Goal: Task Accomplishment & Management: Manage account settings

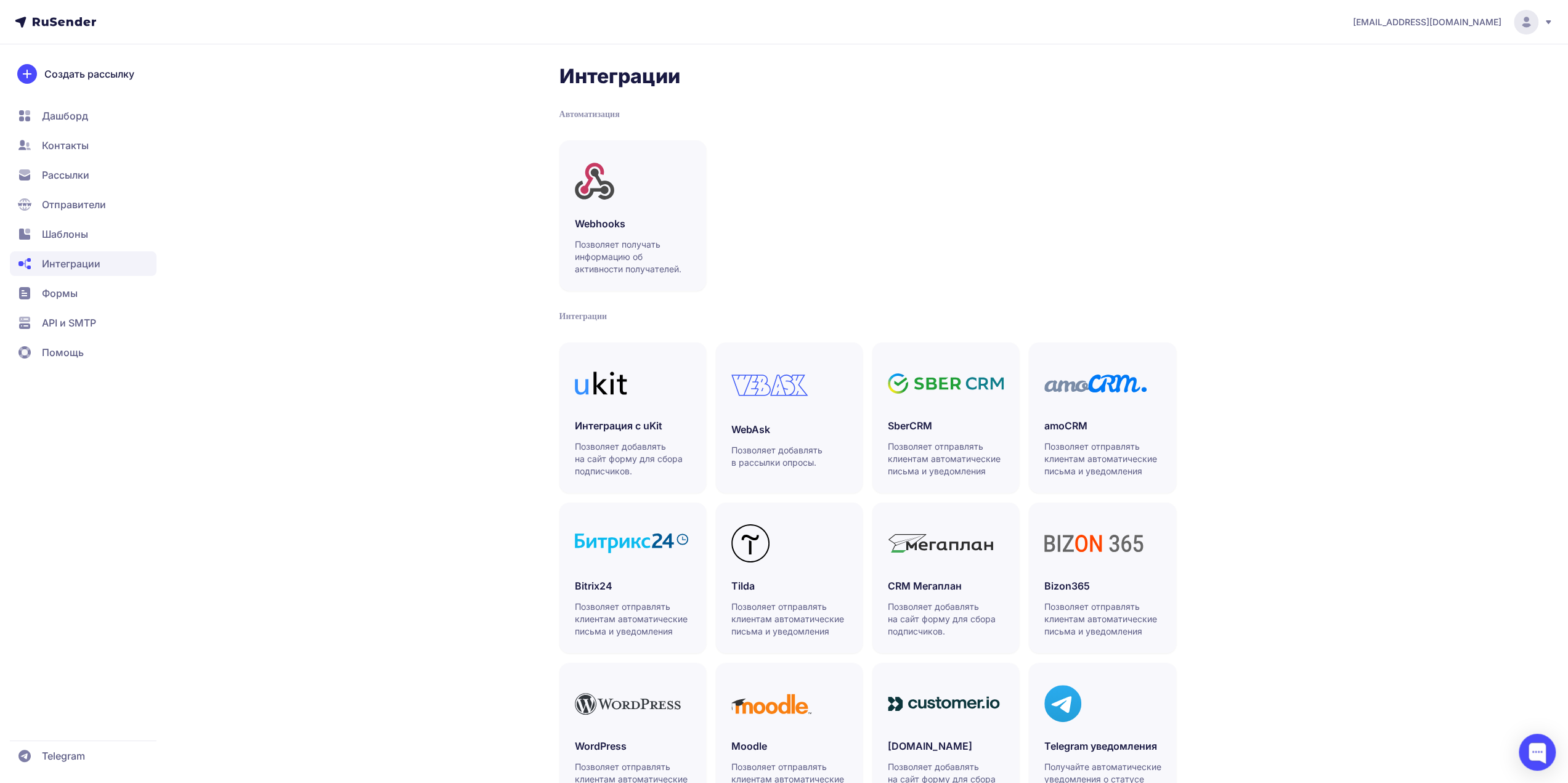
click at [81, 318] on span "API и SMTP" at bounding box center [69, 323] width 54 height 14
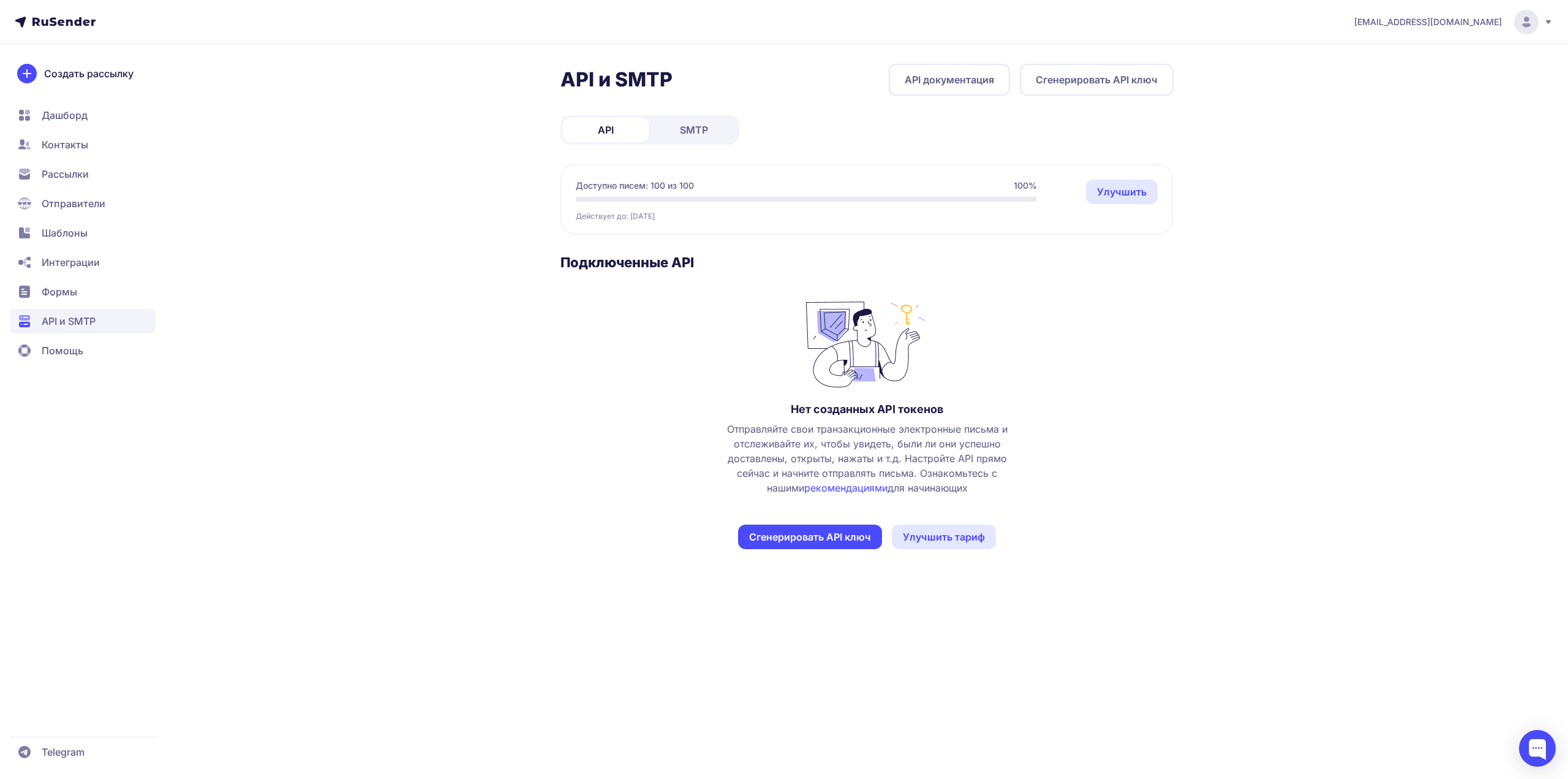
click at [692, 118] on link "SMTP" at bounding box center [693, 130] width 85 height 24
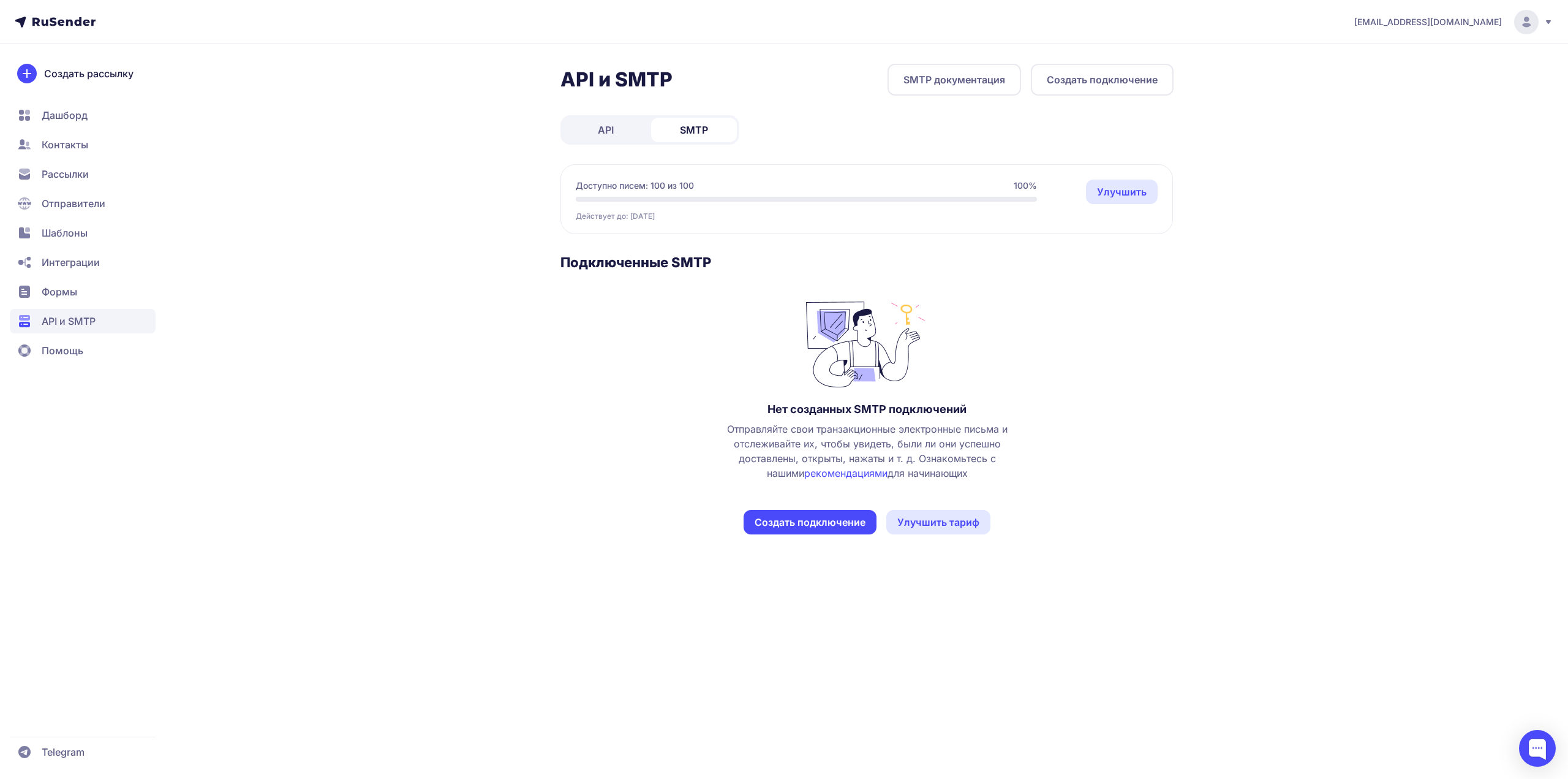
click at [798, 523] on button "Создать подключение" at bounding box center [810, 522] width 133 height 24
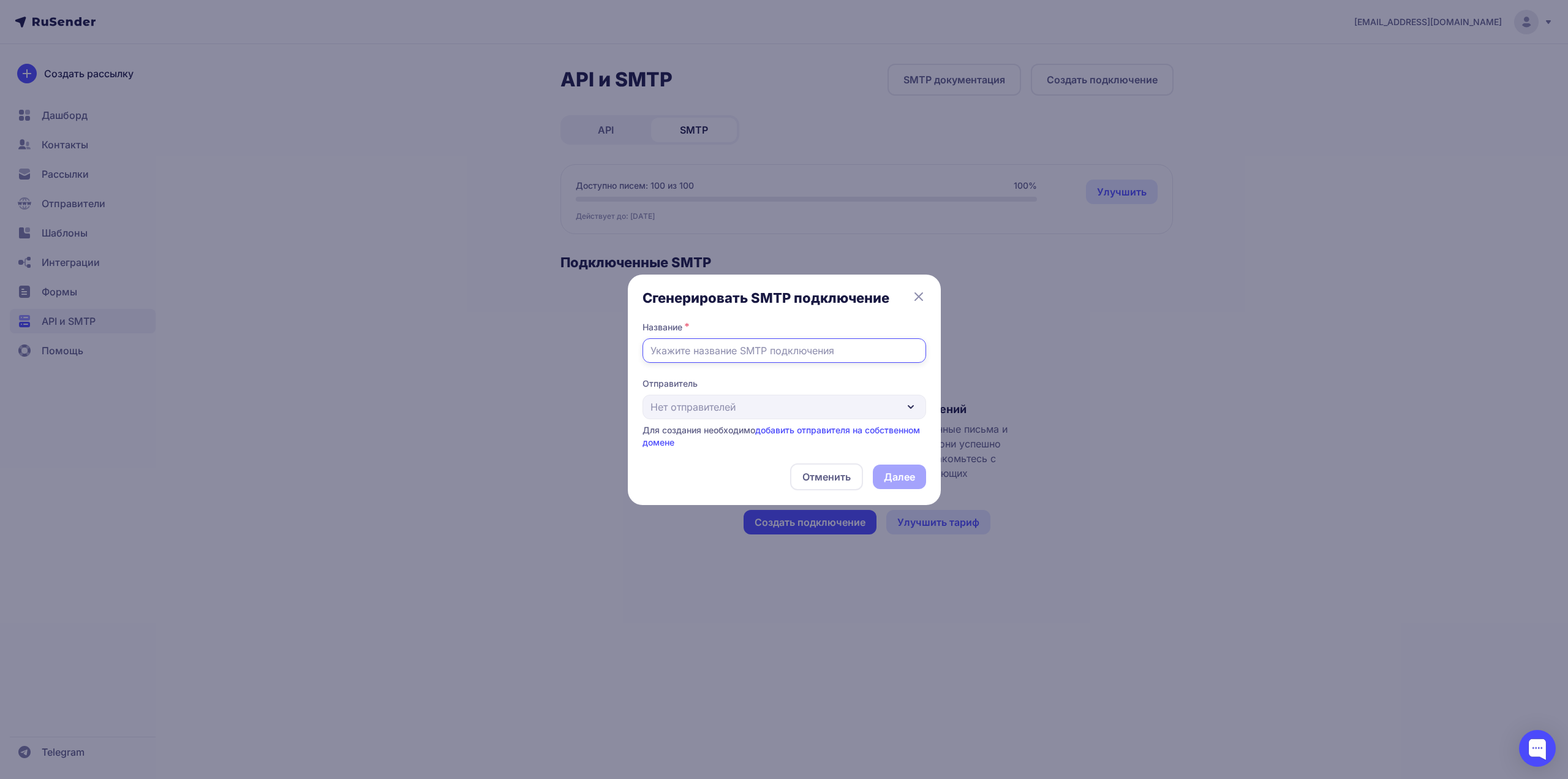
click at [775, 347] on input "text" at bounding box center [784, 350] width 283 height 24
type input "Е"
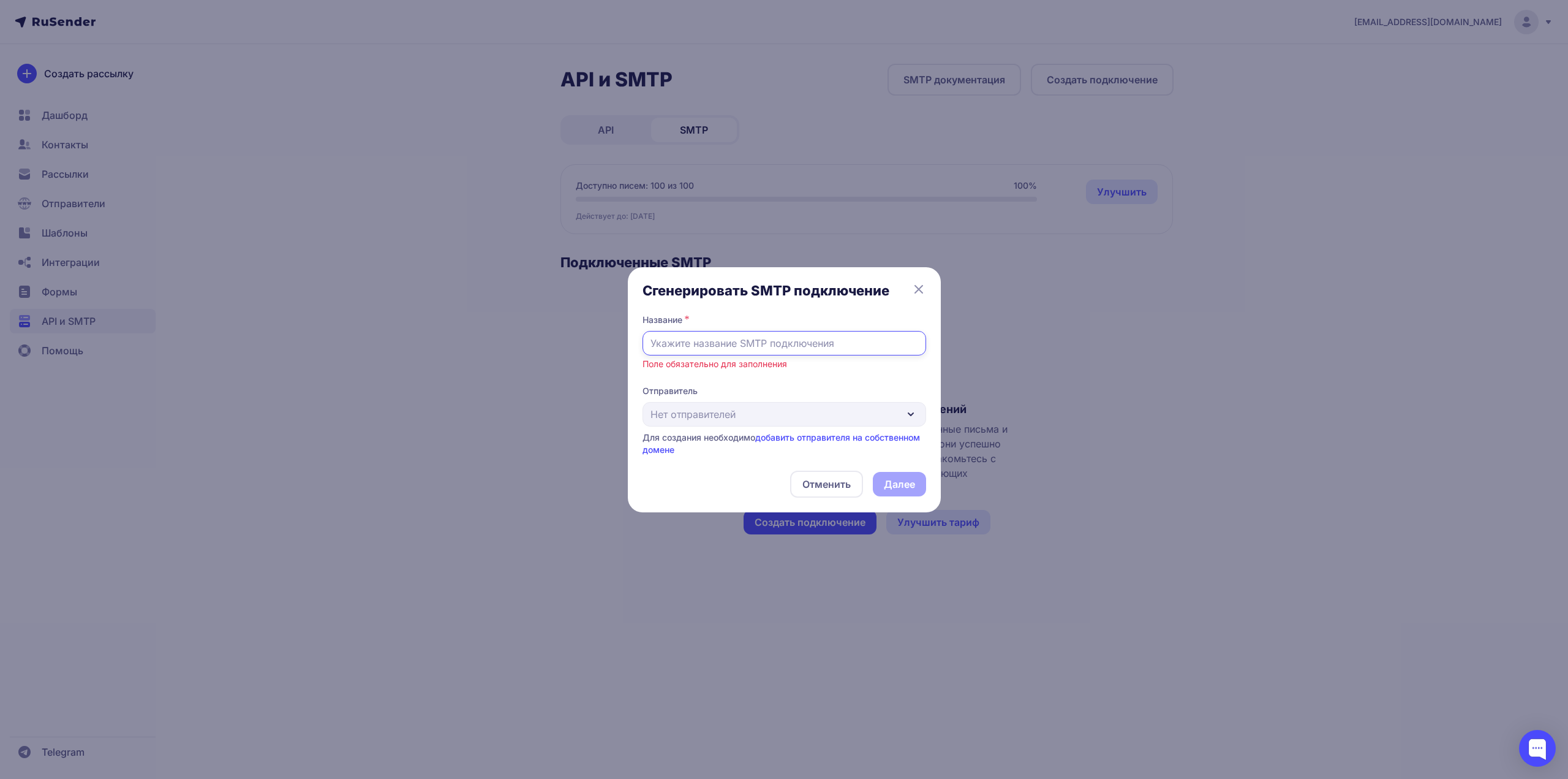
click at [875, 351] on input "text" at bounding box center [784, 343] width 283 height 24
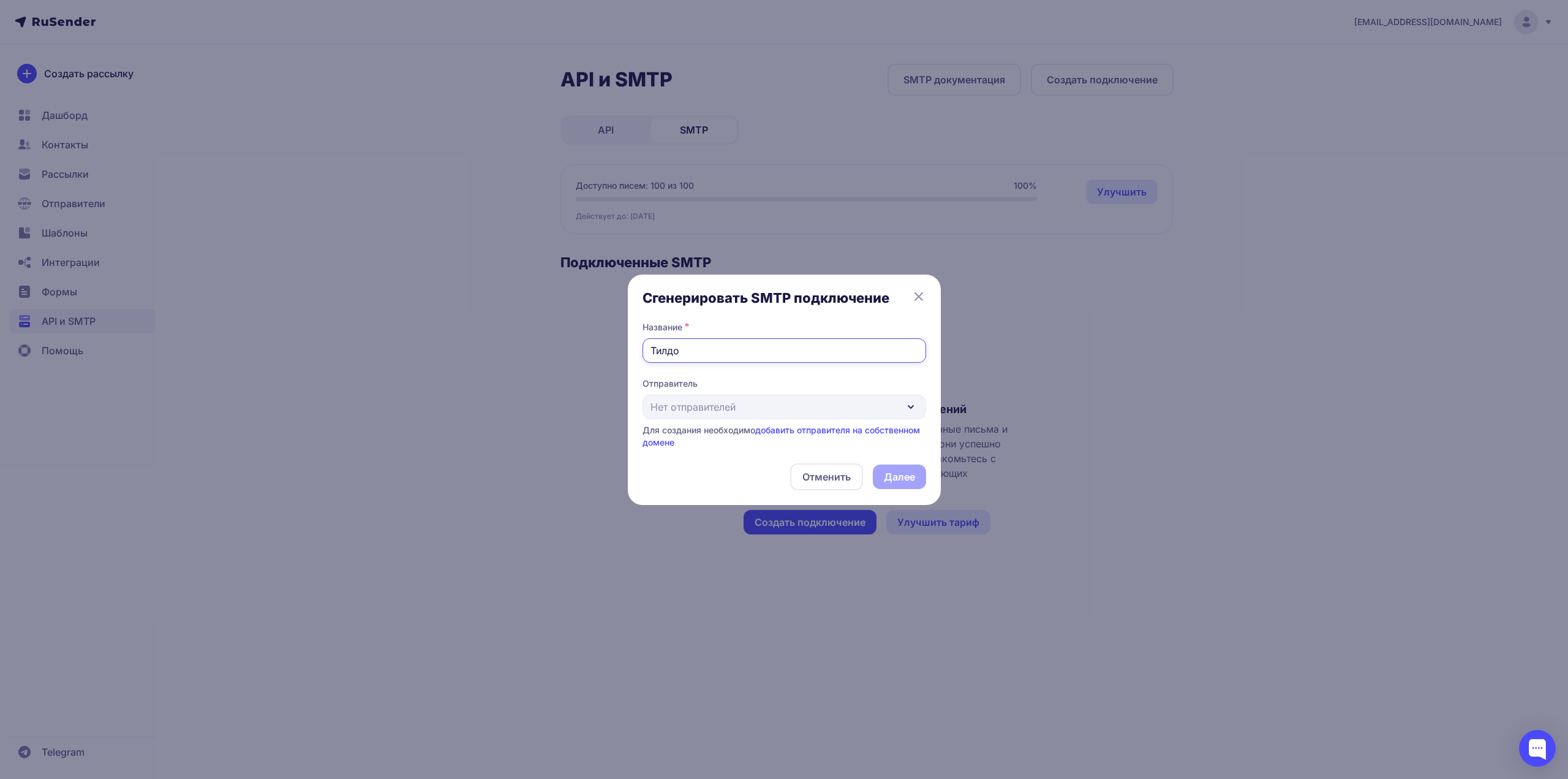
type input "Тилдо"
click at [834, 398] on div "Отправитель Нет отправителей Для создания необходимо добавить отправителя на со…" at bounding box center [784, 413] width 283 height 71
click at [828, 407] on div "Отправитель Нет отправителей Для создания необходимо добавить отправителя на со…" at bounding box center [784, 413] width 283 height 71
click at [870, 405] on div "Отправитель Нет отправителей Для создания необходимо добавить отправителя на со…" at bounding box center [784, 413] width 283 height 71
click at [913, 293] on icon at bounding box center [919, 297] width 14 height 14
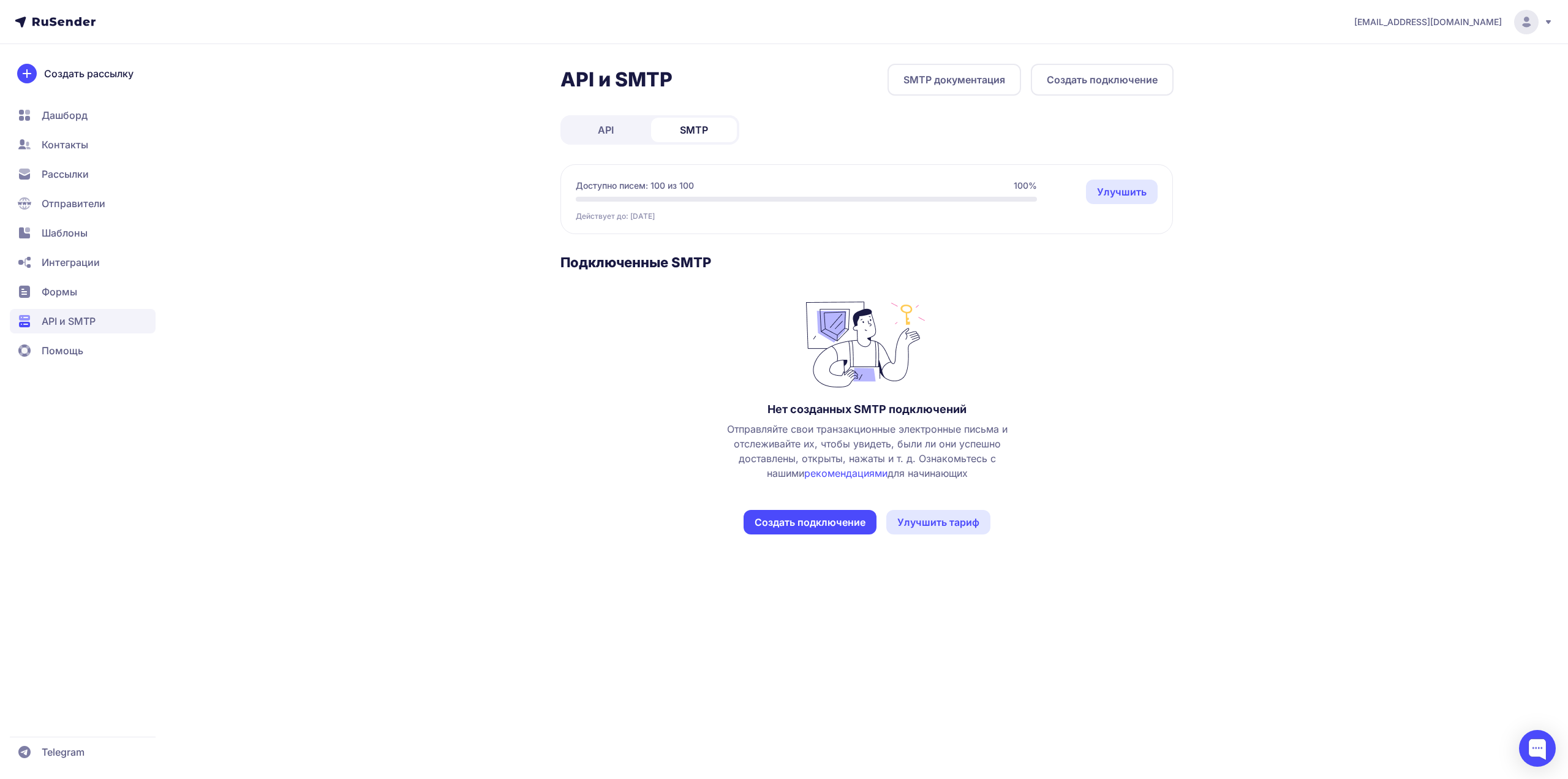
click at [74, 259] on span "Интеграции" at bounding box center [70, 262] width 58 height 14
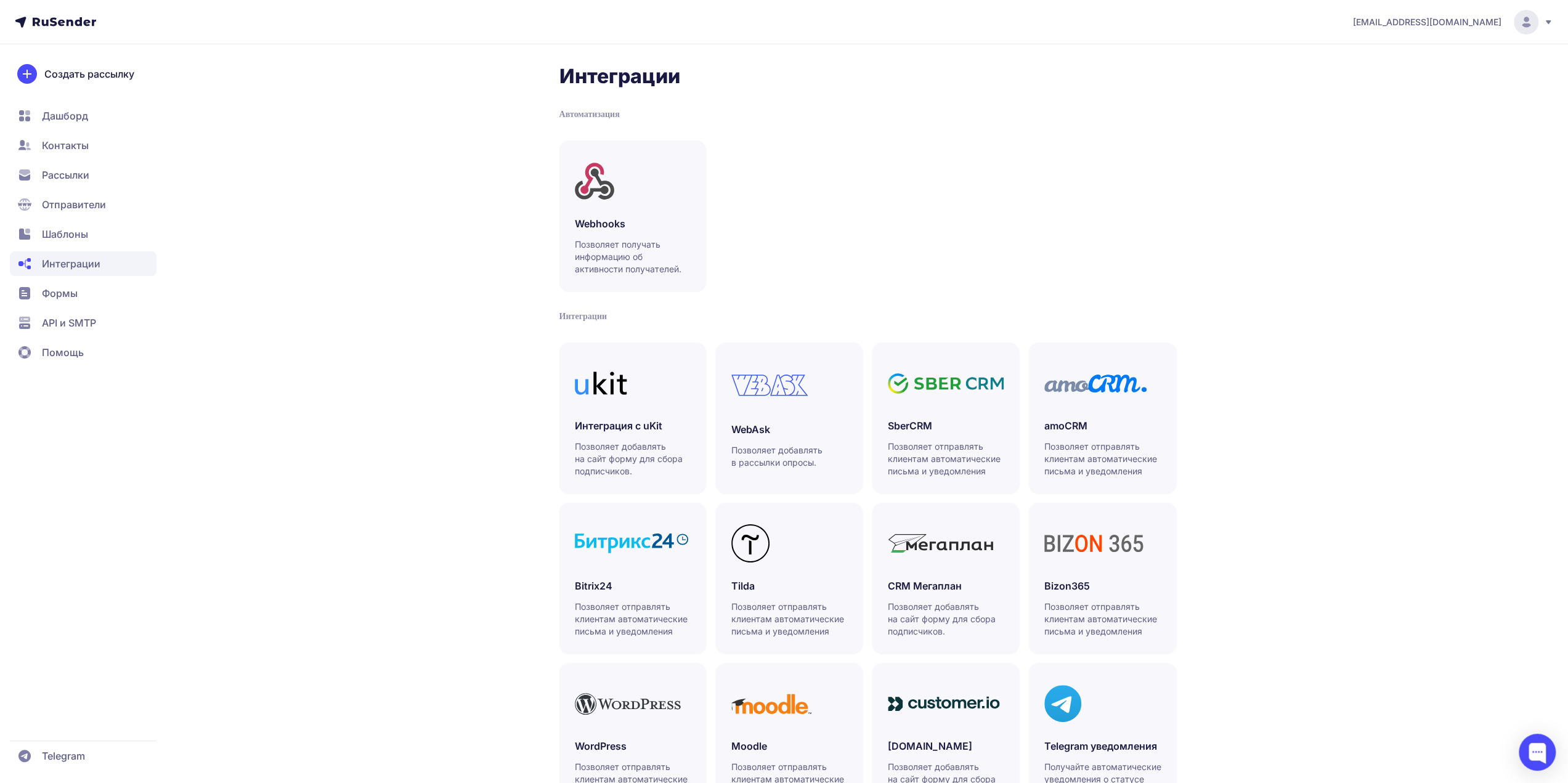
click at [80, 231] on span "Шаблоны" at bounding box center [64, 234] width 46 height 14
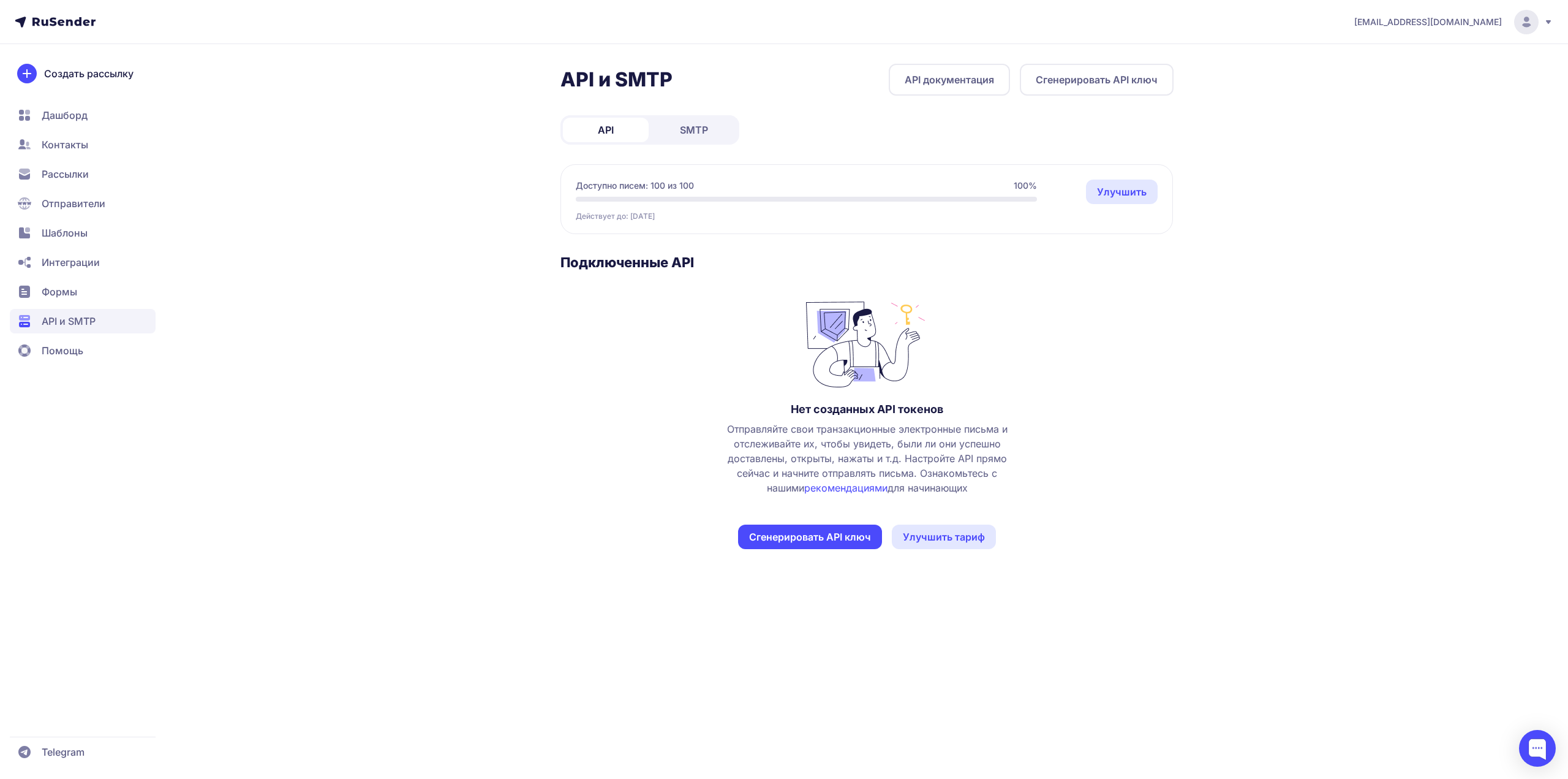
click at [682, 148] on div "API и SMTP API документация Сгенерировать API ключ API SMTP Доступно писем: 100…" at bounding box center [867, 321] width 613 height 515
click at [682, 138] on link "SMTP" at bounding box center [693, 130] width 85 height 24
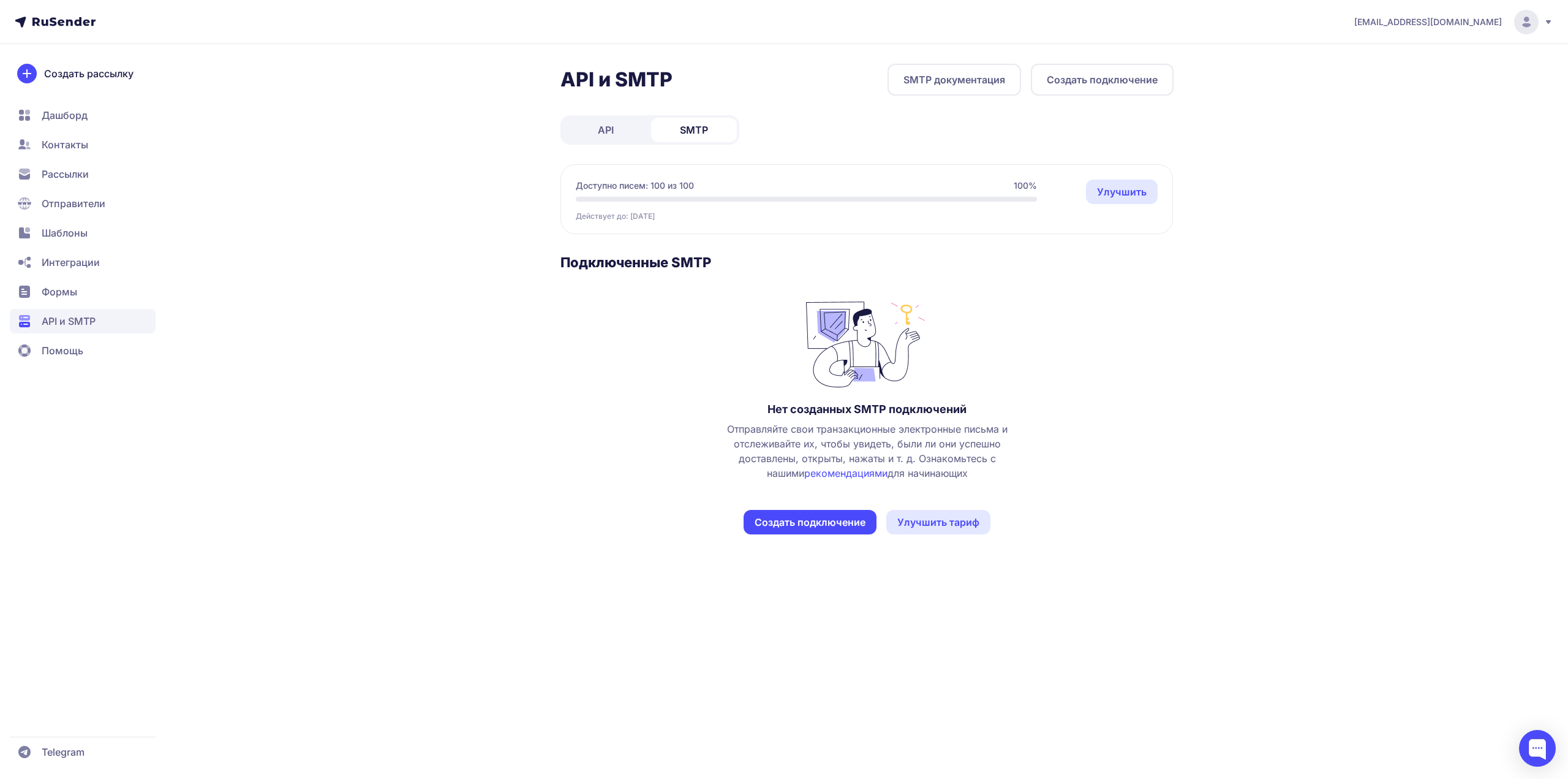
click at [794, 518] on button "Создать подключение" at bounding box center [810, 522] width 133 height 24
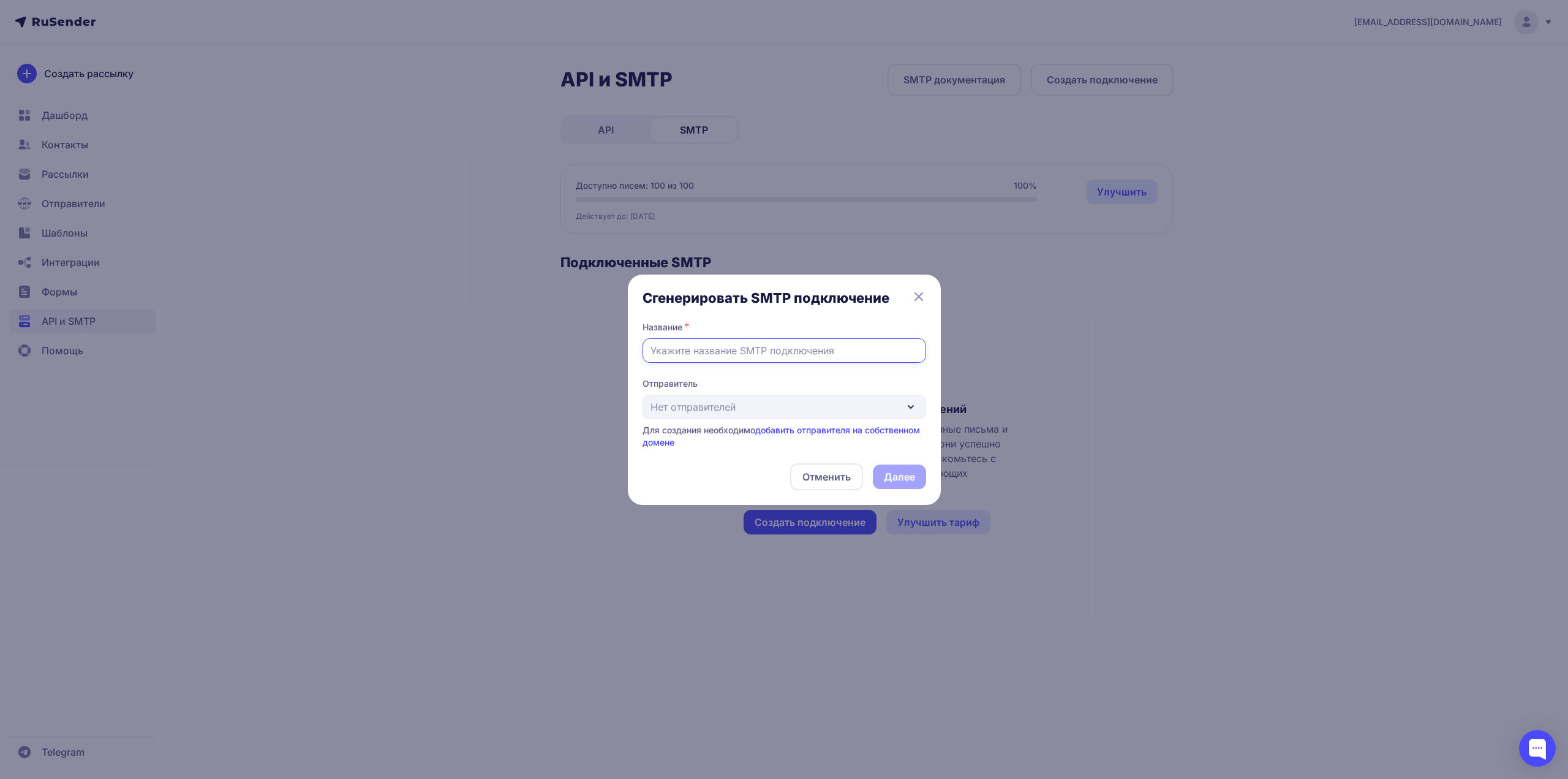
click at [754, 354] on input "text" at bounding box center [784, 350] width 283 height 24
type input "N"
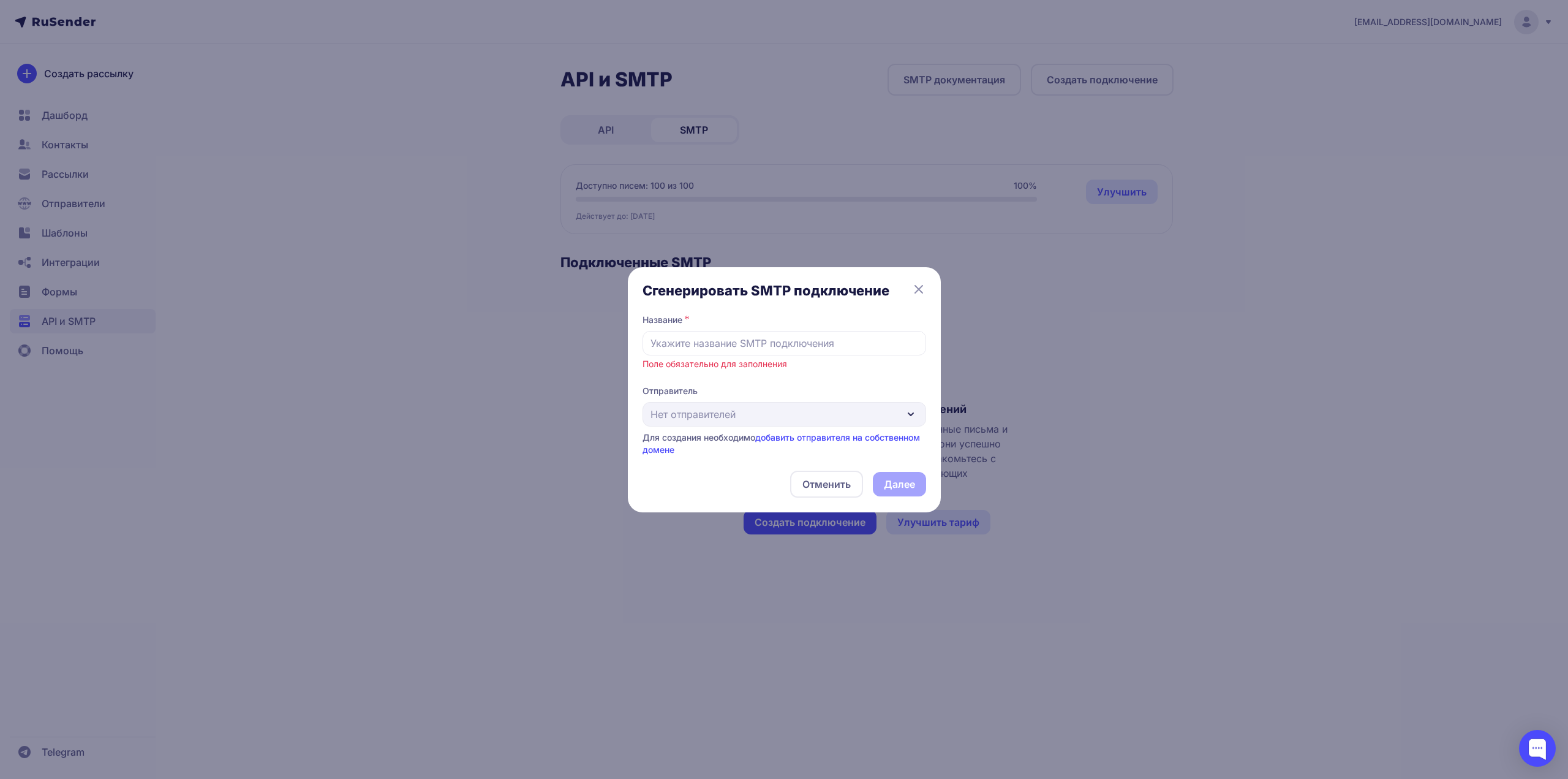
click at [807, 407] on div "Отправитель Нет отправителей Для создания необходимо добавить отправителя на со…" at bounding box center [784, 420] width 283 height 71
click at [810, 413] on div "Отправитель Нет отправителей Для создания необходимо добавить отправителя на со…" at bounding box center [784, 420] width 283 height 71
click at [830, 482] on button "Отменить" at bounding box center [826, 484] width 73 height 27
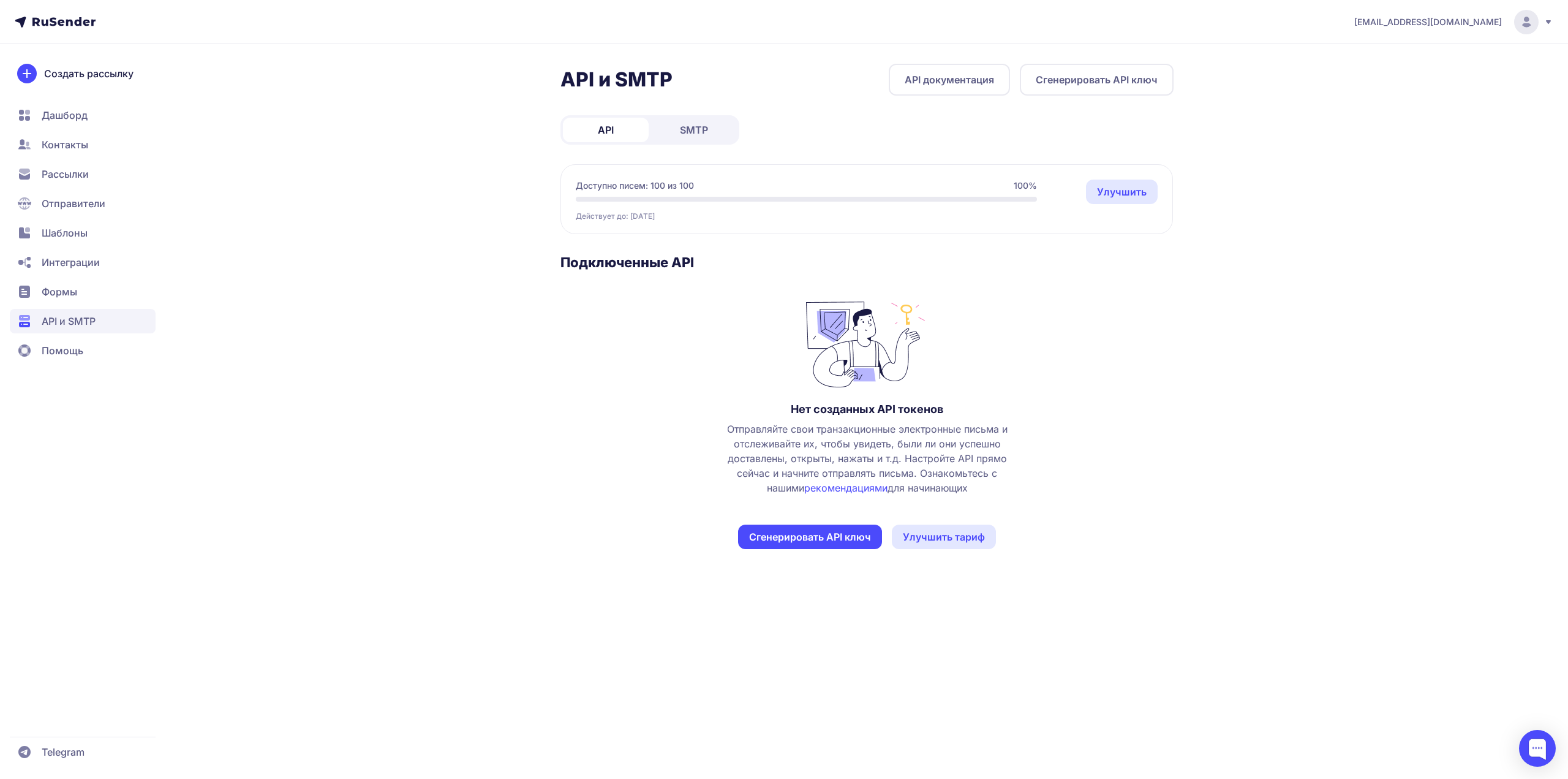
click at [717, 123] on link "SMTP" at bounding box center [693, 130] width 85 height 24
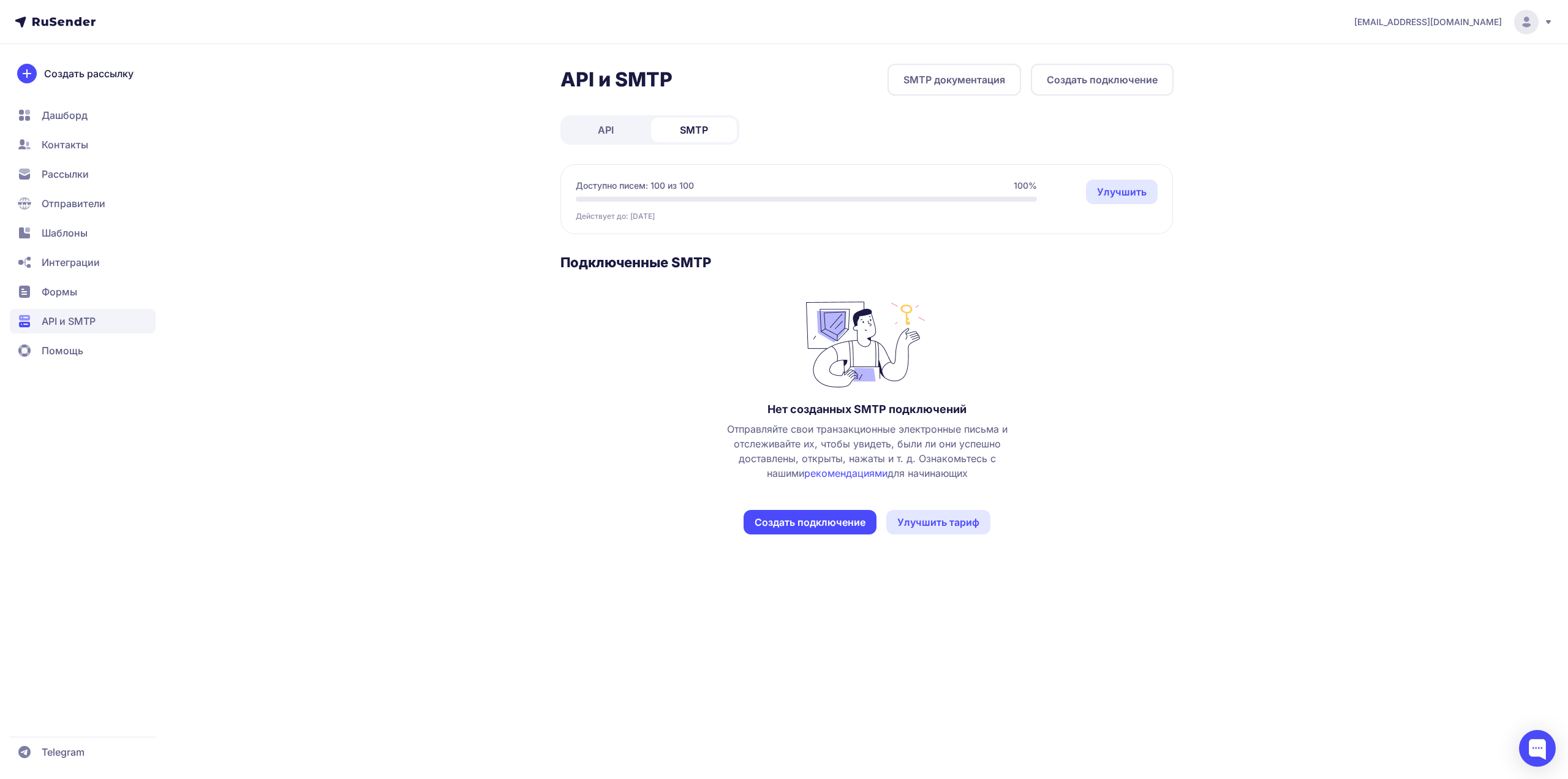
click at [809, 519] on button "Создать подключение" at bounding box center [810, 522] width 133 height 24
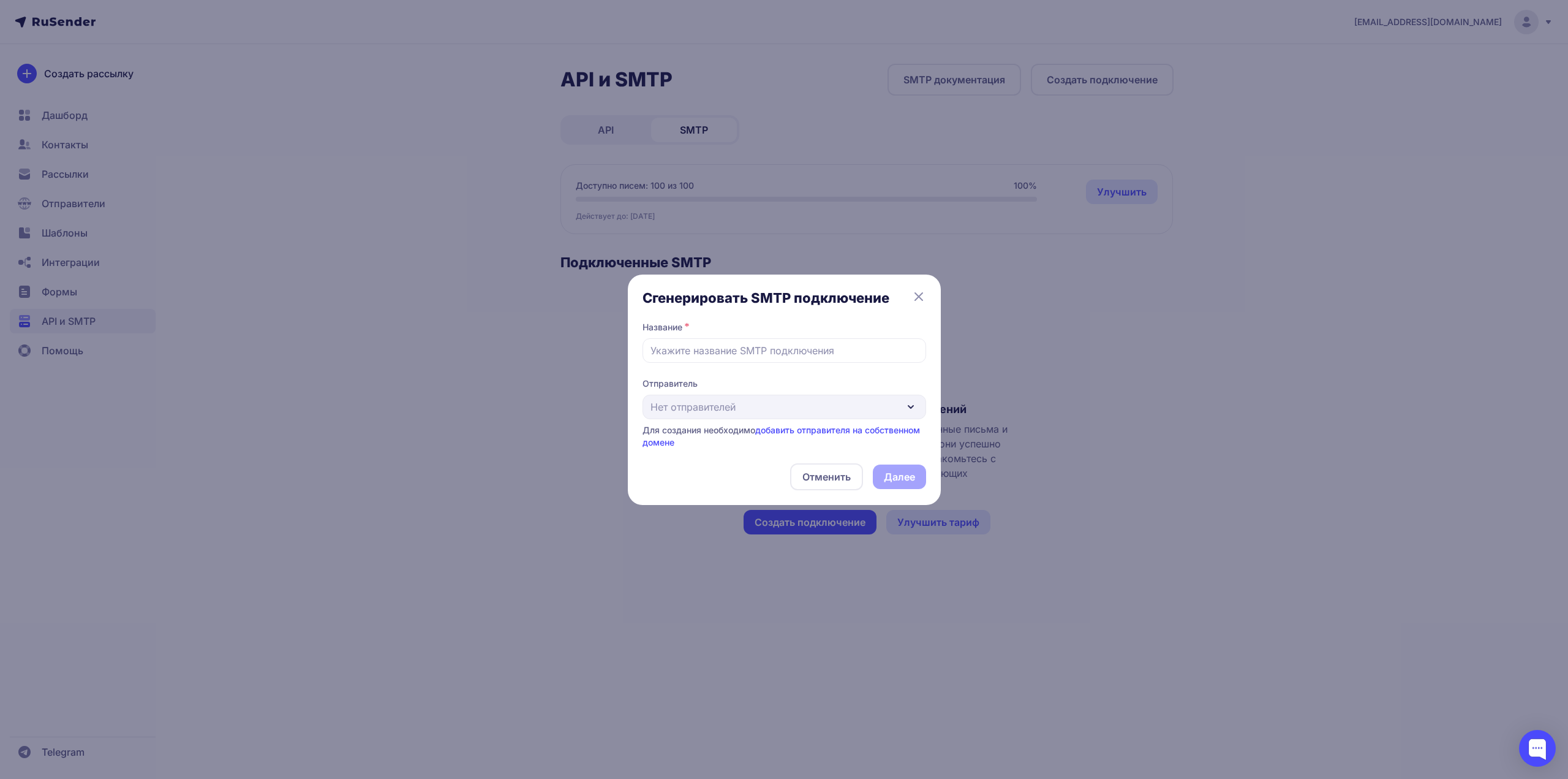
click at [797, 406] on div "Отправитель Нет отправителей Для создания необходимо добавить отправителя на со…" at bounding box center [784, 413] width 283 height 71
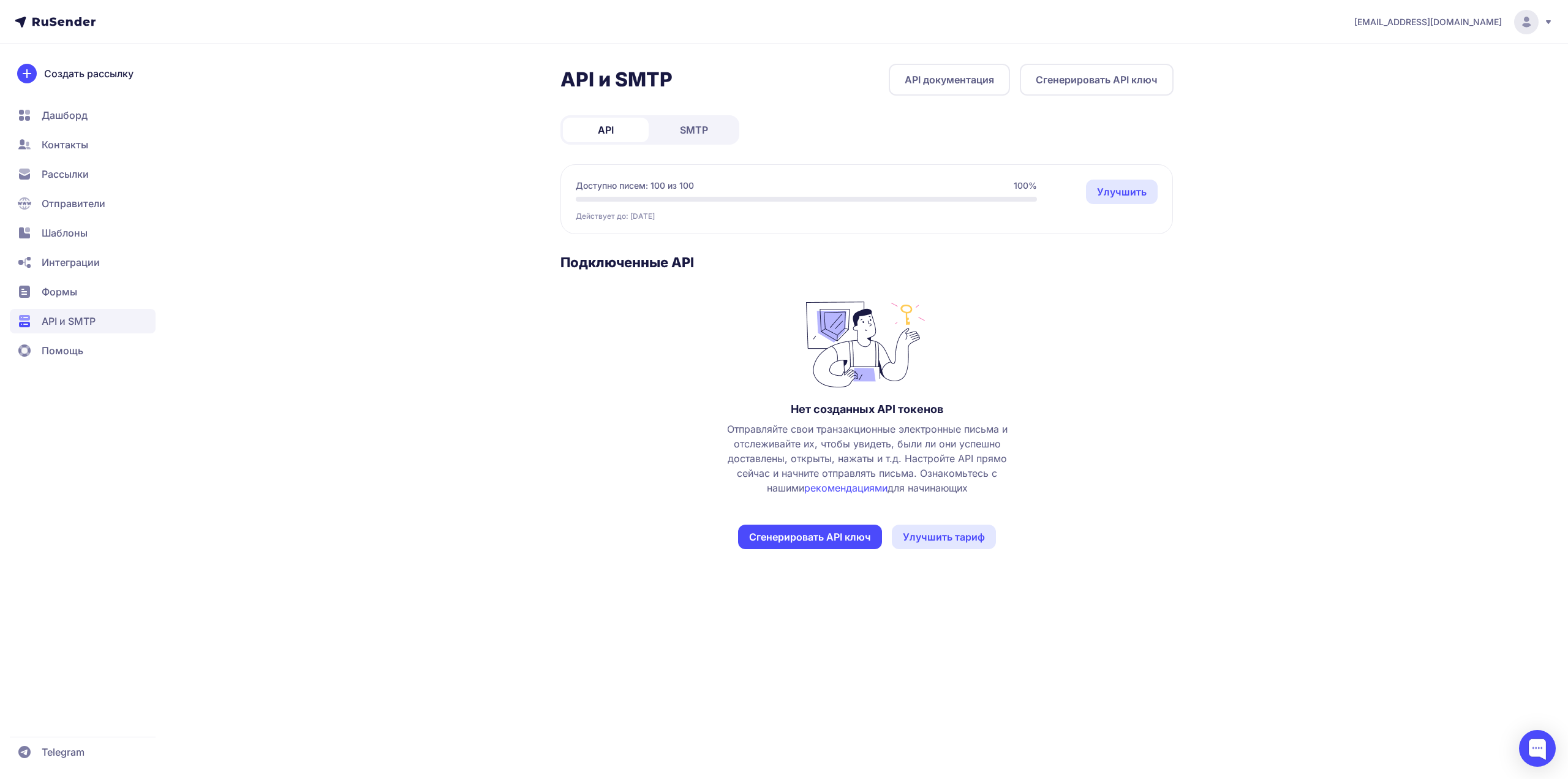
click at [696, 130] on span "SMTP" at bounding box center [693, 130] width 28 height 14
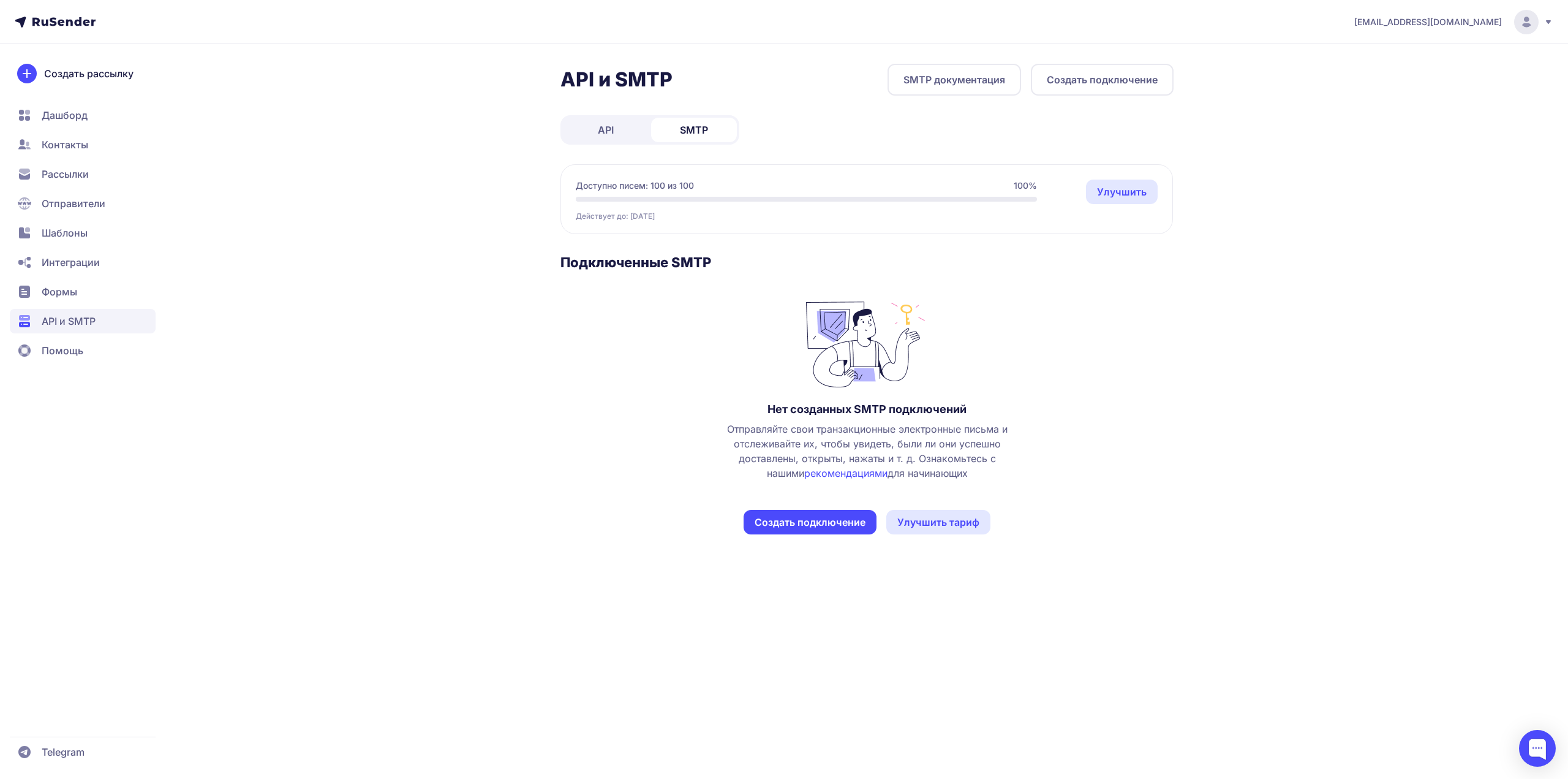
click at [798, 518] on button "Создать подключение" at bounding box center [810, 522] width 133 height 24
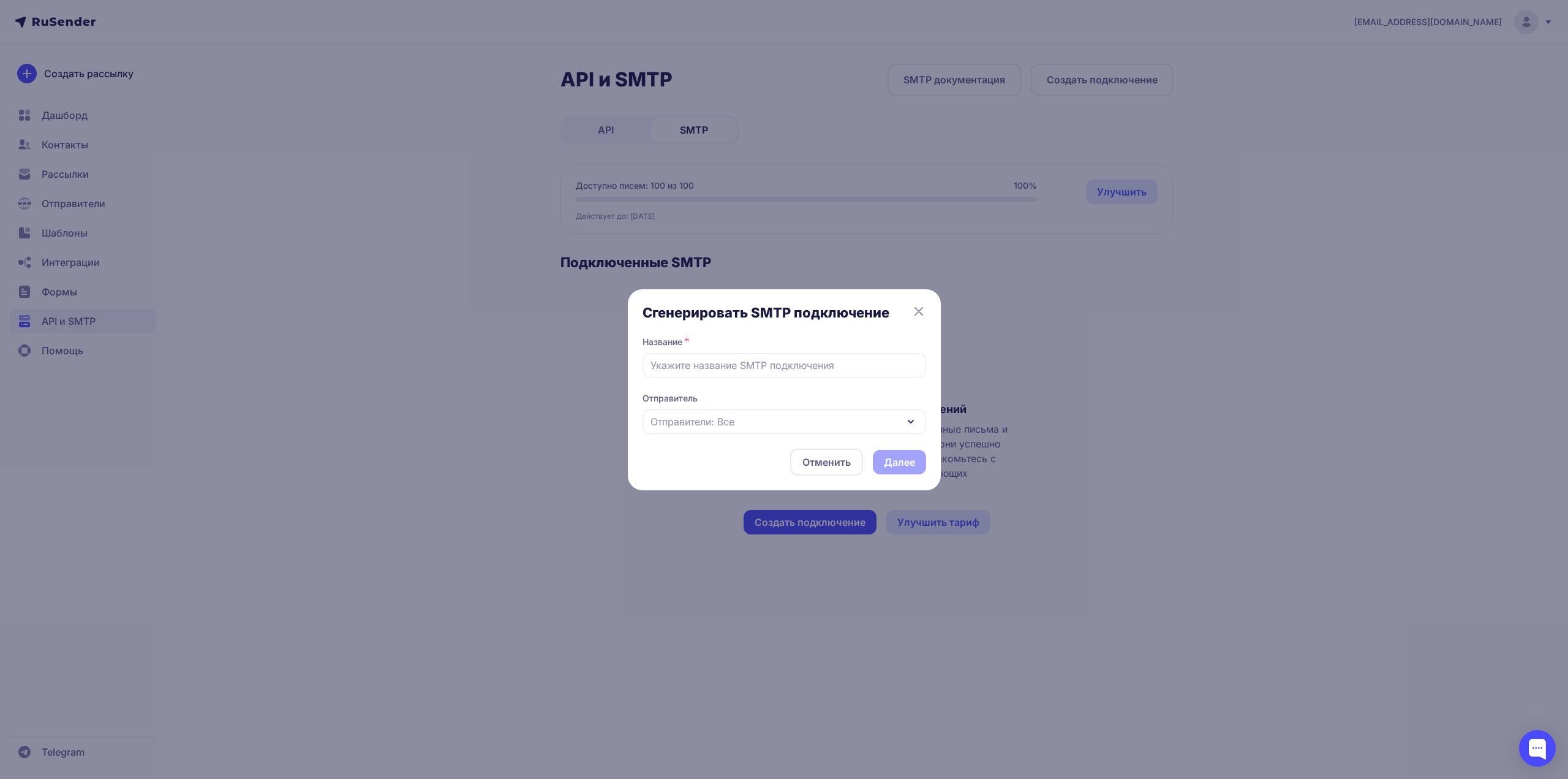
click at [747, 431] on div "Отправители: Все" at bounding box center [784, 421] width 283 height 24
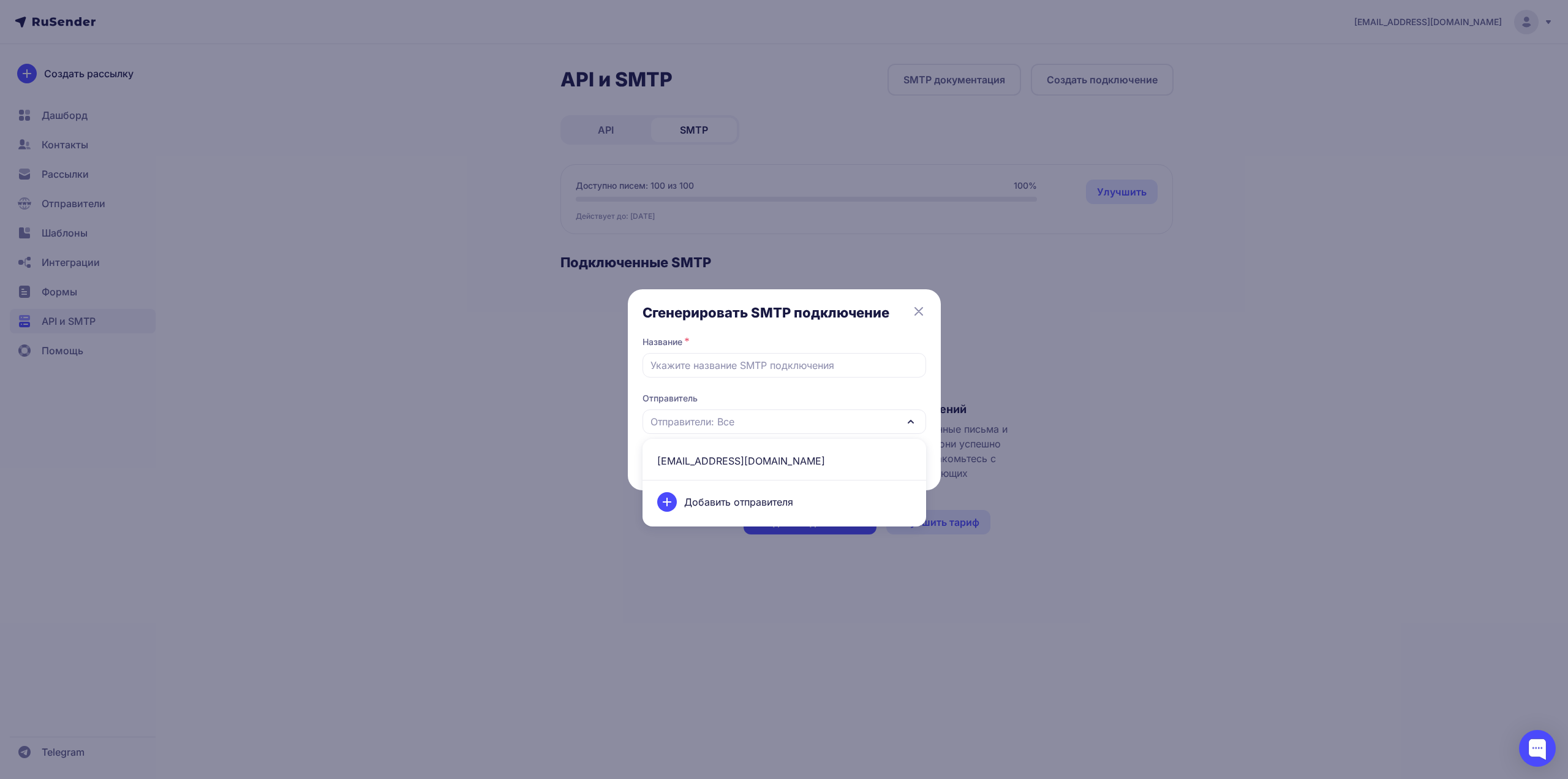
click at [719, 459] on span "info@dudinae.ru" at bounding box center [784, 461] width 269 height 30
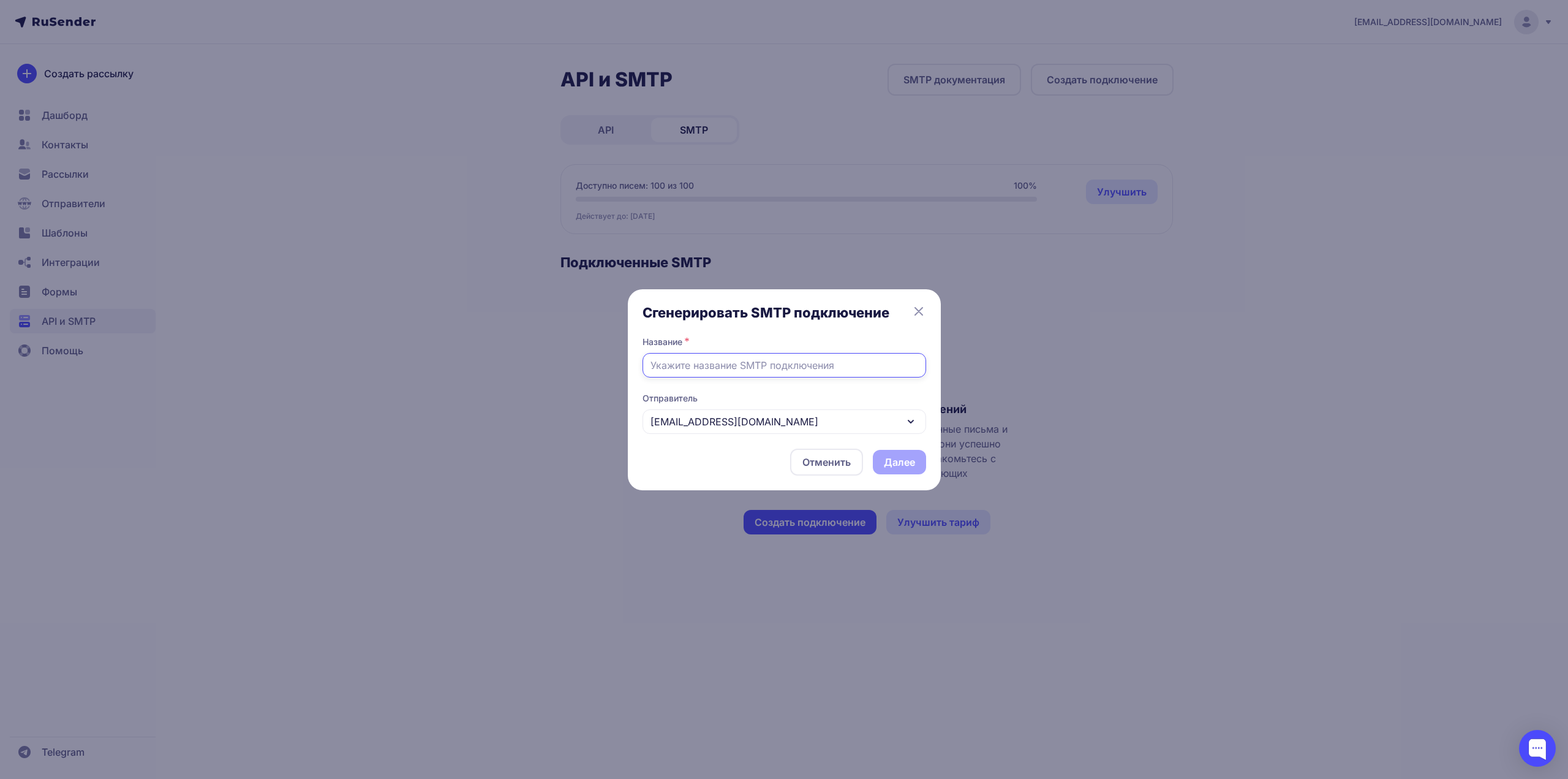
click at [780, 359] on input "text" at bounding box center [784, 364] width 283 height 24
click at [795, 366] on input "text" at bounding box center [784, 364] width 283 height 24
type input "Тилдо"
click at [878, 465] on button "Далее" at bounding box center [899, 461] width 53 height 24
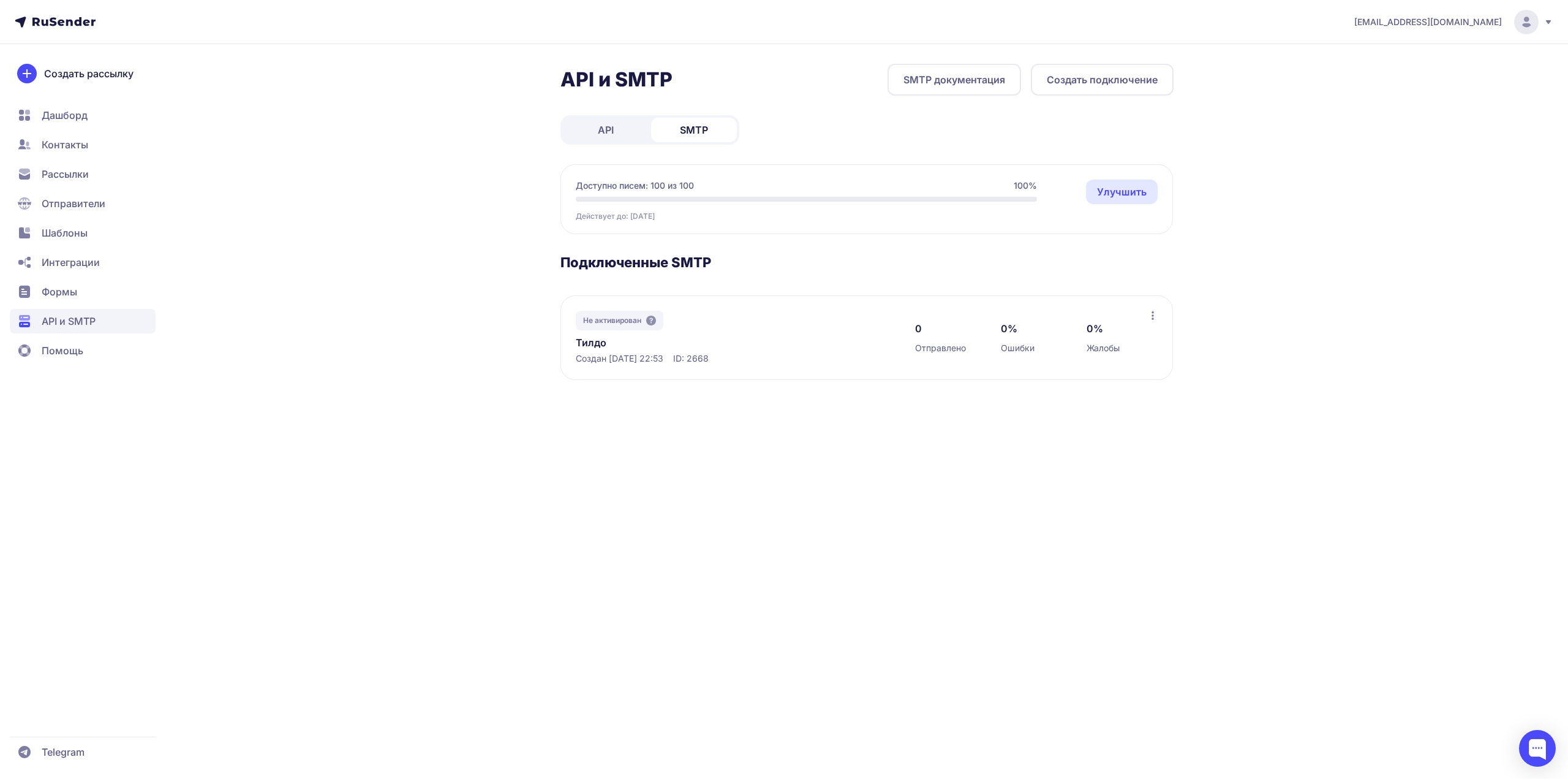
click at [94, 305] on nav "Дашборд Контакты Рассылки Отправители Шаблоны Интеграции Формы API и SMTP Помощь" at bounding box center [83, 232] width 146 height 260
click at [94, 301] on span "Формы" at bounding box center [83, 291] width 146 height 24
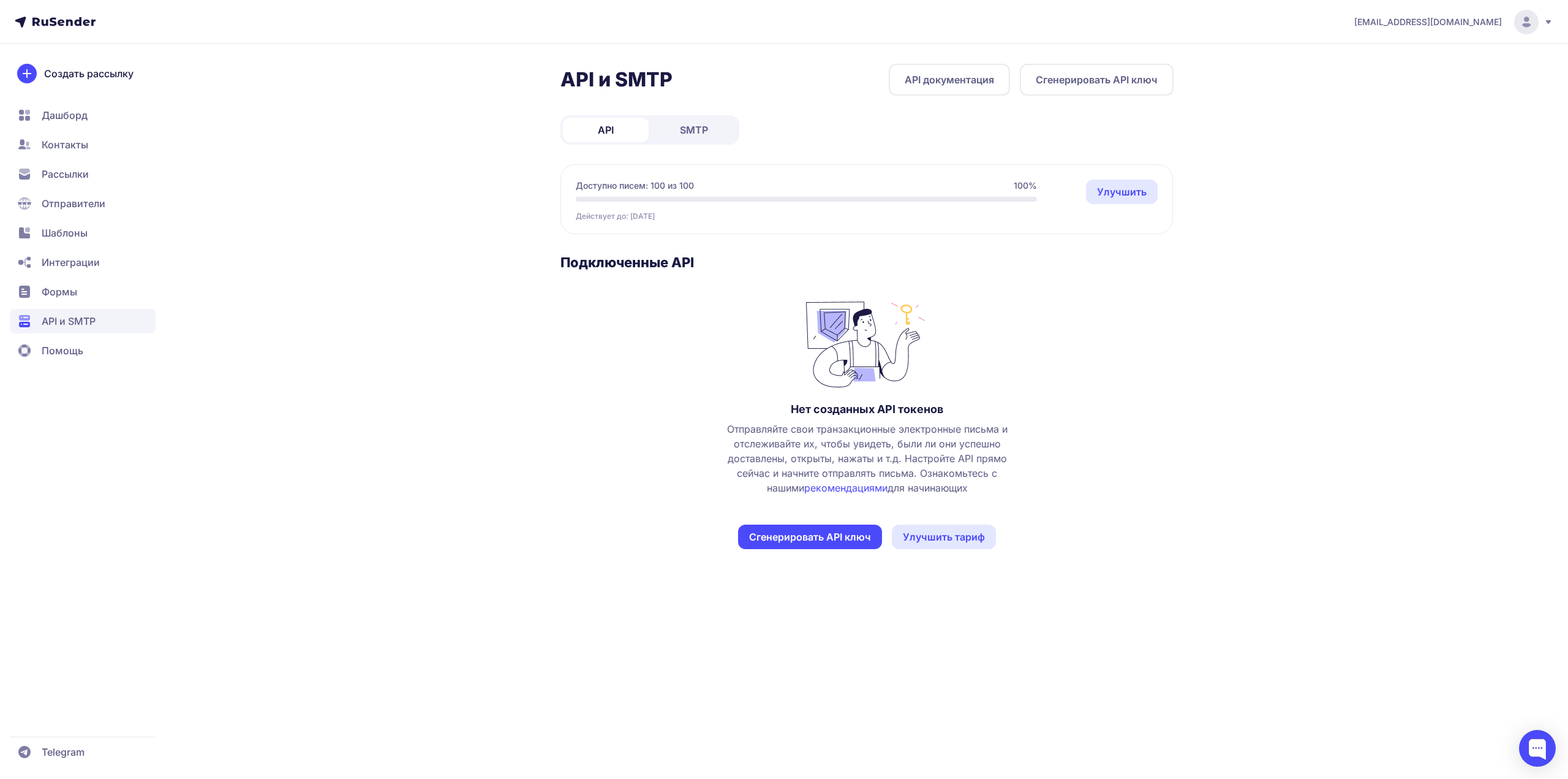
click at [712, 126] on link "SMTP" at bounding box center [693, 130] width 85 height 24
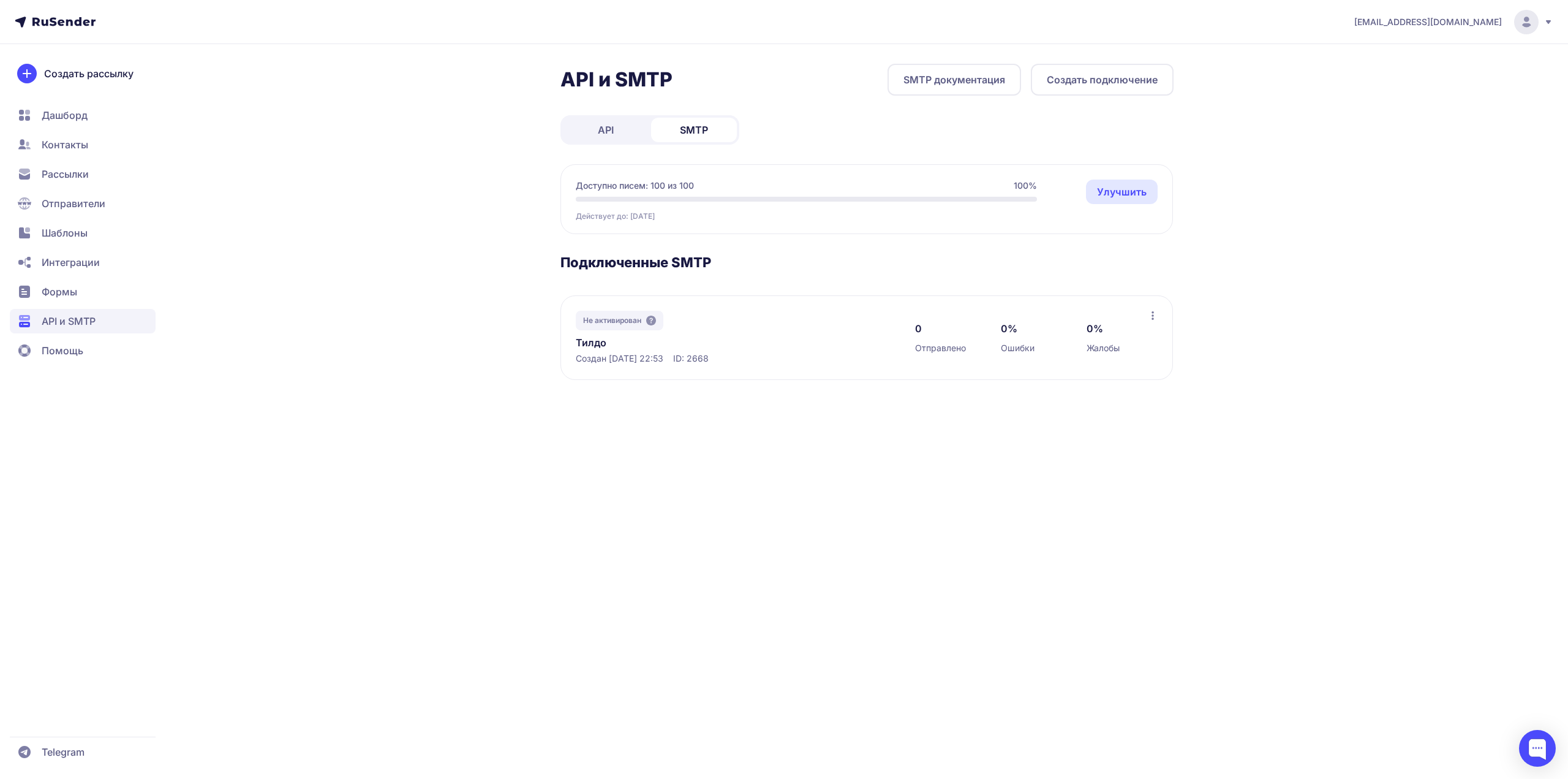
click at [604, 130] on span "API" at bounding box center [606, 130] width 16 height 14
click at [639, 127] on link "API" at bounding box center [605, 130] width 85 height 24
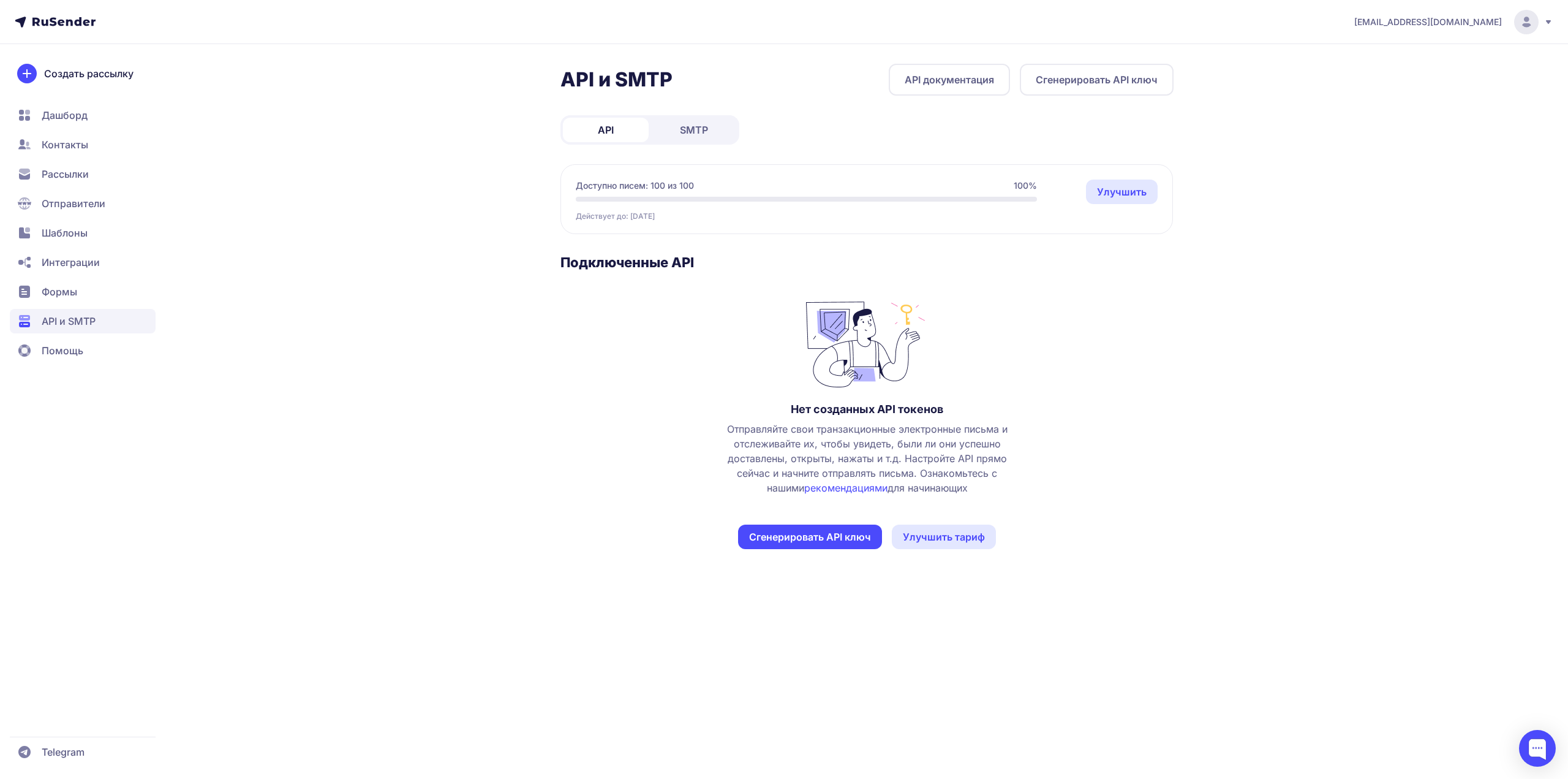
click at [658, 130] on link "SMTP" at bounding box center [693, 130] width 85 height 24
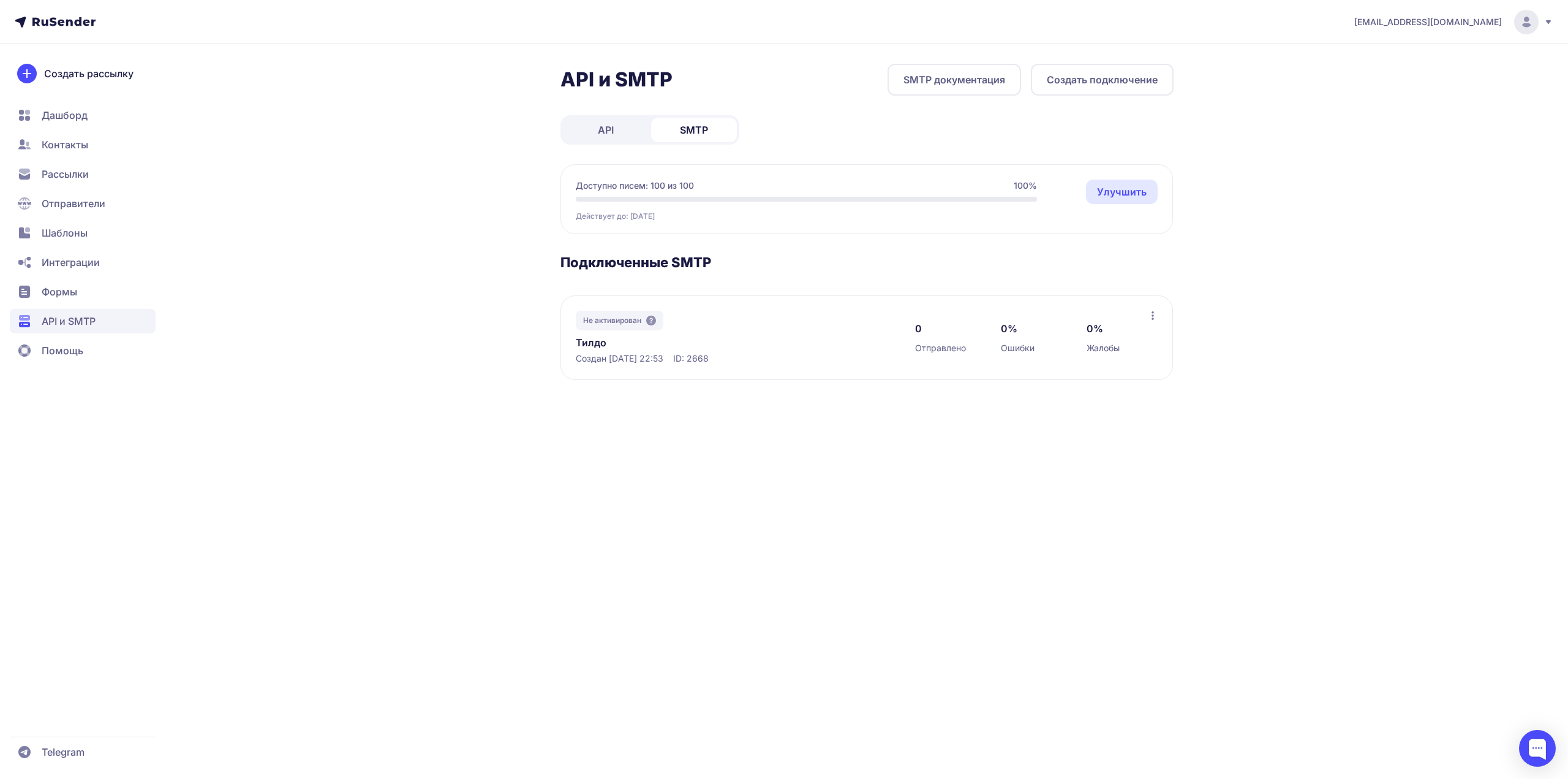
click at [1154, 312] on icon at bounding box center [1153, 315] width 10 height 10
click at [1102, 255] on h3 "Подключенные SMTP" at bounding box center [867, 262] width 613 height 17
click at [652, 320] on icon at bounding box center [651, 320] width 10 height 10
click at [1149, 313] on icon at bounding box center [1153, 315] width 10 height 10
click at [1180, 312] on div "API и SMTP SMTP документация Создать подключение API SMTP Доступно писем: 100 и…" at bounding box center [784, 237] width 882 height 345
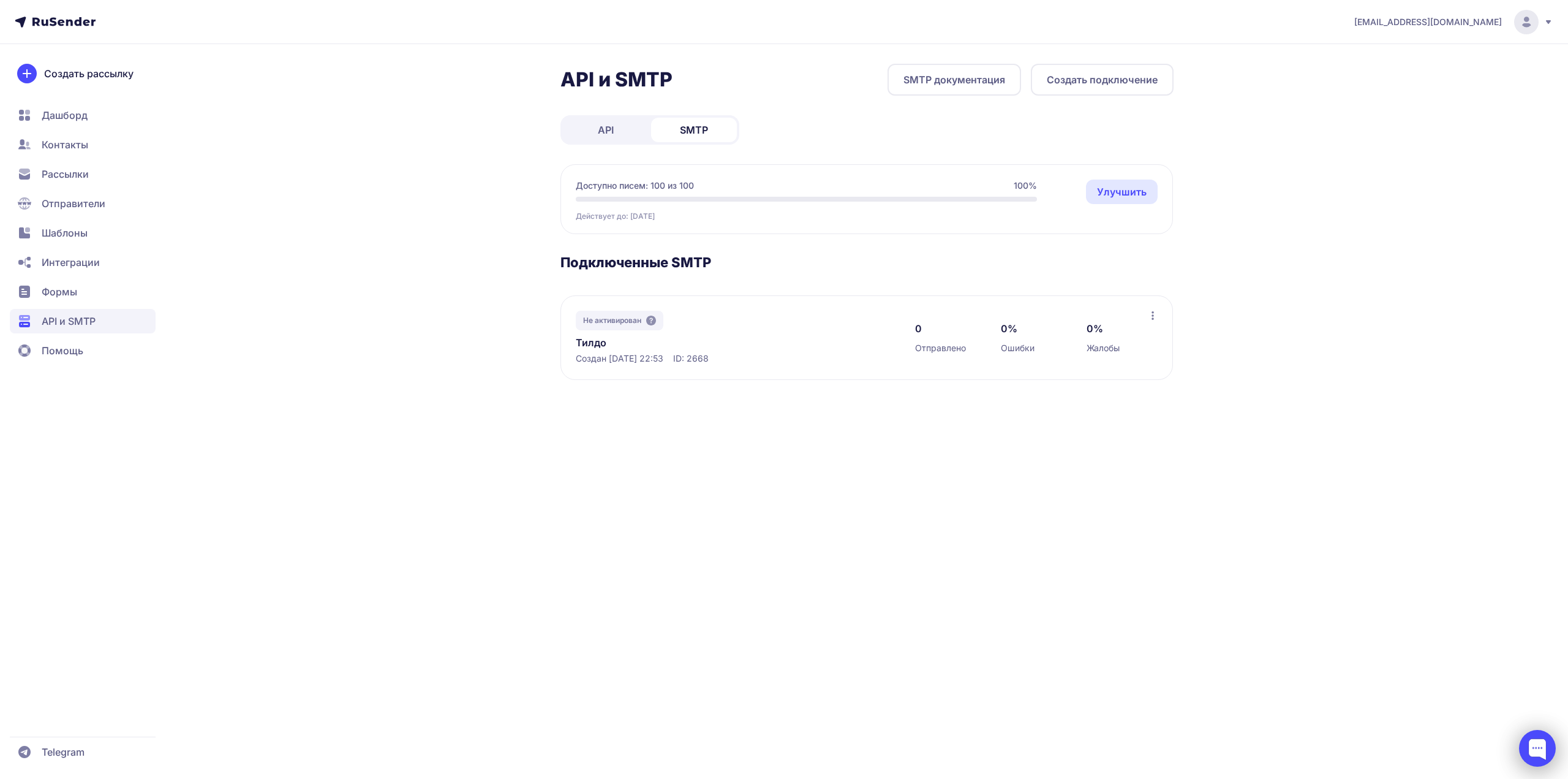
click at [1544, 743] on div at bounding box center [1537, 748] width 37 height 37
click at [1126, 187] on link "Улучшить" at bounding box center [1122, 192] width 72 height 24
click at [1546, 26] on icon at bounding box center [1548, 22] width 10 height 10
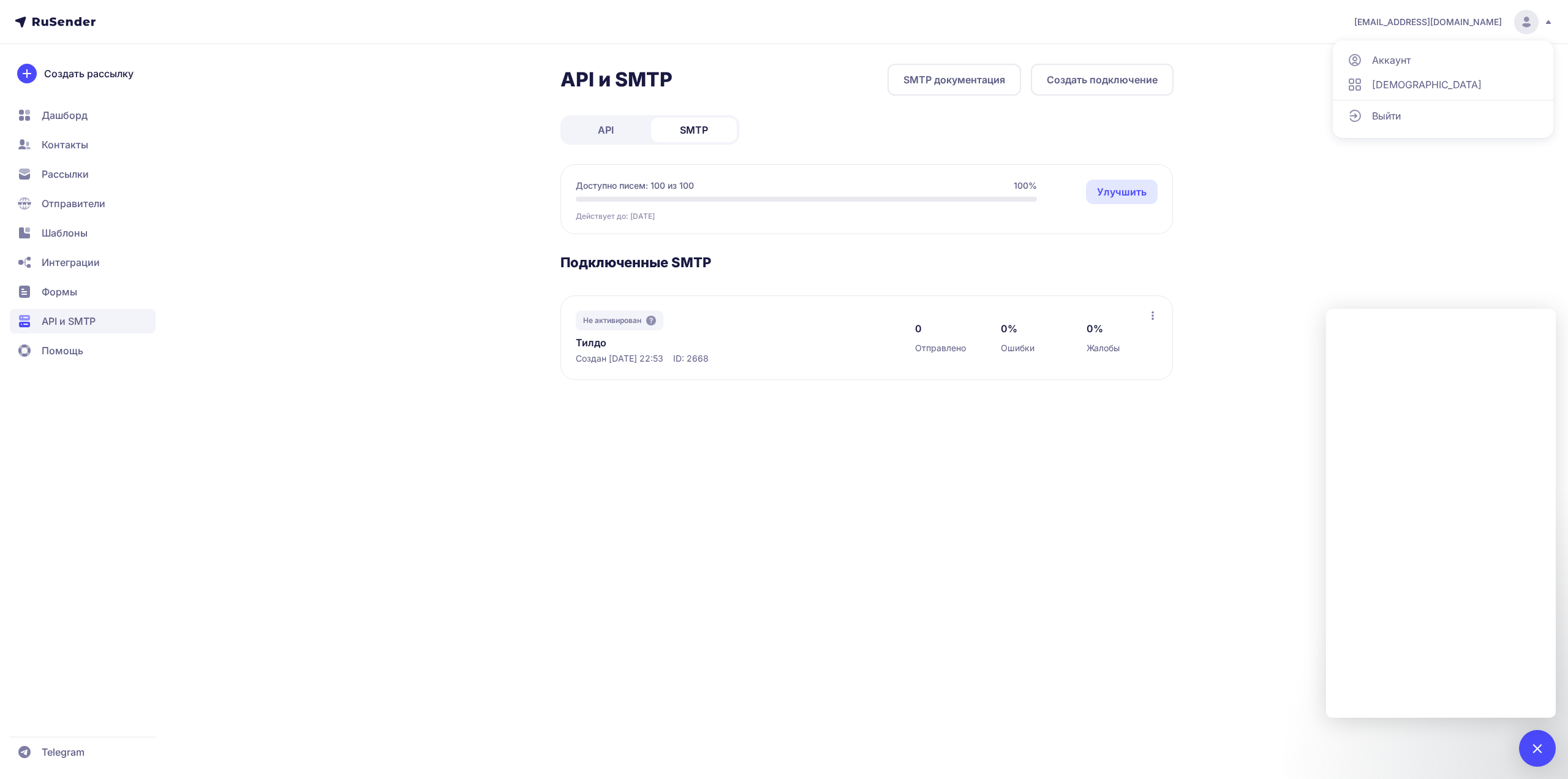
click at [1545, 18] on icon at bounding box center [1548, 22] width 10 height 10
click at [646, 376] on div "Не активирован Тилдо Создан 02.10.2025, 22:53 ID: 2668 0 Отправлено 0% Ошибки 0…" at bounding box center [866, 337] width 612 height 85
click at [736, 528] on div "nerfours@yandex.ru API и SMTP SMTP документация Создать подключение API SMTP До…" at bounding box center [784, 390] width 1568 height 779
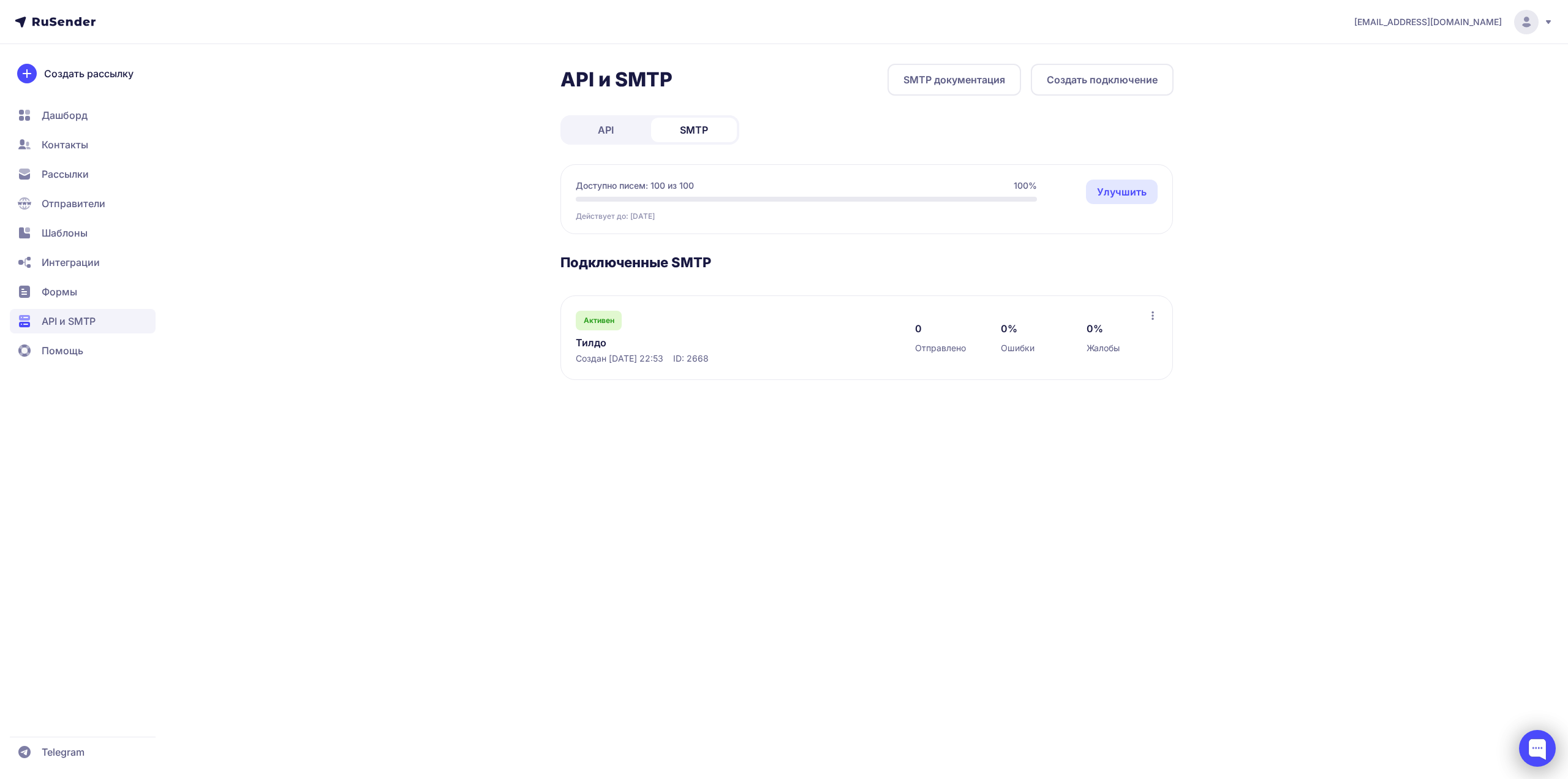
click at [1534, 755] on div at bounding box center [1537, 748] width 37 height 37
click at [1099, 506] on div "nerfours@yandex.ru API и SMTP SMTP документация Создать подключение API SMTP До…" at bounding box center [784, 390] width 1568 height 779
click at [1154, 320] on icon at bounding box center [1153, 315] width 10 height 10
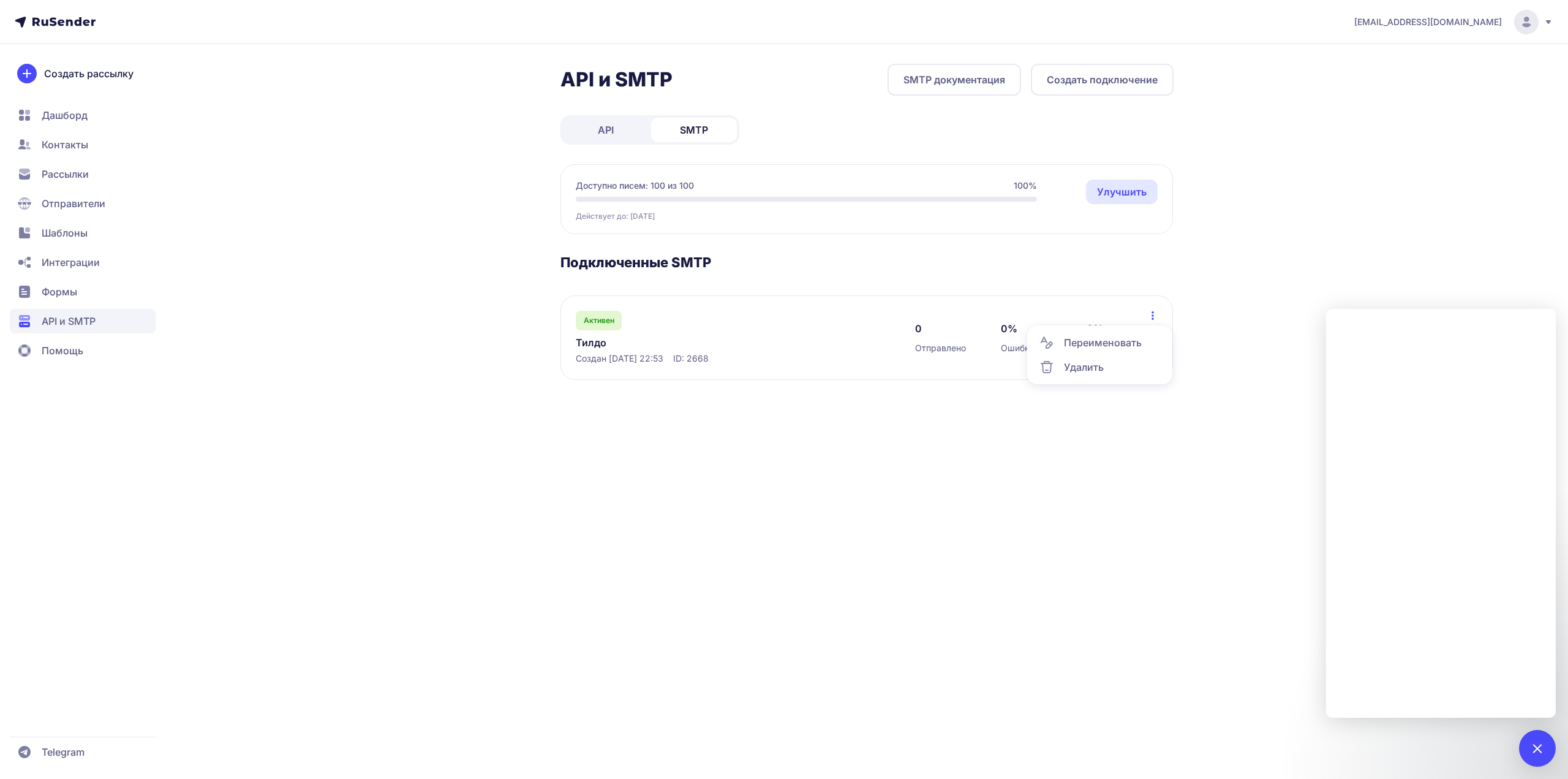
click at [898, 444] on div "[EMAIL_ADDRESS][DOMAIN_NAME] API и SMTP SMTP документация Создать подключение A…" at bounding box center [784, 390] width 1568 height 779
click at [1539, 739] on div at bounding box center [1537, 748] width 37 height 37
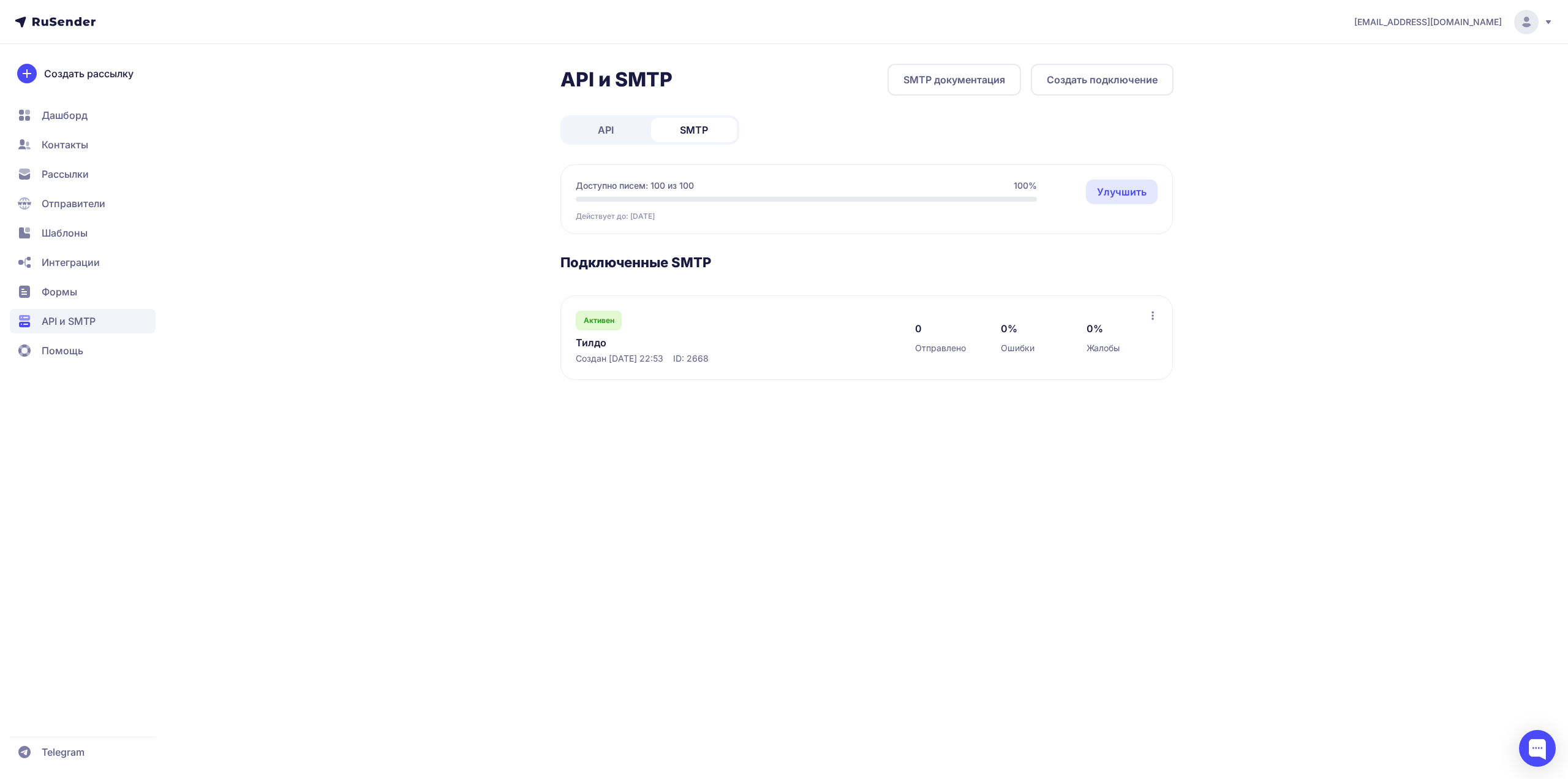
click at [1148, 320] on icon at bounding box center [1153, 315] width 10 height 10
click at [1155, 315] on icon at bounding box center [1153, 315] width 10 height 10
click at [74, 291] on span "Формы" at bounding box center [59, 291] width 36 height 14
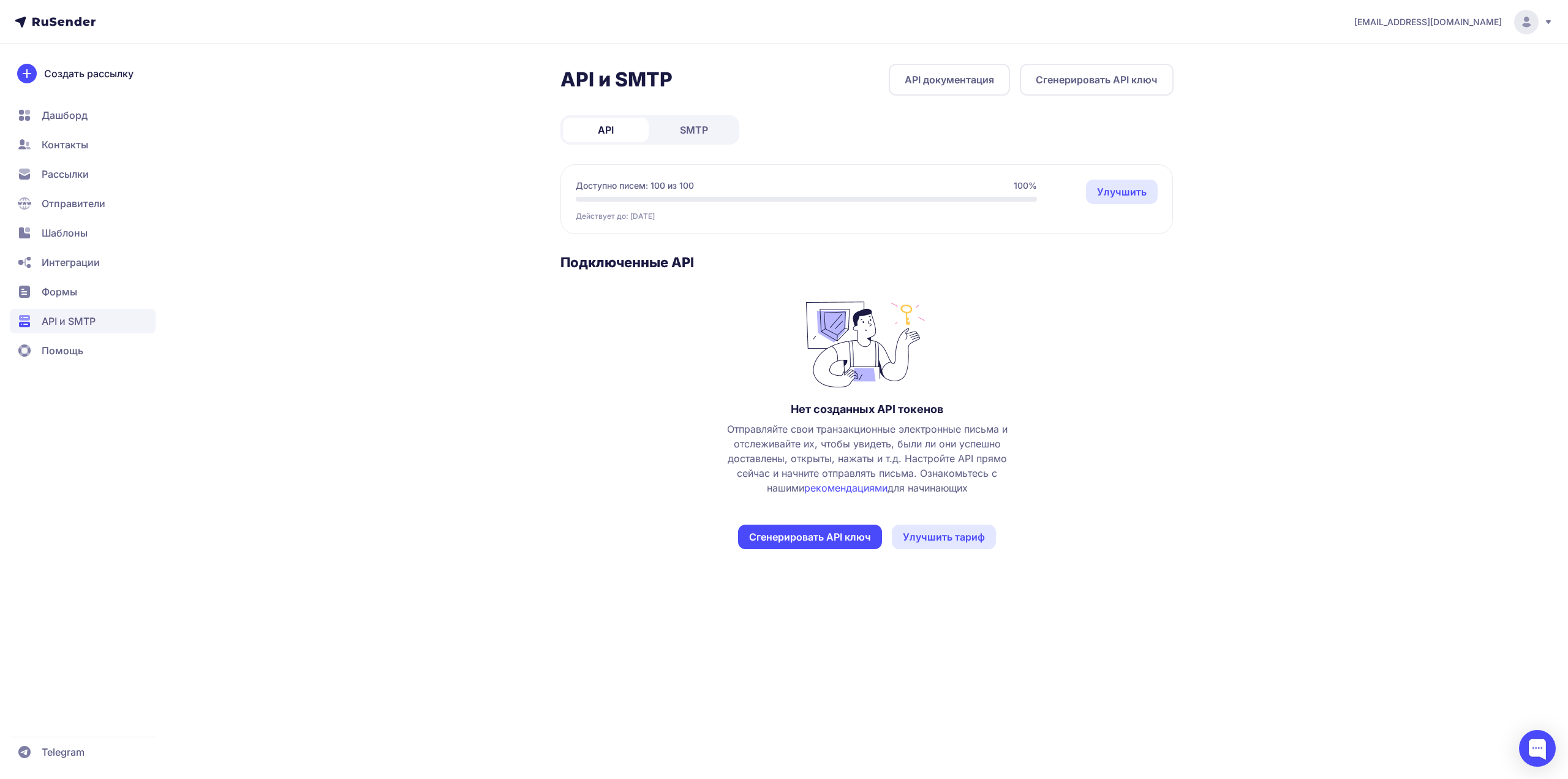
click at [680, 130] on span "SMTP" at bounding box center [693, 130] width 28 height 14
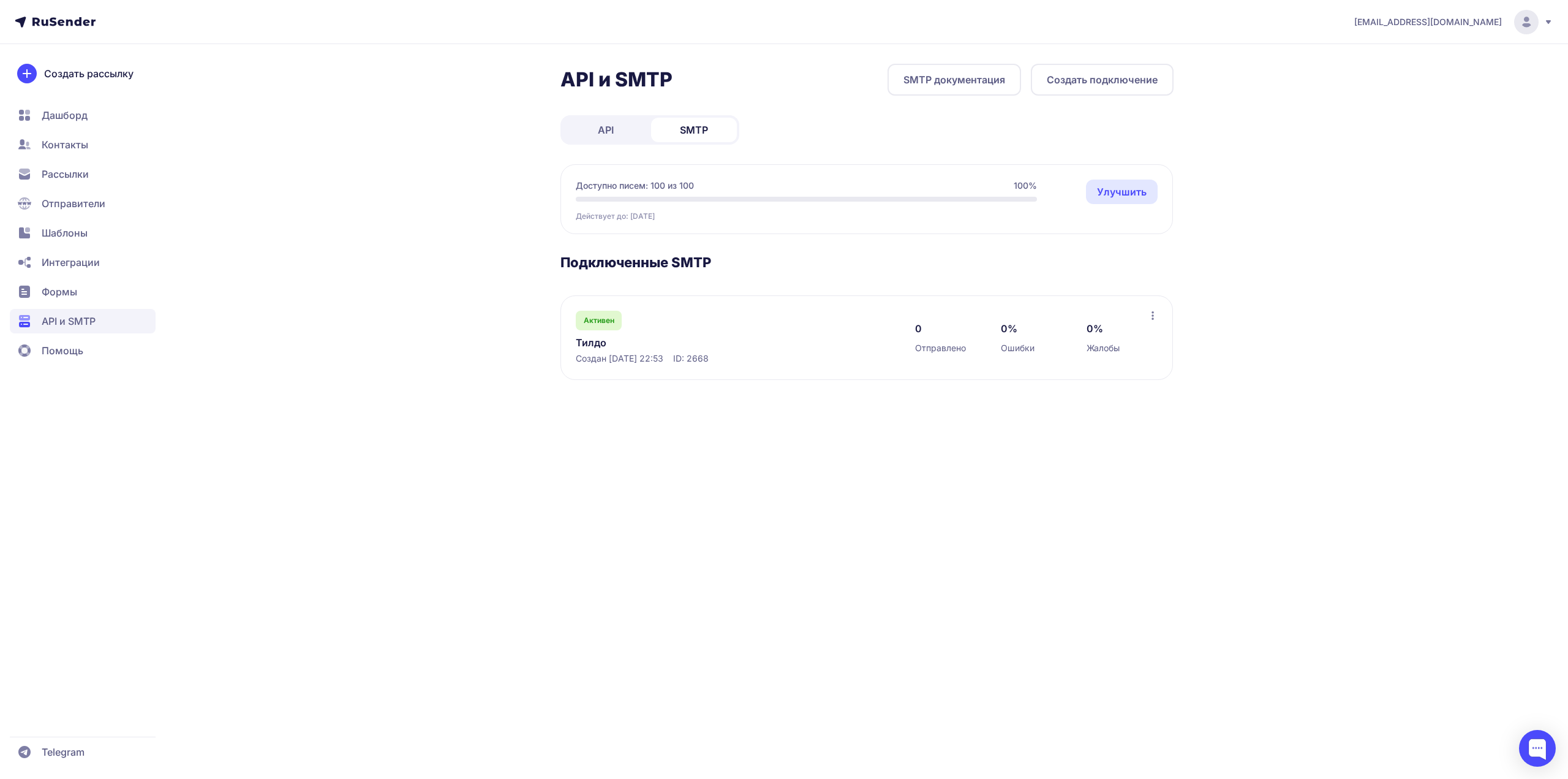
click at [1162, 320] on div "Активен Тилдо Создан 02.10.2025, 22:53 ID: 2668 0 Отправлено 0% Ошибки 0% Жалобы" at bounding box center [866, 337] width 612 height 85
click at [1154, 316] on icon at bounding box center [1153, 315] width 10 height 10
click at [1126, 297] on div "Активен Тилдо Создан 02.10.2025, 22:53 ID: 2668 0 Отправлено 0% Ошибки 0% Жалоб…" at bounding box center [866, 337] width 612 height 85
click at [607, 315] on div "Активен" at bounding box center [598, 320] width 46 height 20
click at [71, 290] on span "Формы" at bounding box center [59, 291] width 36 height 14
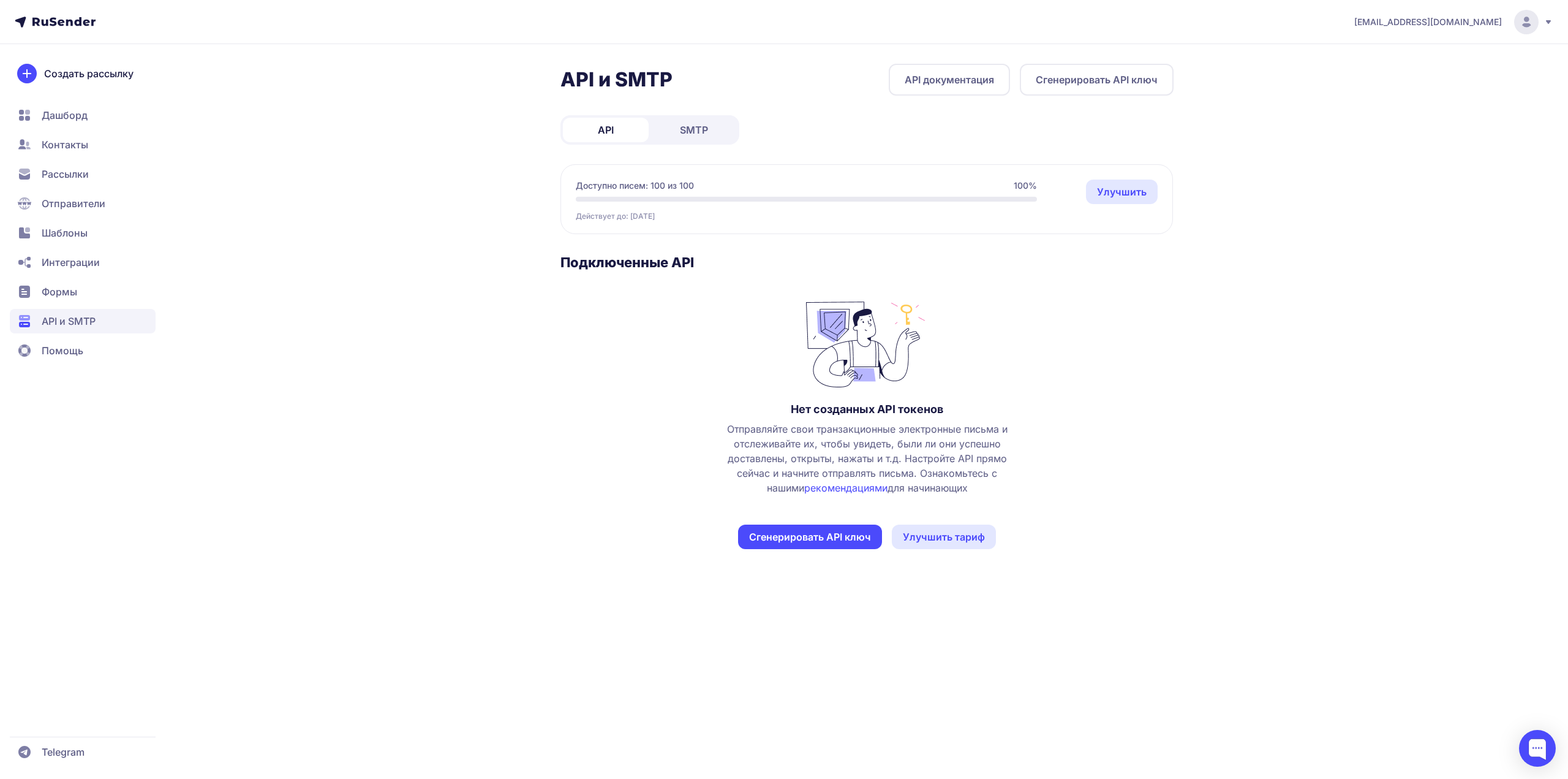
click at [680, 128] on span "SMTP" at bounding box center [693, 130] width 28 height 14
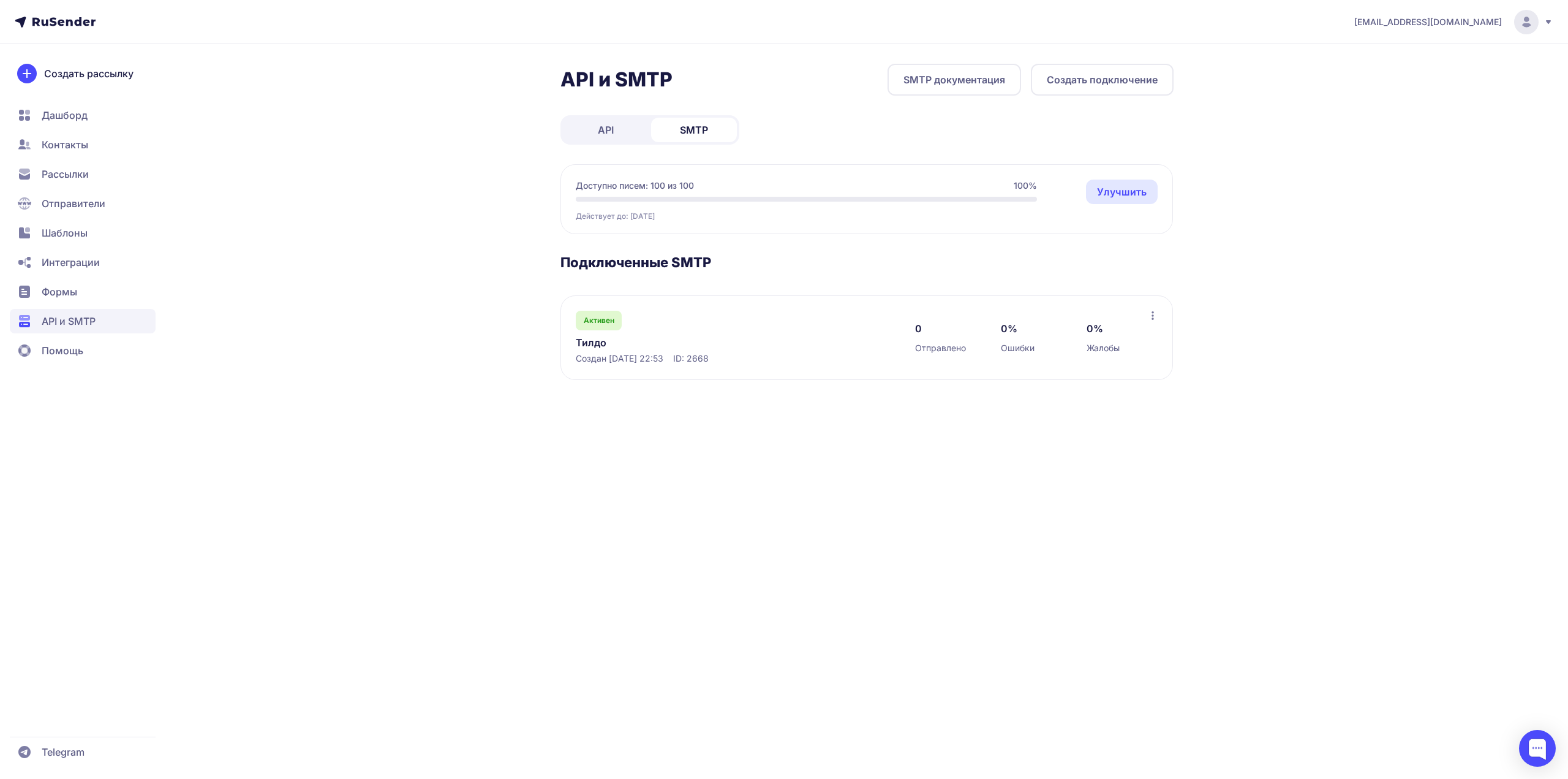
click at [1156, 318] on icon at bounding box center [1153, 315] width 10 height 10
click at [589, 432] on div "[EMAIL_ADDRESS][DOMAIN_NAME] API и SMTP SMTP документация Создать подключение A…" at bounding box center [784, 390] width 1568 height 779
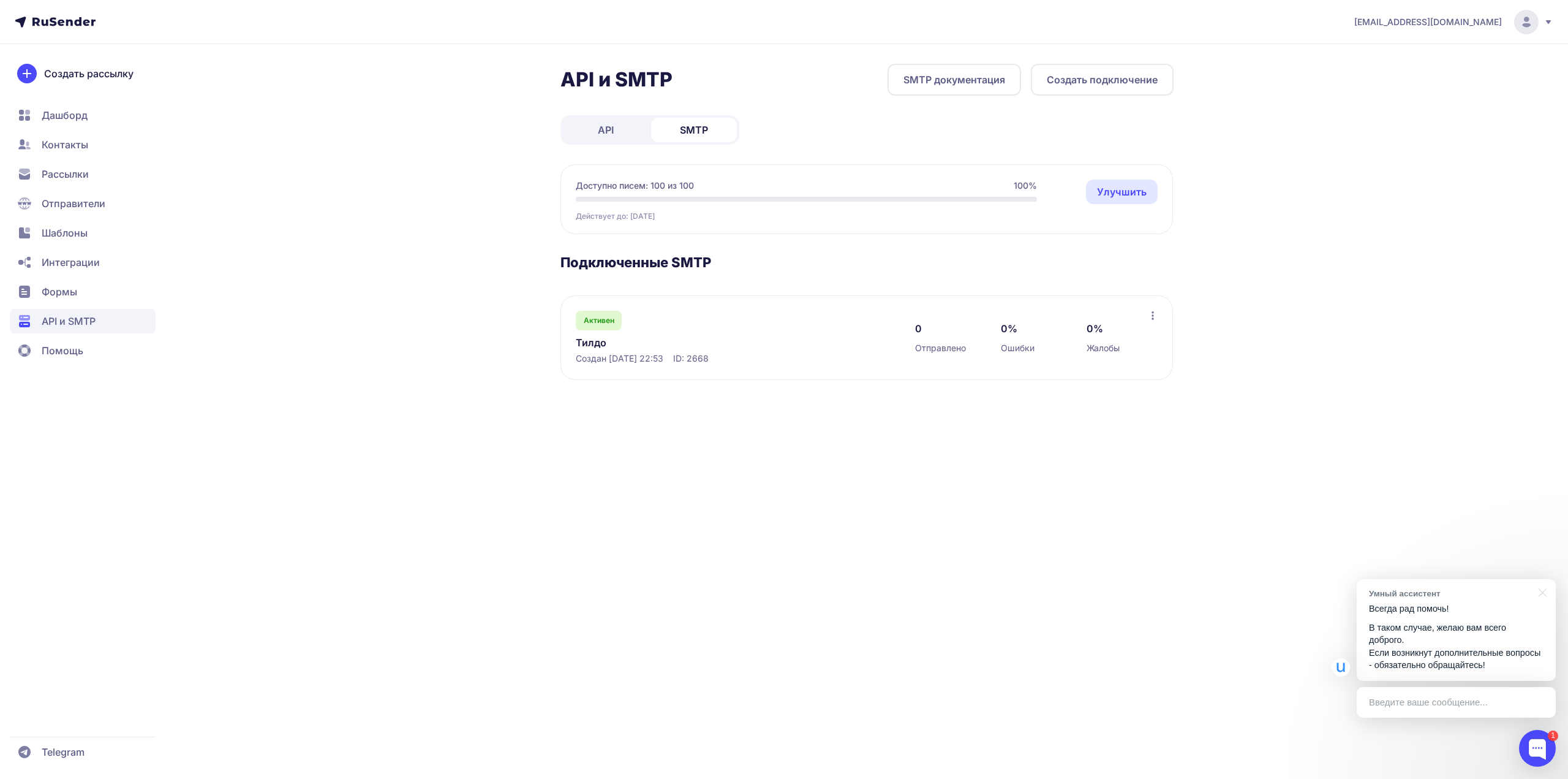
click at [71, 264] on span "Интеграции" at bounding box center [70, 262] width 58 height 14
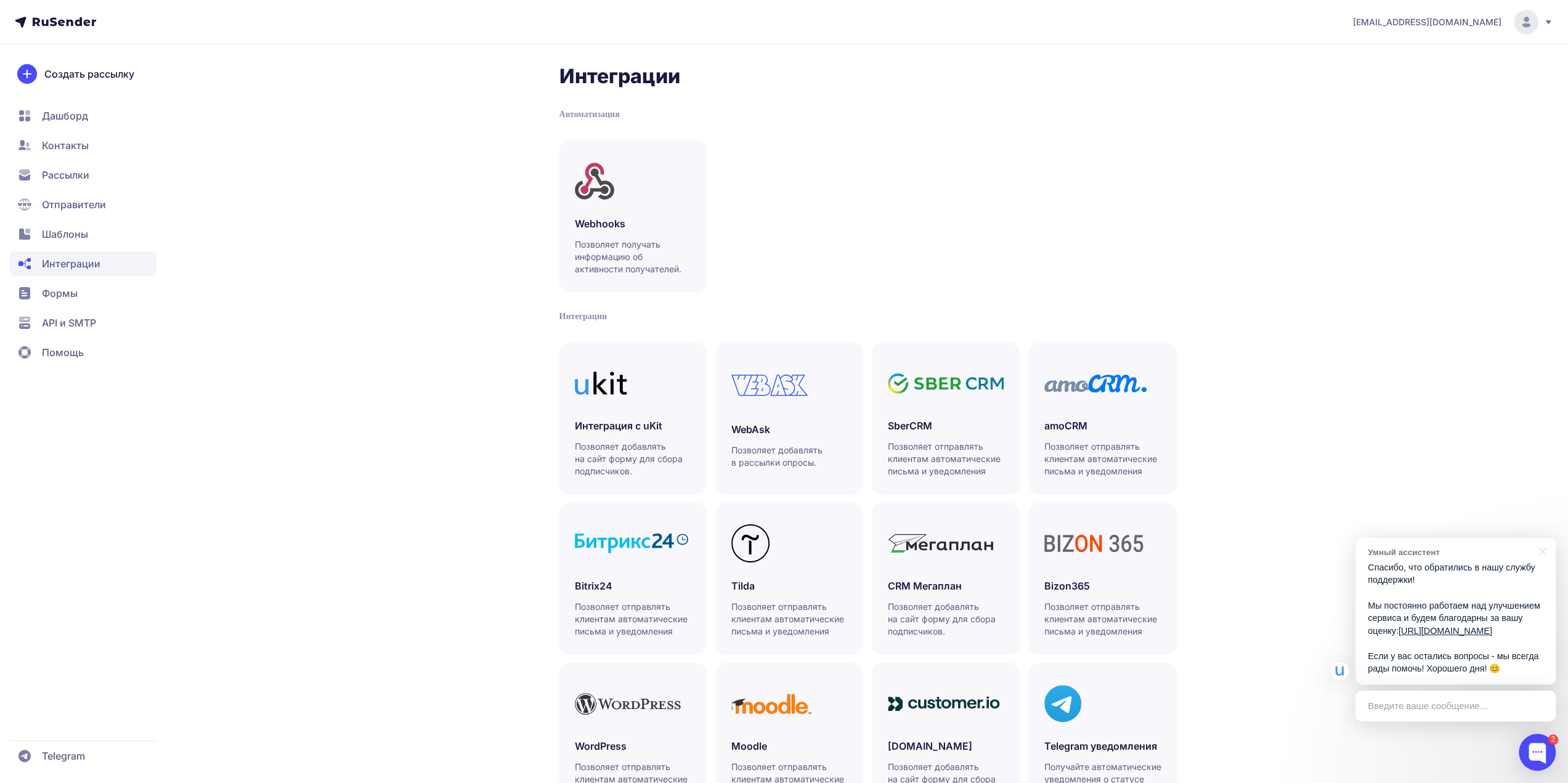
click at [92, 319] on span "API и SMTP" at bounding box center [69, 323] width 54 height 14
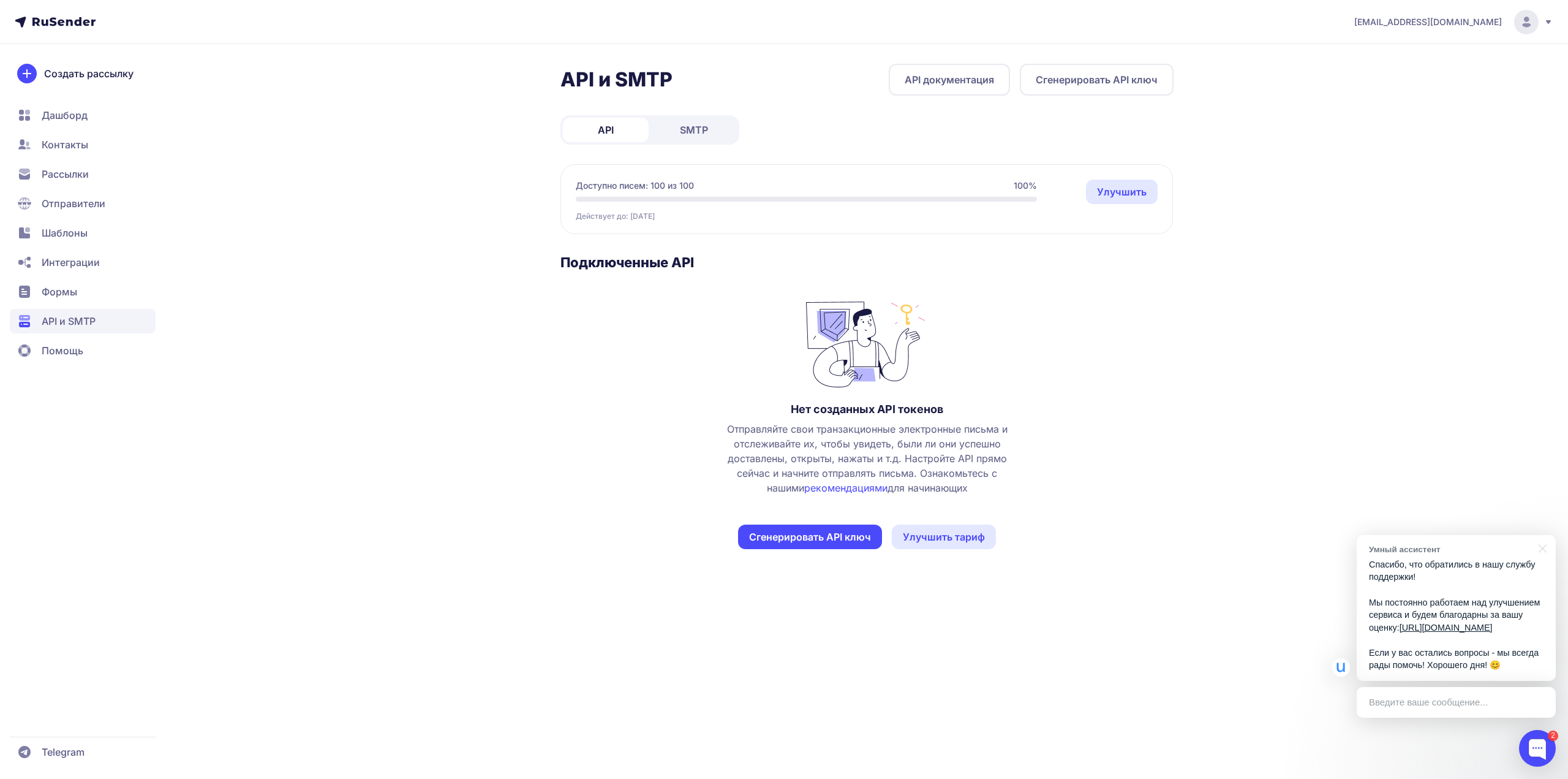
click at [705, 131] on span "SMTP" at bounding box center [693, 130] width 28 height 14
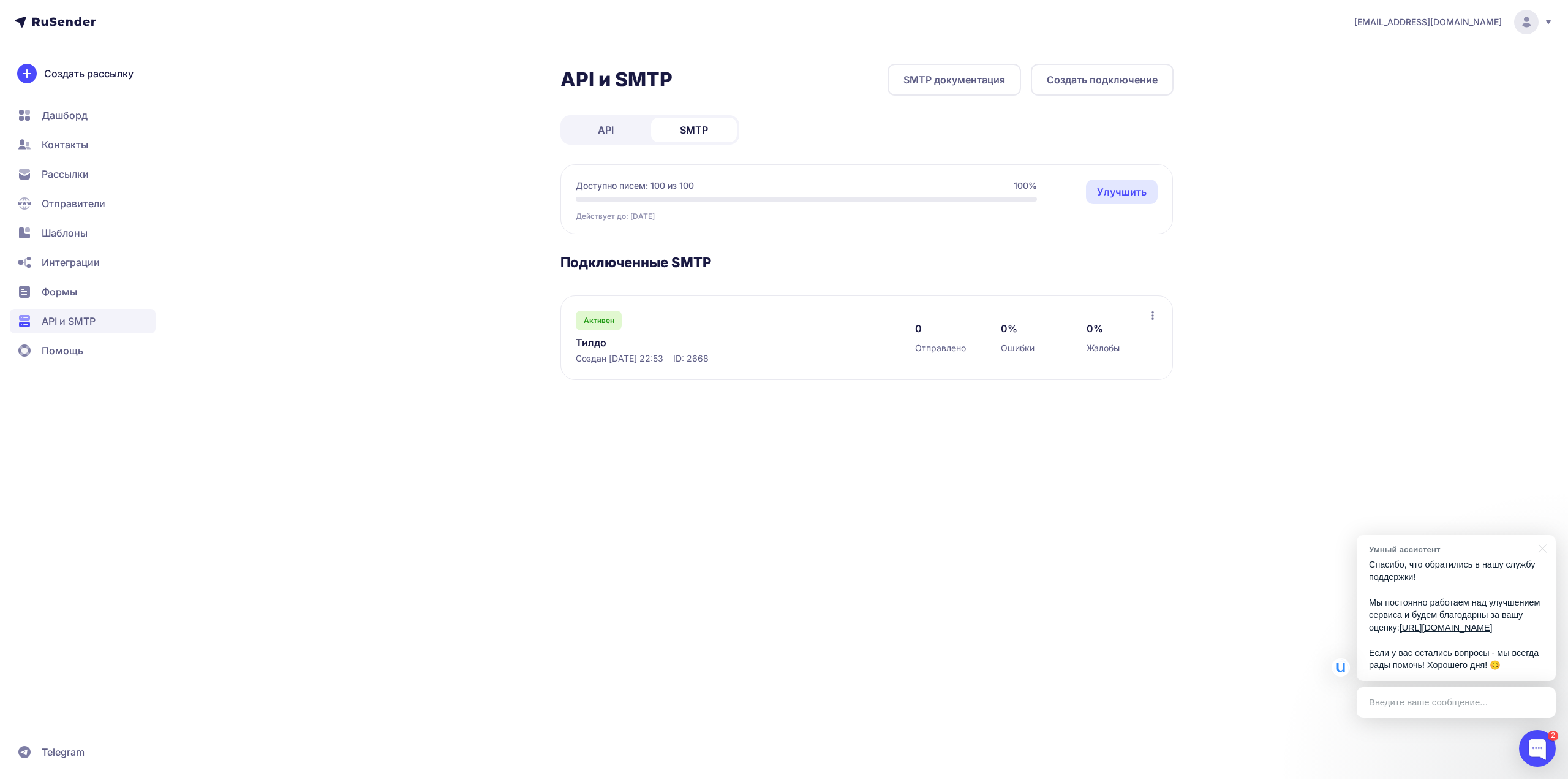
click at [599, 340] on link "Тилдо" at bounding box center [700, 343] width 251 height 14
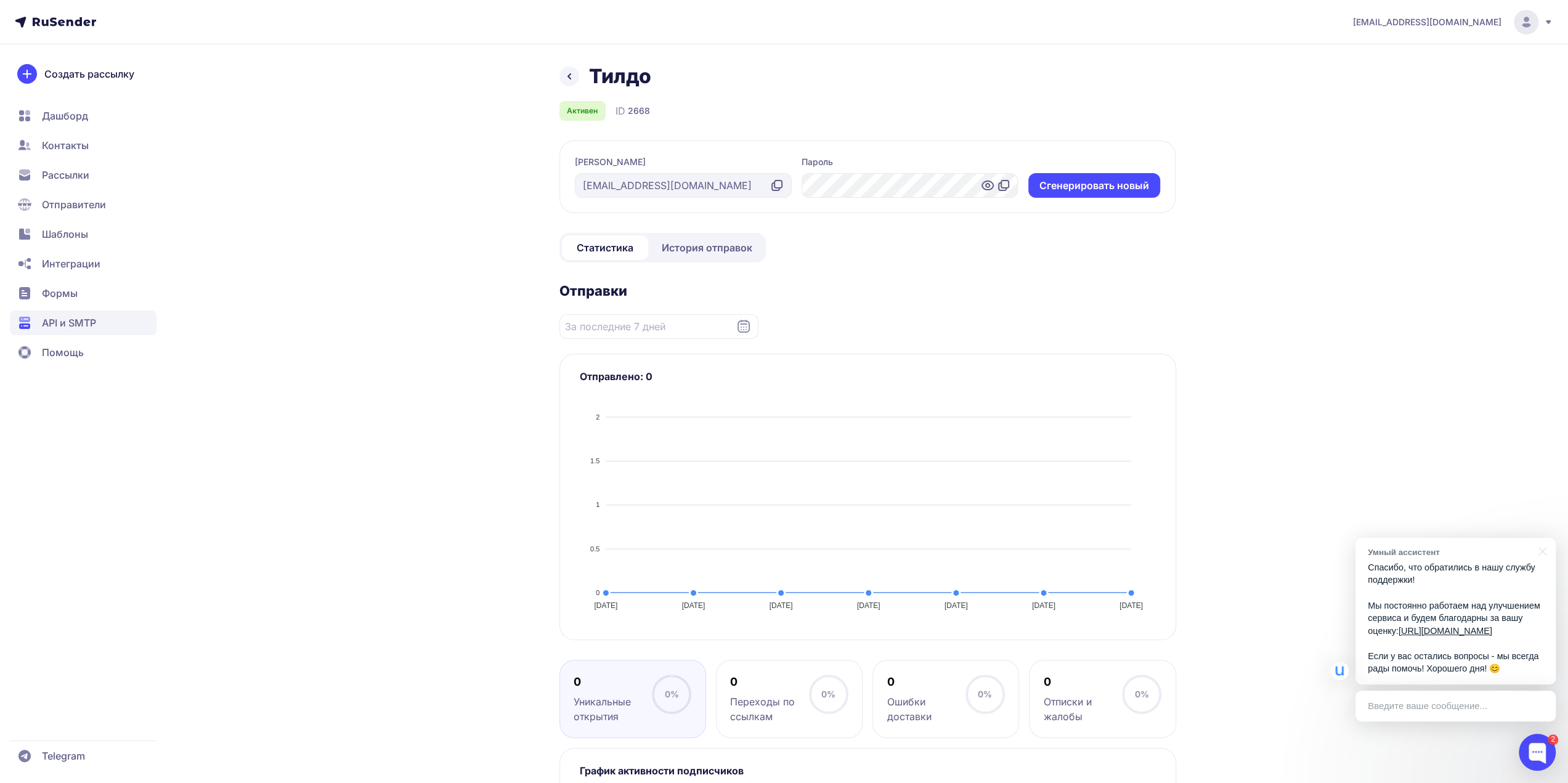
click at [988, 184] on icon at bounding box center [987, 185] width 4 height 4
click at [966, 183] on div at bounding box center [910, 184] width 217 height 24
click at [1006, 184] on icon at bounding box center [1004, 185] width 14 height 14
click at [987, 187] on icon at bounding box center [987, 185] width 4 height 4
click at [1010, 184] on icon at bounding box center [1004, 185] width 14 height 14
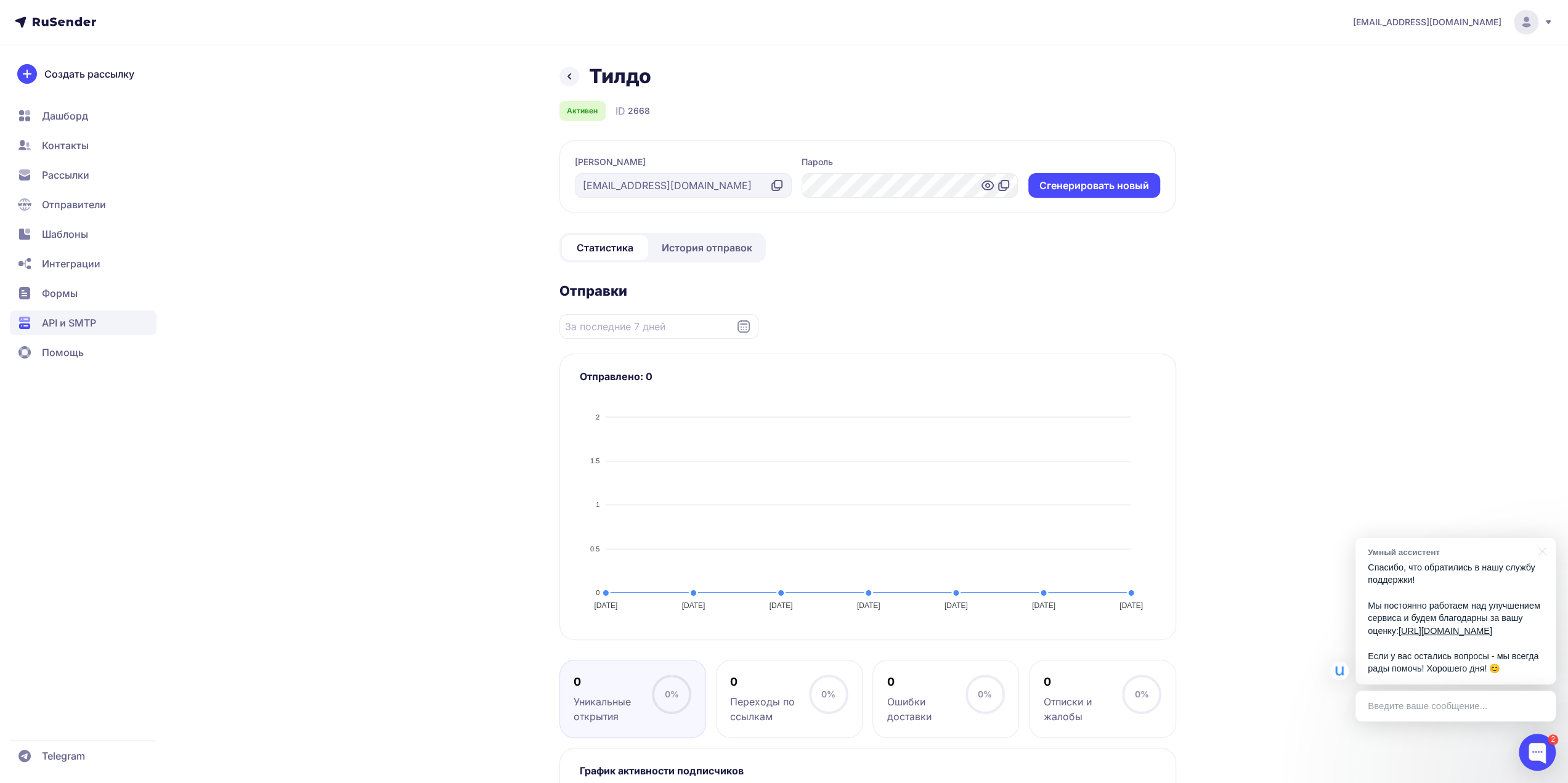
click at [70, 173] on span "Рассылки" at bounding box center [65, 175] width 47 height 14
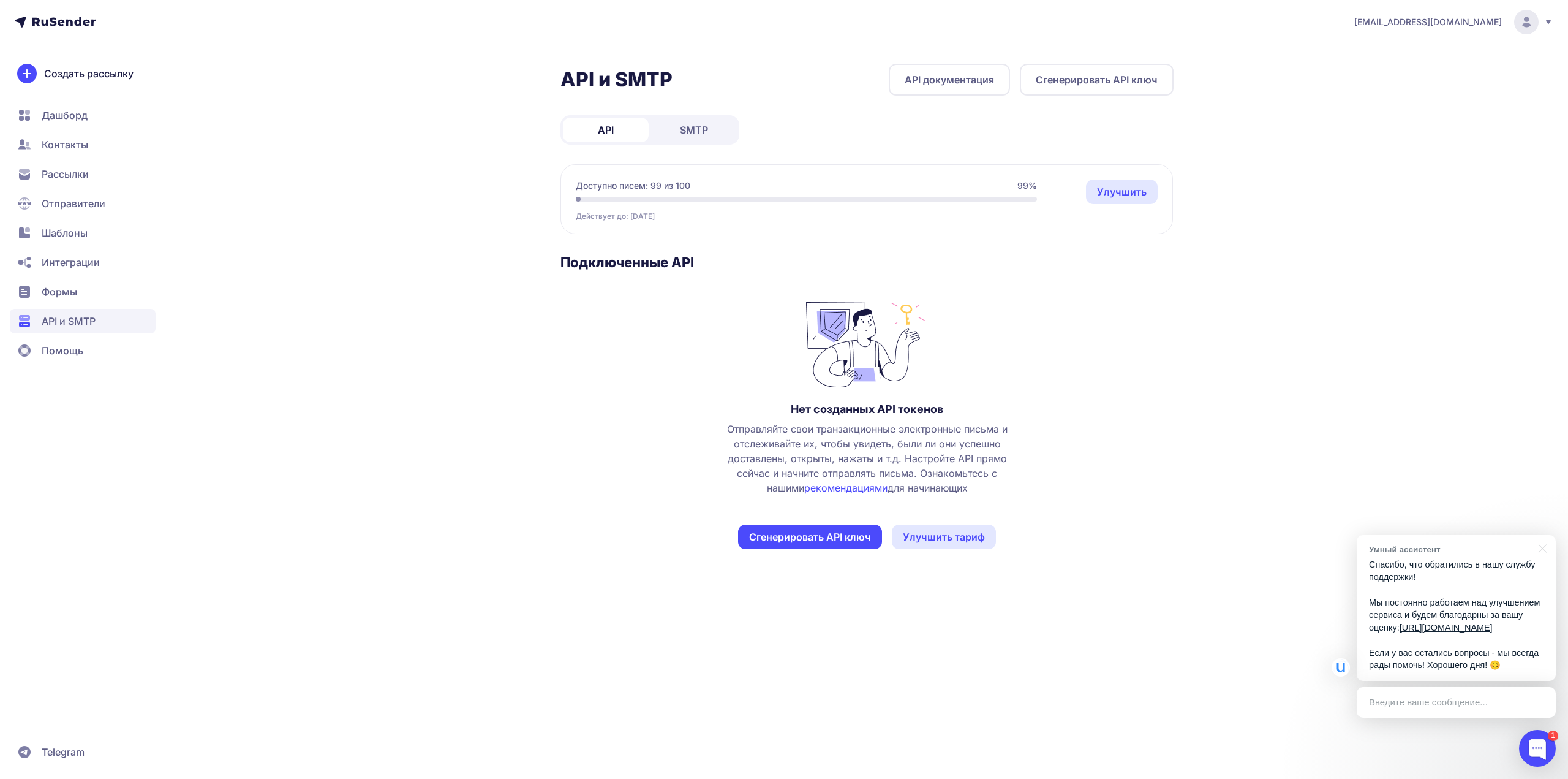
click at [680, 196] on div "Доступно писем: 99 из 100 99% Действует до: [DATE] Улучшить" at bounding box center [806, 201] width 461 height 41
click at [700, 133] on span "SMTP" at bounding box center [693, 130] width 28 height 14
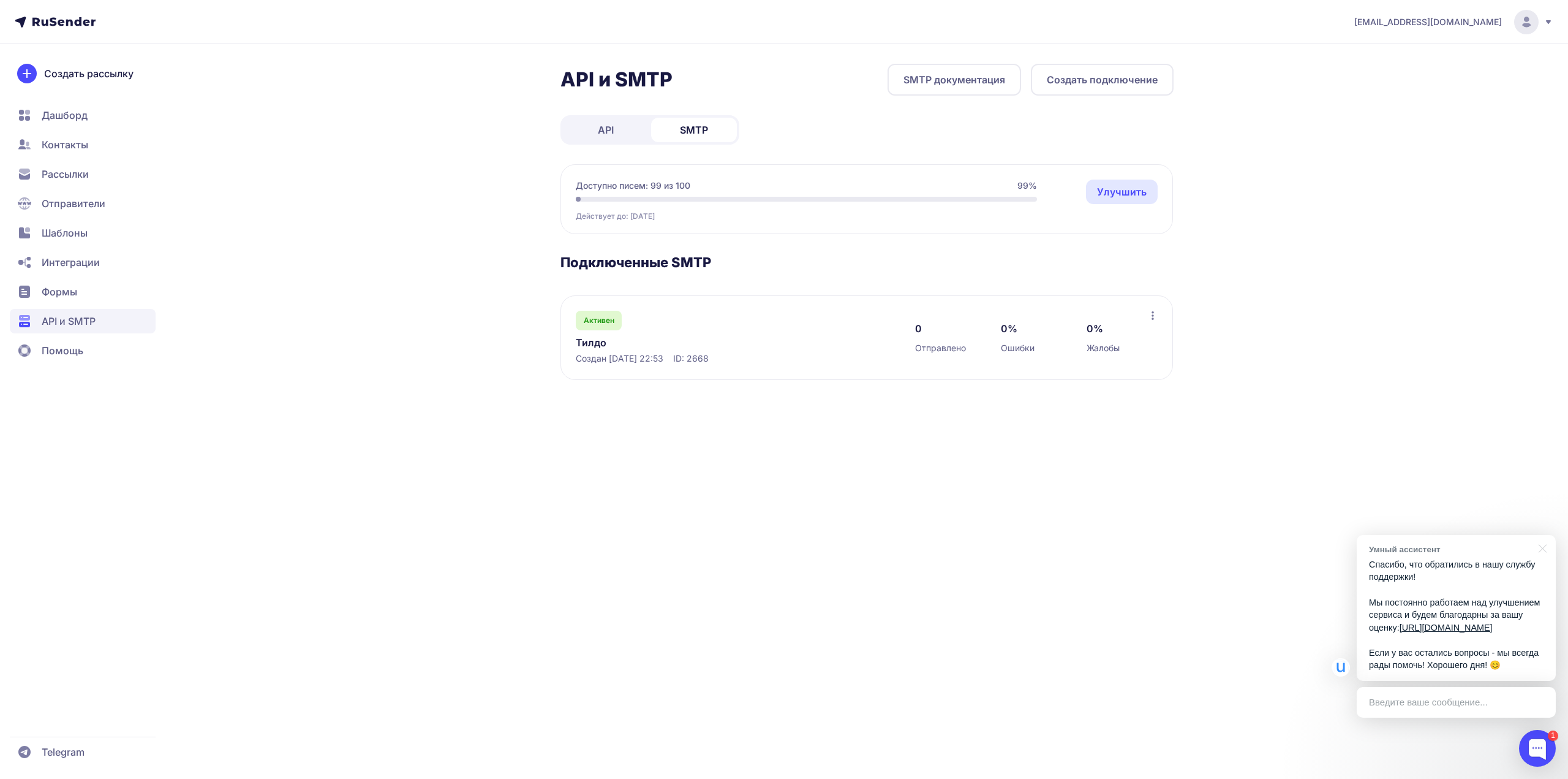
click at [82, 230] on span "Шаблоны" at bounding box center [64, 233] width 46 height 14
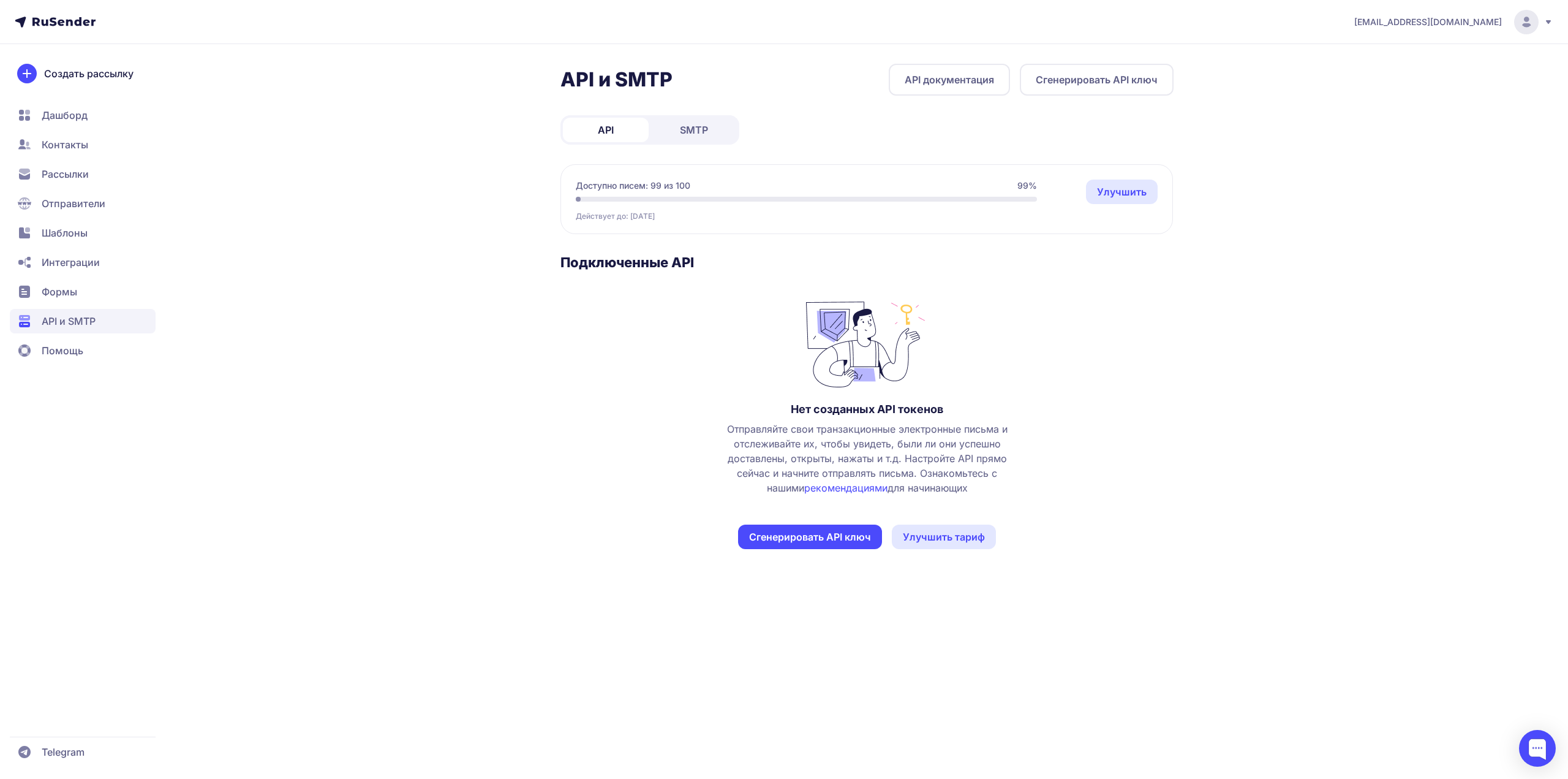
click at [673, 124] on link "SMTP" at bounding box center [693, 130] width 85 height 24
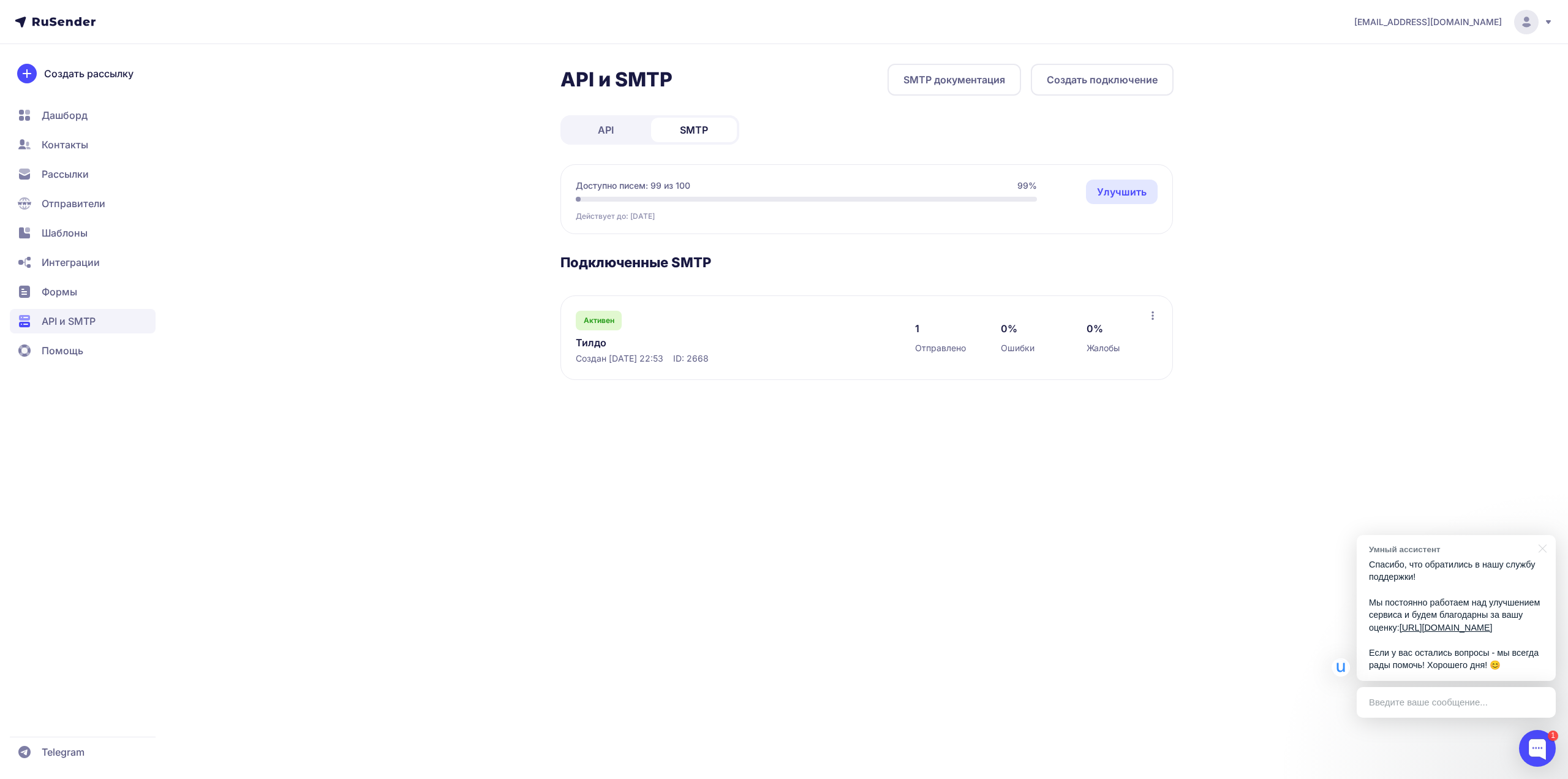
click at [98, 117] on span "Дашборд" at bounding box center [83, 114] width 146 height 24
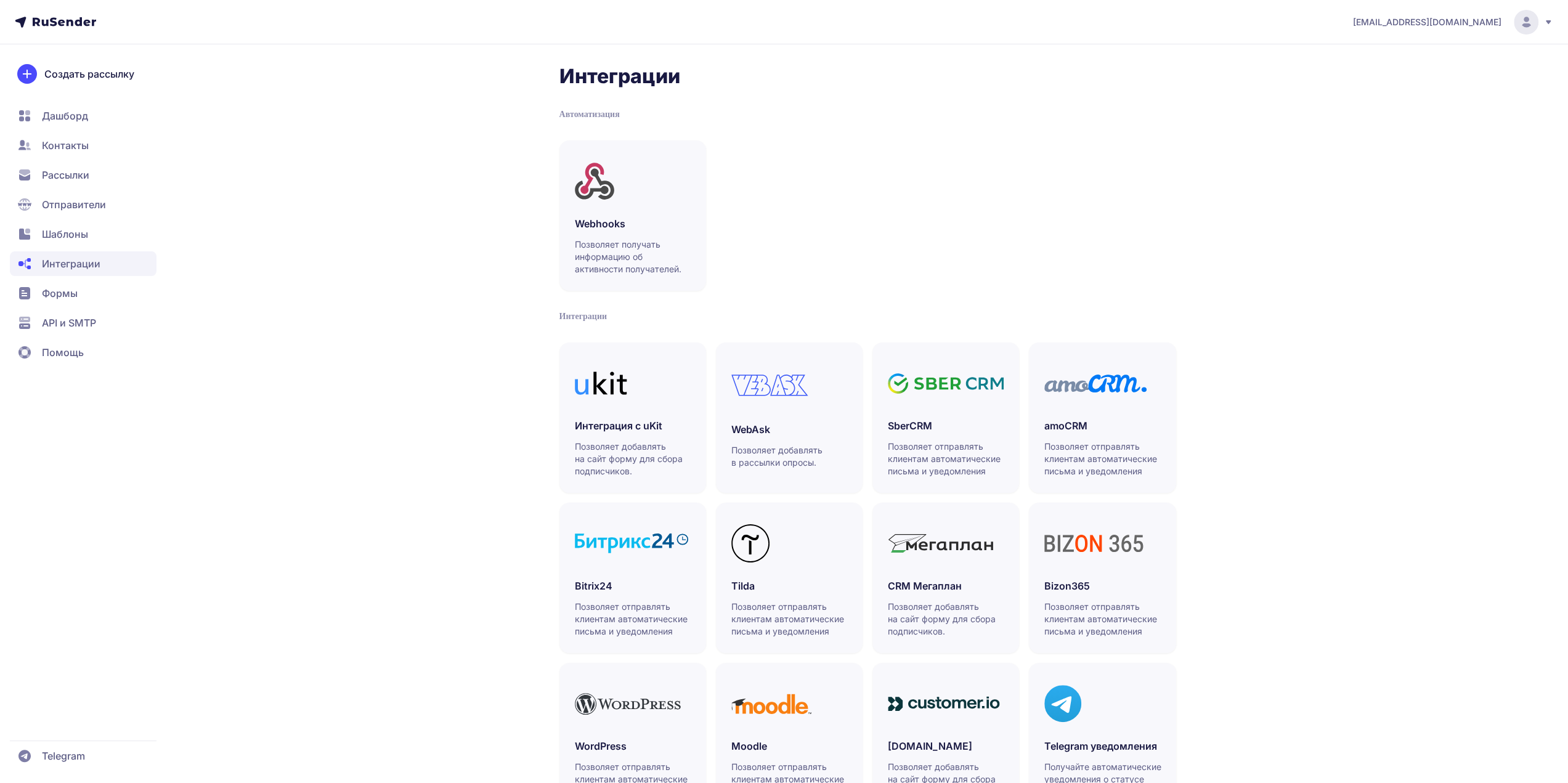
click at [92, 210] on span "Отправители" at bounding box center [73, 204] width 64 height 14
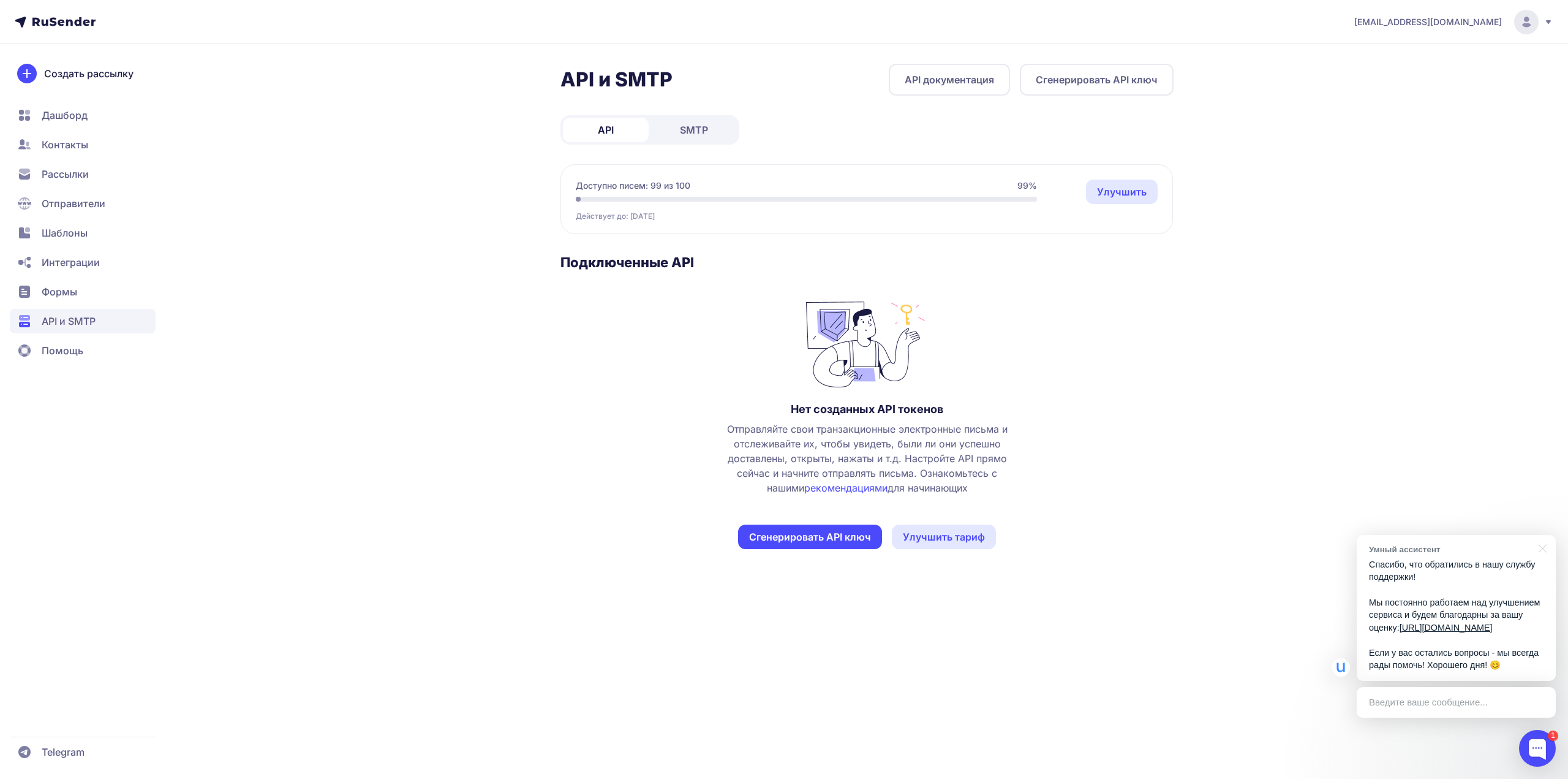
click at [95, 263] on span "Интеграции" at bounding box center [70, 262] width 58 height 14
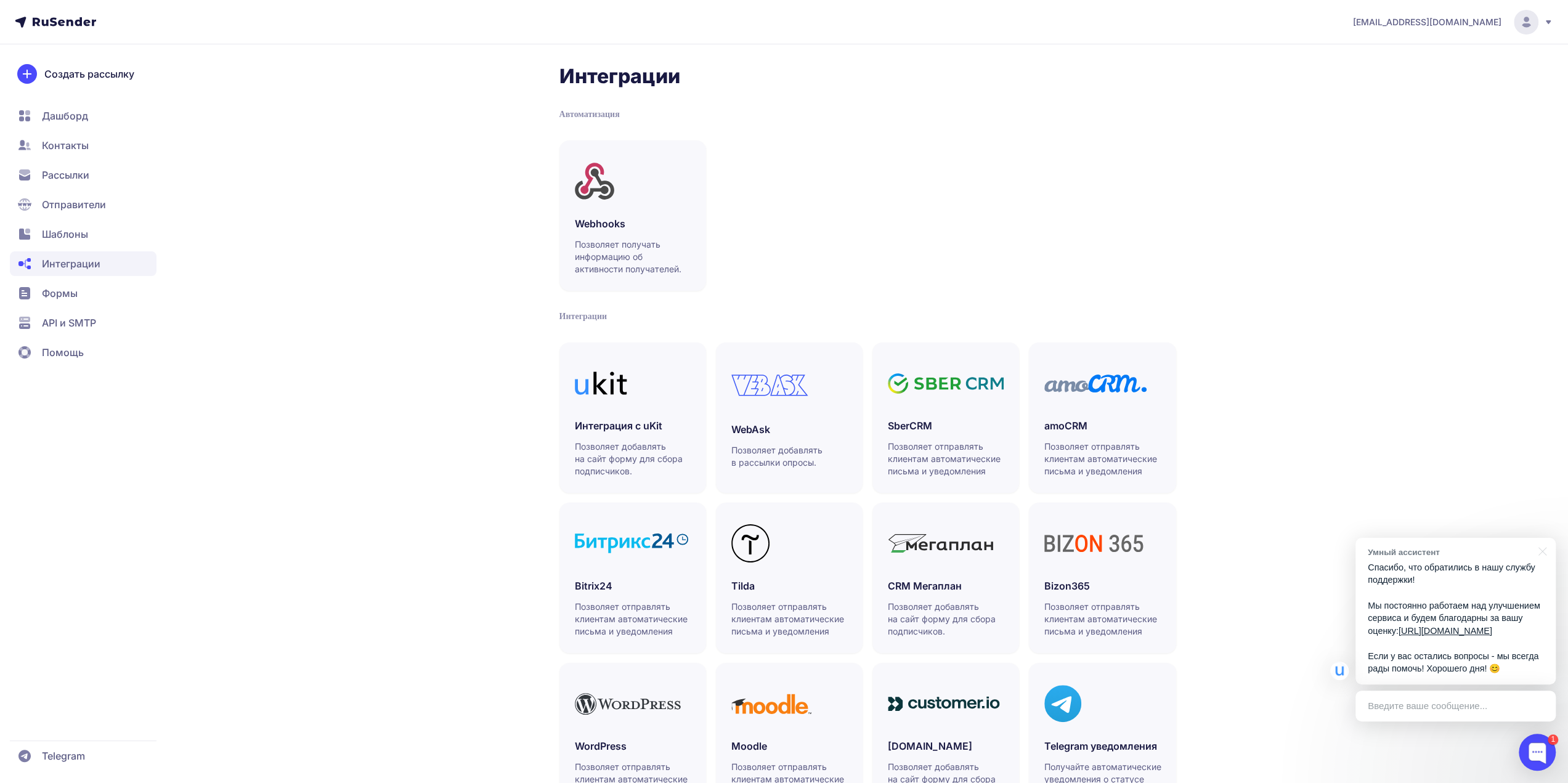
click at [83, 203] on span "Отправители" at bounding box center [73, 204] width 64 height 14
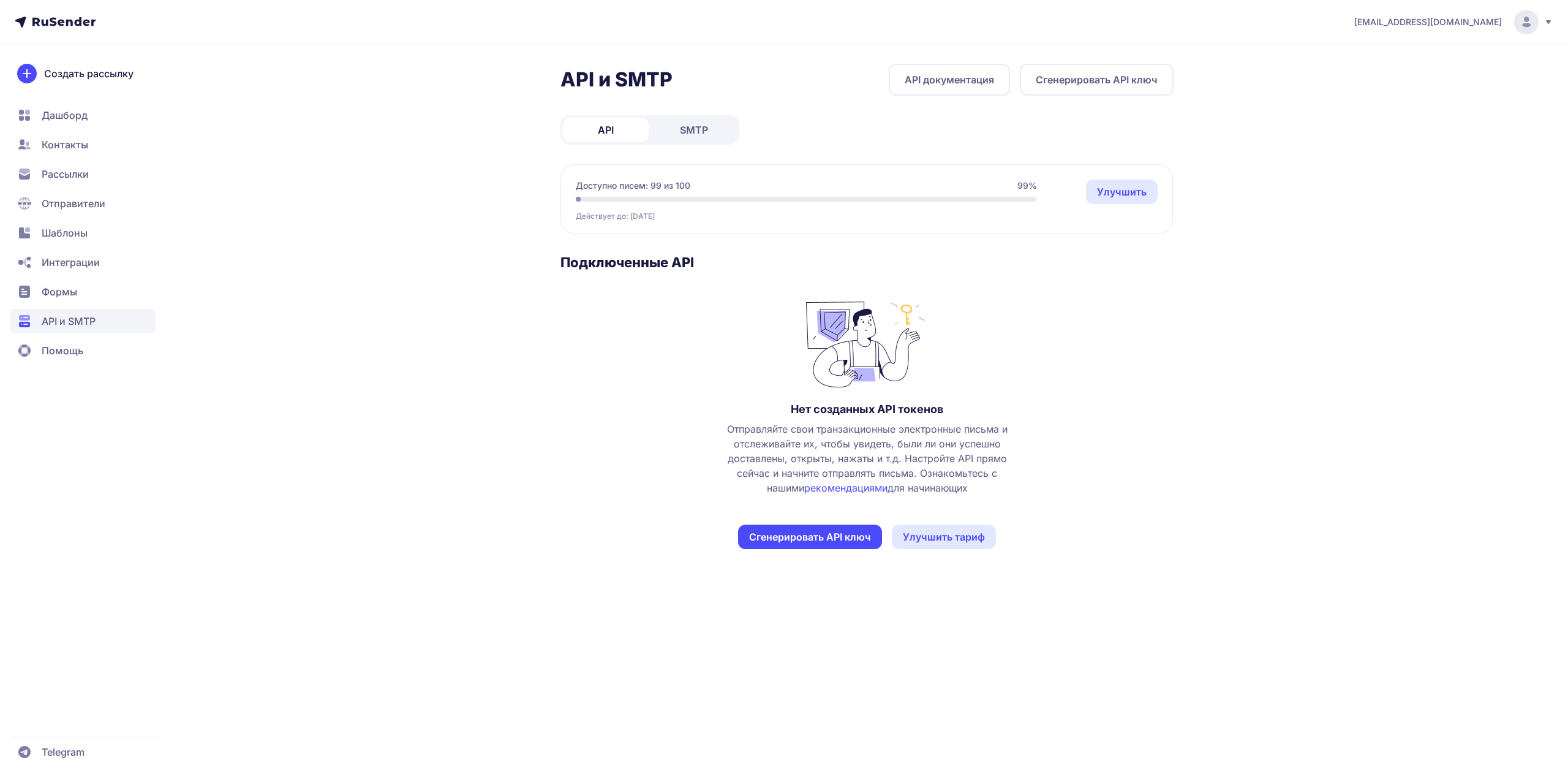
click at [72, 290] on span "Формы" at bounding box center [59, 291] width 36 height 14
click at [692, 134] on span "SMTP" at bounding box center [693, 130] width 28 height 14
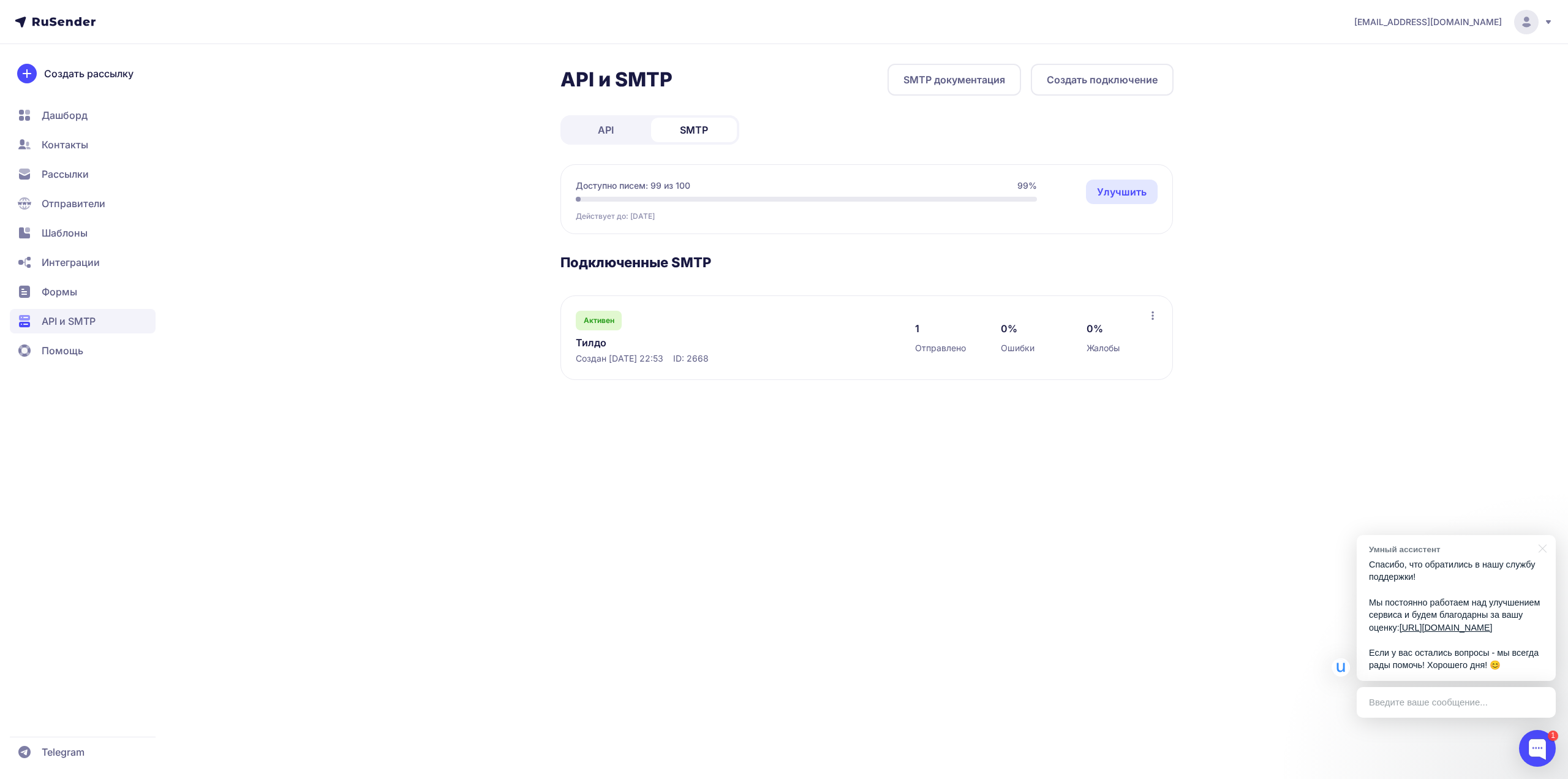
click at [595, 345] on link "Тилдо" at bounding box center [700, 343] width 251 height 14
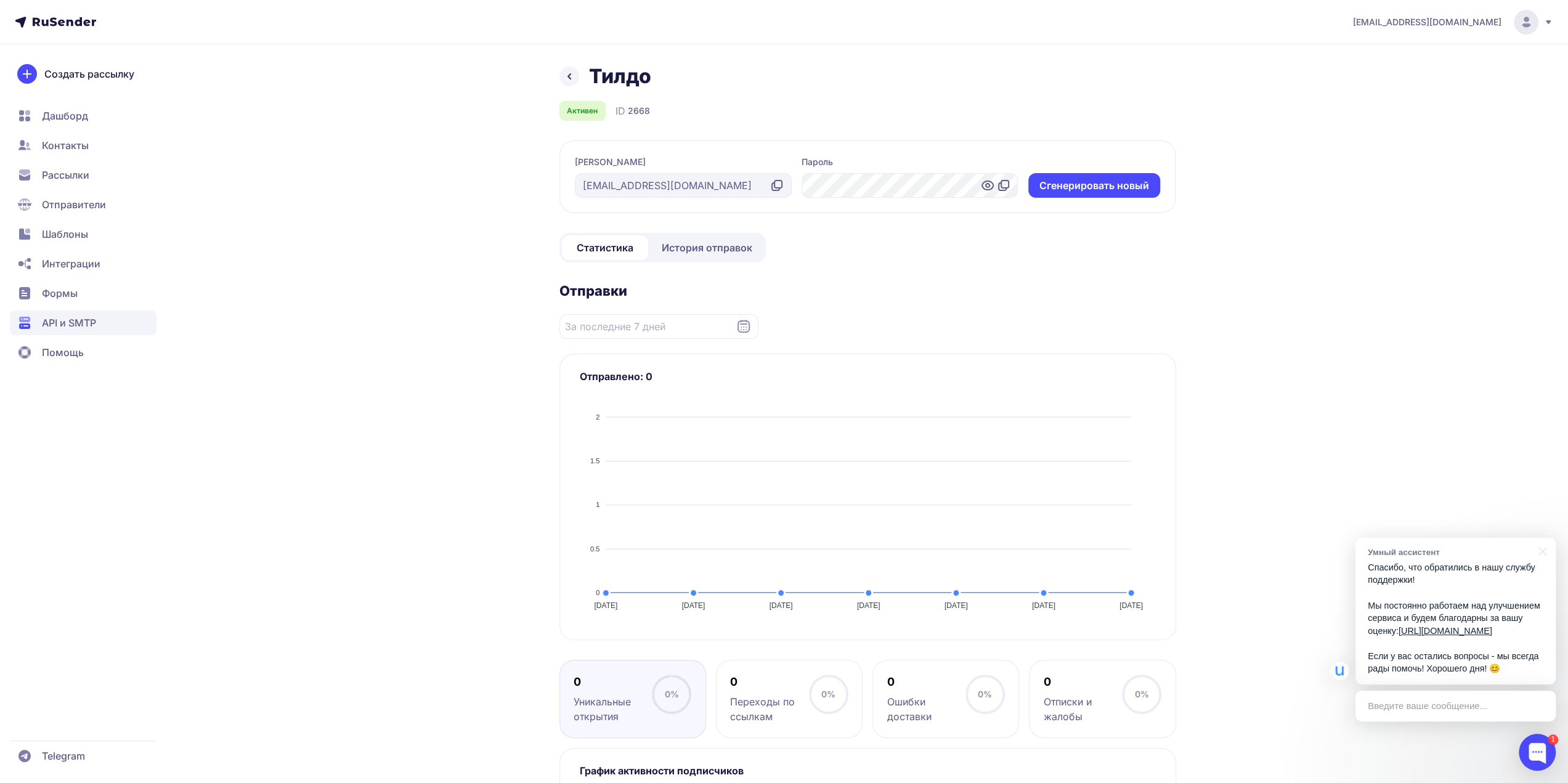
drag, startPoint x: 664, startPoint y: 184, endPoint x: 769, endPoint y: 187, distance: 105.0
click at [769, 187] on div "info@dudinae.ru" at bounding box center [684, 184] width 217 height 24
click at [713, 252] on span "История отправок" at bounding box center [707, 248] width 90 height 14
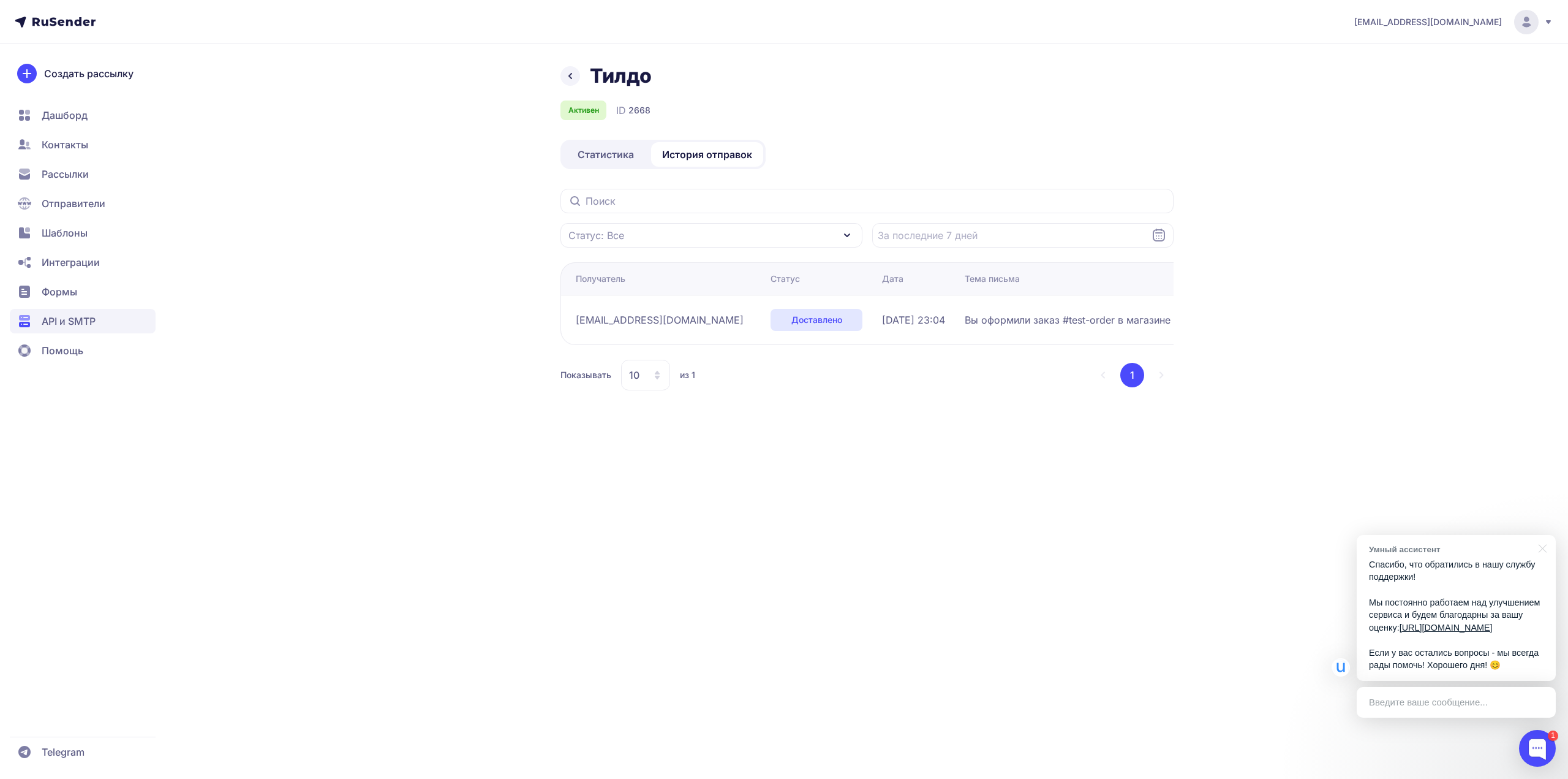
click at [997, 320] on span "Вы оформили заказ #test-order в магазине http://dudinae.ru" at bounding box center [1118, 319] width 307 height 14
drag, startPoint x: 997, startPoint y: 320, endPoint x: 1146, endPoint y: 324, distance: 149.1
click at [1146, 324] on span "Вы оформили заказ #test-order в магазине http://dudinae.ru" at bounding box center [1118, 319] width 307 height 14
click at [1035, 324] on span "Вы оформили заказ #test-order в магазине http://dudinae.ru" at bounding box center [1118, 319] width 307 height 14
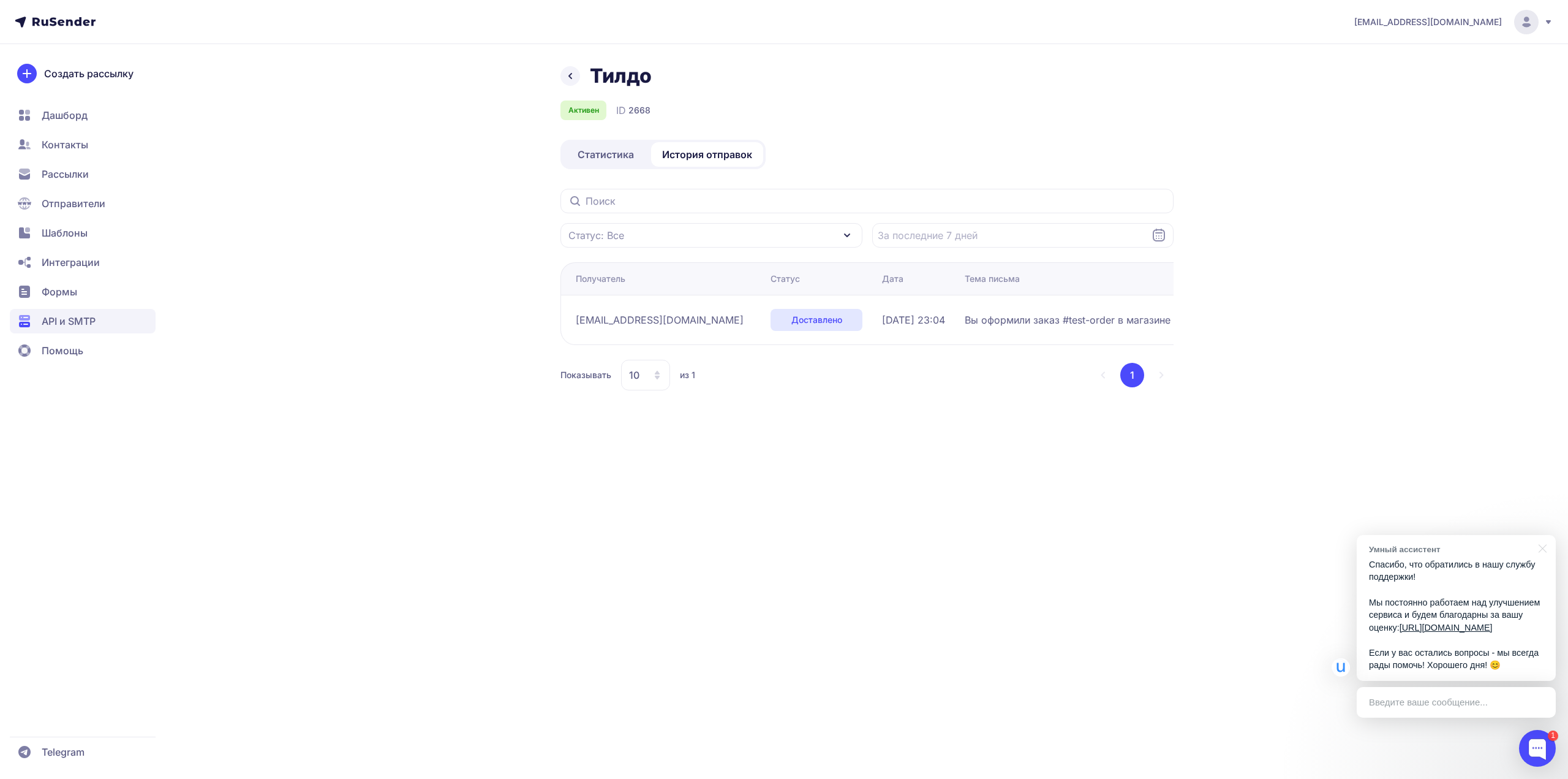
click at [979, 322] on span "Вы оформили заказ #test-order в магазине http://dudinae.ru" at bounding box center [1118, 319] width 307 height 14
click at [1129, 372] on li "1" at bounding box center [1132, 374] width 24 height 24
click at [791, 321] on span "Доставлено" at bounding box center [816, 320] width 51 height 13
click at [652, 314] on span "nordznan@yandex.ru" at bounding box center [659, 319] width 168 height 14
click at [636, 318] on span "nordznan@yandex.ru" at bounding box center [659, 319] width 168 height 14
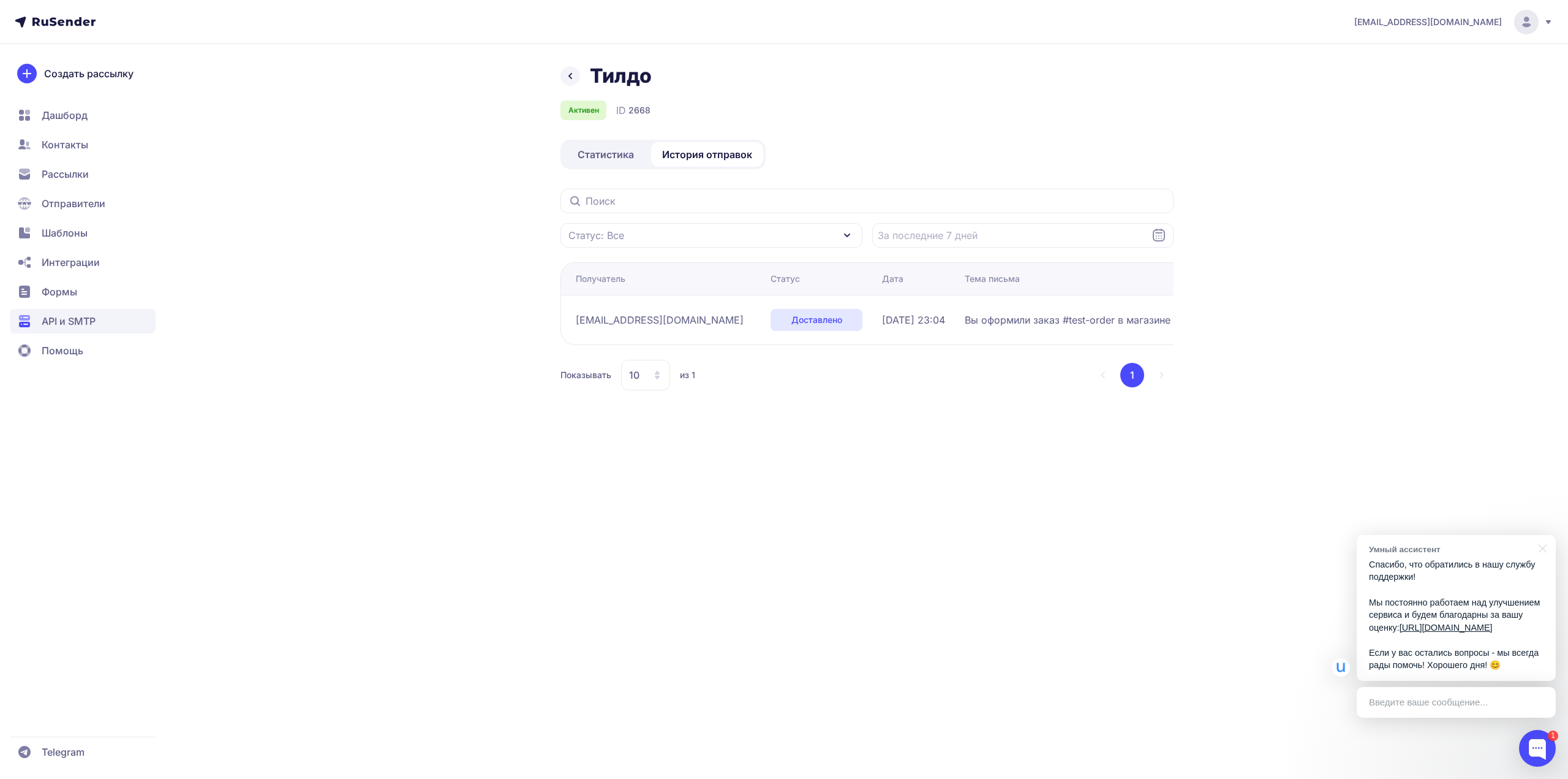
click at [967, 310] on td "Вы оформили заказ #test-order в магазине http://dudinae.ru" at bounding box center [1118, 319] width 316 height 49
click at [1099, 310] on body "nerfours@yandex.ru Тилдо Активен ID 2668 Статистика История отправок Статус: Вс…" at bounding box center [784, 390] width 1568 height 779
click at [1099, 310] on td "Вы оформили заказ #test-order в магазине http://dudinae.ru" at bounding box center [1118, 319] width 316 height 49
drag, startPoint x: 1099, startPoint y: 310, endPoint x: 1179, endPoint y: 305, distance: 80.2
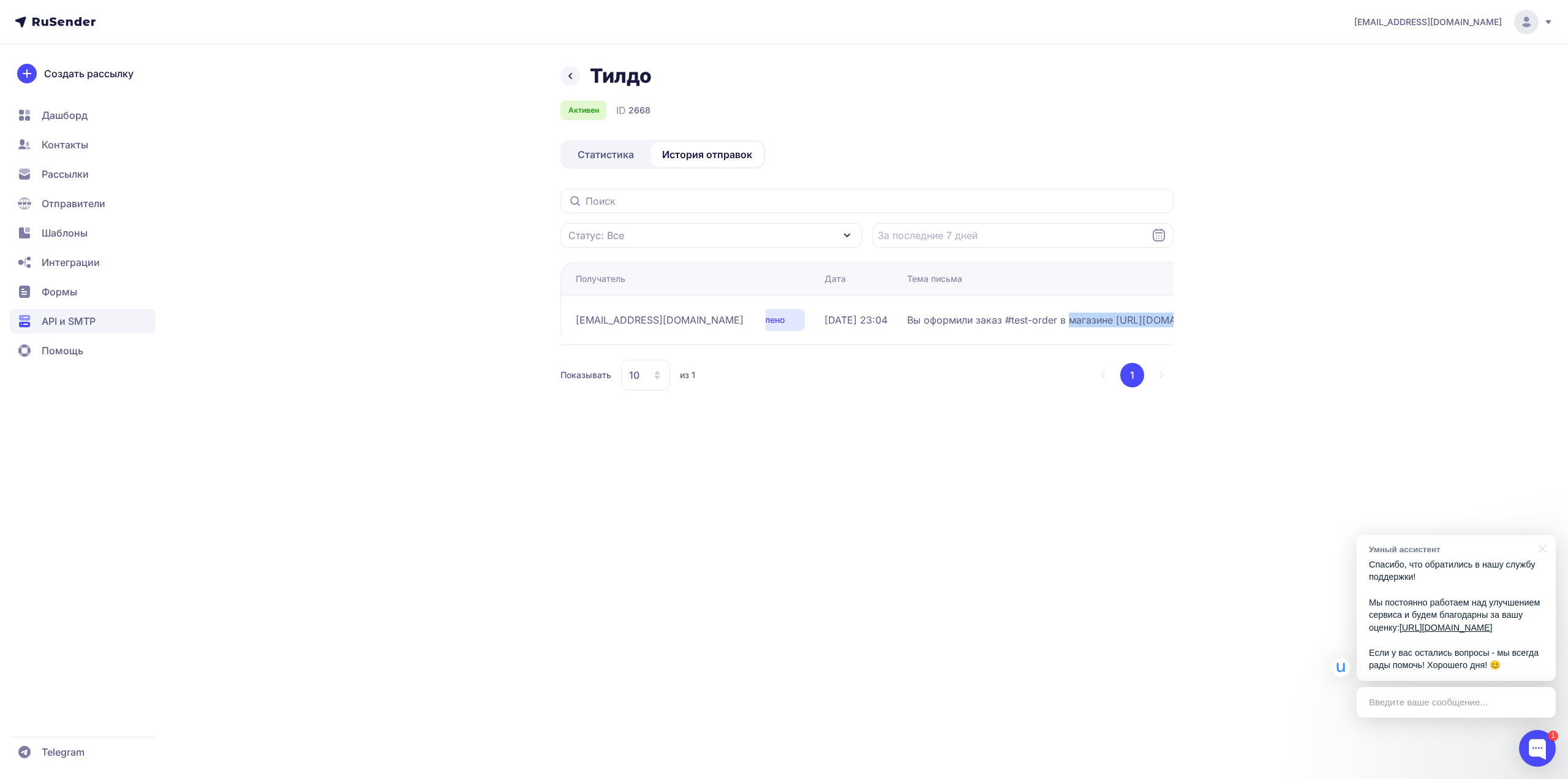
click at [1178, 309] on div "Тилдо Активен ID 2668 Статистика История отправок Статус: Все Получатель Статус…" at bounding box center [784, 242] width 882 height 356
click at [1068, 316] on span "Вы оформили заказ #test-order в магазине http://dudinae.ru" at bounding box center [1034, 319] width 307 height 14
drag, startPoint x: 994, startPoint y: 309, endPoint x: 1102, endPoint y: 322, distance: 108.8
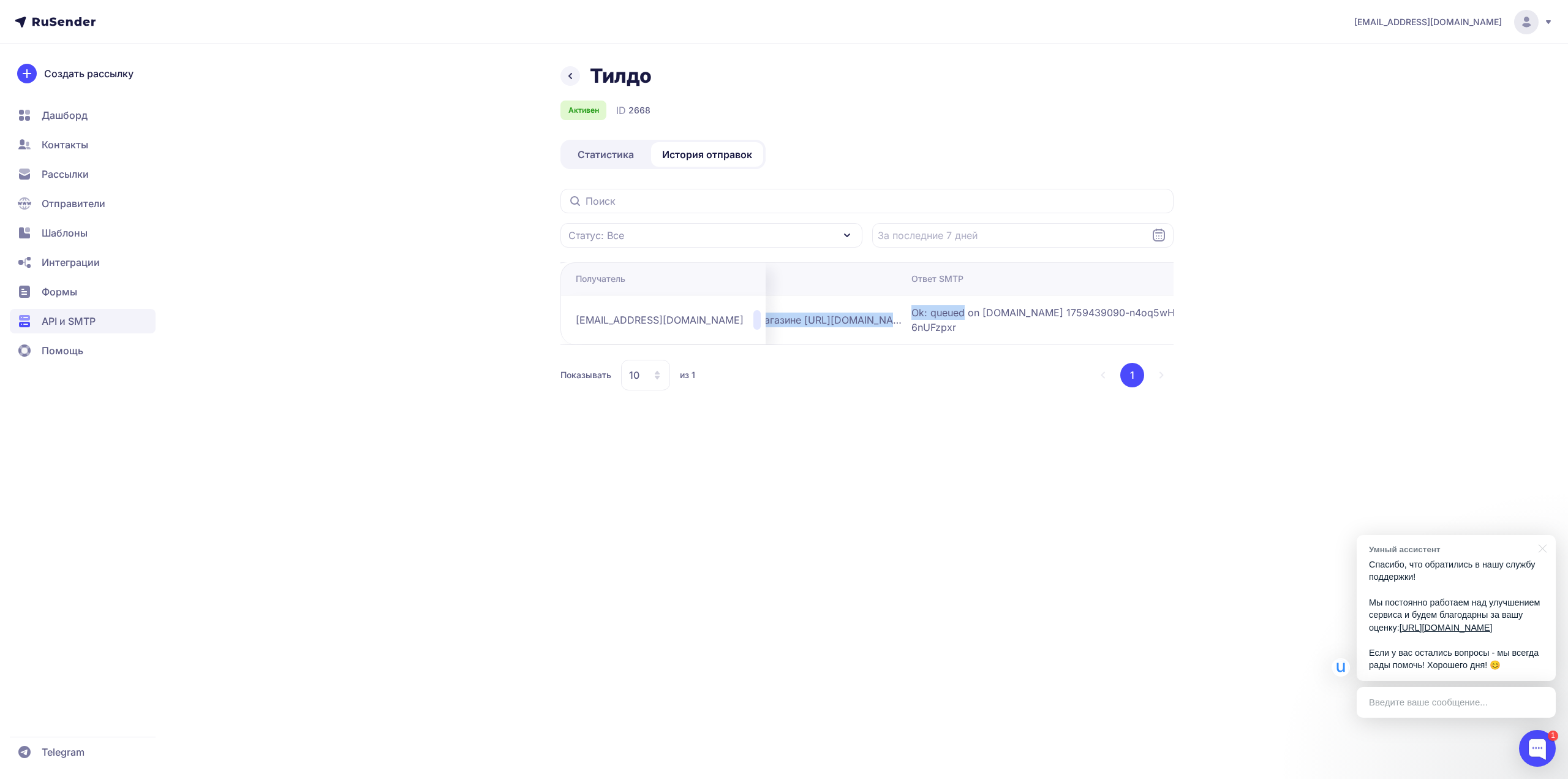
click at [1102, 322] on tr "nordznan@yandex.ru Доставлено 02.10.2025, 23:04 Вы оформили заказ #test-order в…" at bounding box center [712, 319] width 1041 height 49
click at [1102, 322] on span "Ok: queued on mail-nwsmtp-mxfront-production-main-67.iva.yp-c.yandex.net 175943…" at bounding box center [1065, 319] width 307 height 30
drag, startPoint x: 1116, startPoint y: 320, endPoint x: 656, endPoint y: 307, distance: 460.2
click at [655, 307] on tr "nordznan@yandex.ru Доставлено 02.10.2025, 23:04 Вы оформили заказ #test-order в…" at bounding box center [712, 319] width 1041 height 49
click at [758, 326] on span "Вы оформили заказ #test-order в магазине http://dudinae.ru" at bounding box center [748, 319] width 307 height 14
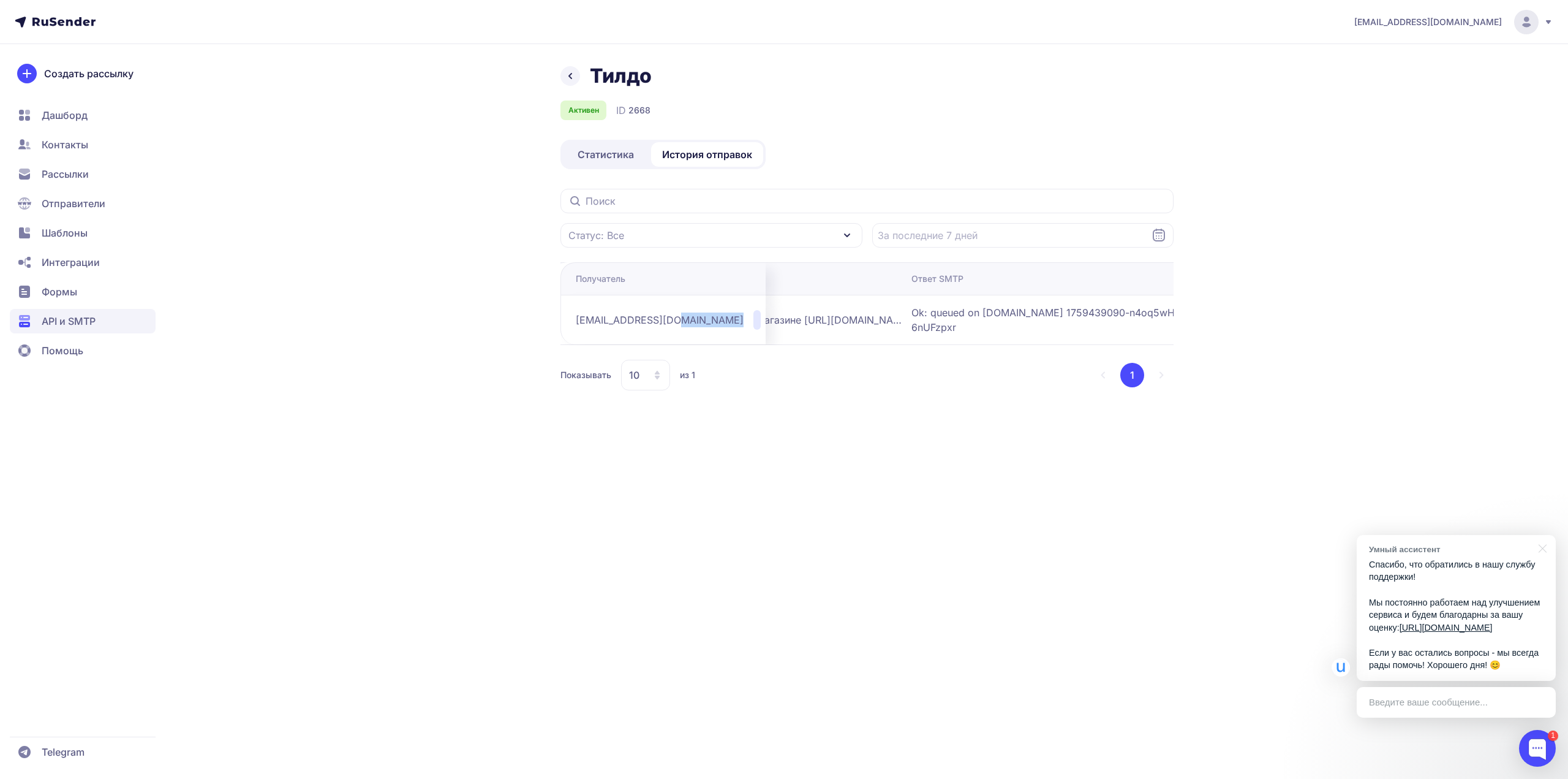
drag, startPoint x: 687, startPoint y: 317, endPoint x: 680, endPoint y: 324, distance: 9.9
click at [679, 327] on div "nordznan@yandex.ru" at bounding box center [668, 320] width 185 height 20
click at [696, 317] on td "nordznan@yandex.ru" at bounding box center [663, 319] width 205 height 49
drag, startPoint x: 936, startPoint y: 321, endPoint x: 779, endPoint y: 325, distance: 157.1
click at [686, 321] on tr "nordznan@yandex.ru Доставлено 02.10.2025, 23:04 Вы оформили заказ #test-order в…" at bounding box center [712, 319] width 1041 height 49
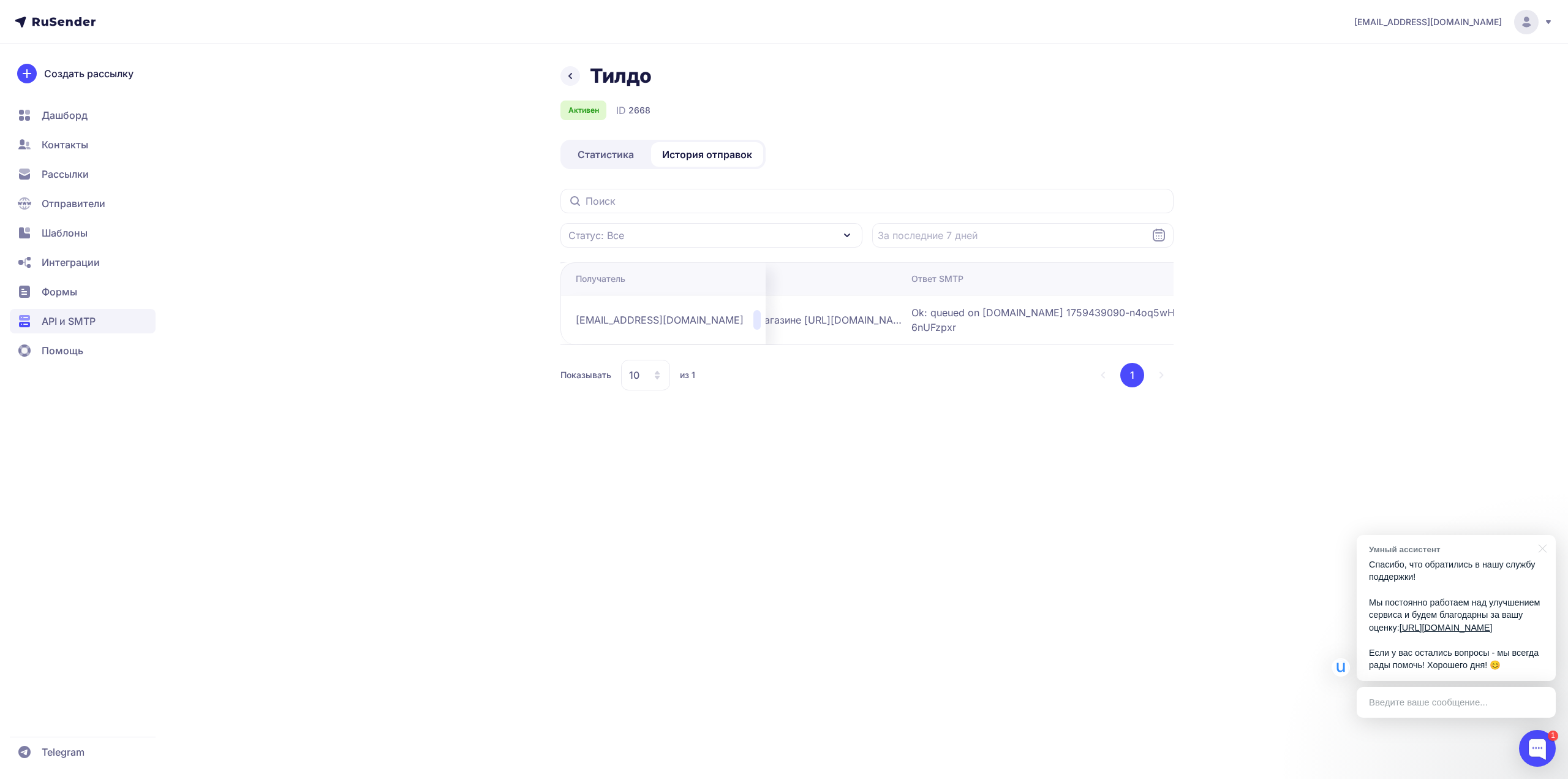
click at [807, 325] on span "Вы оформили заказ #test-order в магазине http://dudinae.ru" at bounding box center [748, 319] width 307 height 14
drag, startPoint x: 774, startPoint y: 320, endPoint x: 1076, endPoint y: 318, distance: 302.0
click at [1083, 321] on tr "nordznan@yandex.ru Доставлено 02.10.2025, 23:04 Вы оформили заказ #test-order в…" at bounding box center [712, 319] width 1041 height 49
click at [1068, 315] on span "Ok: queued on mail-nwsmtp-mxfront-production-main-67.iva.yp-c.yandex.net 175943…" at bounding box center [1065, 319] width 307 height 30
click at [1063, 310] on span "Ok: queued on mail-nwsmtp-mxfront-production-main-67.iva.yp-c.yandex.net 175943…" at bounding box center [1065, 319] width 307 height 30
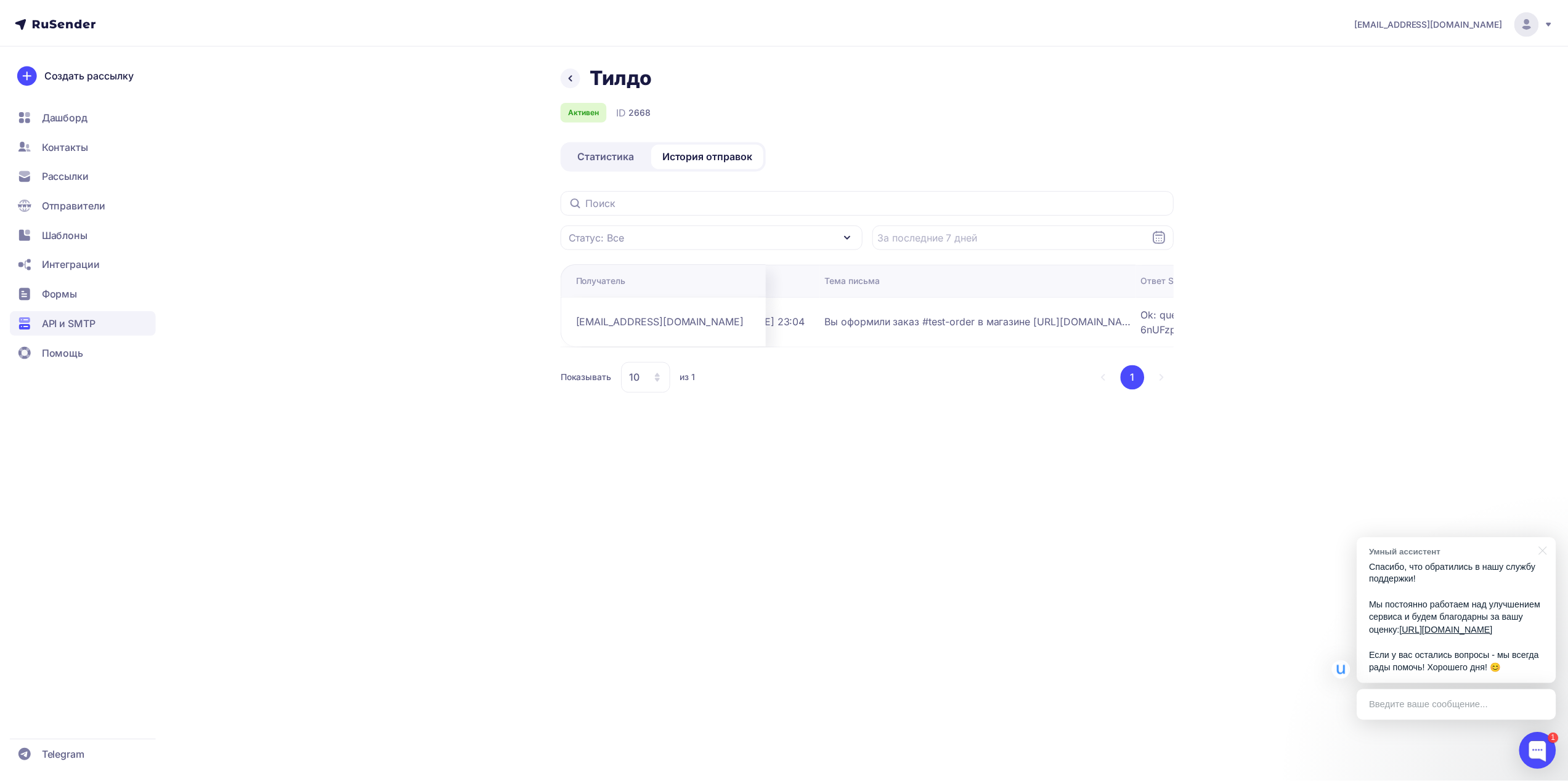
scroll to position [0, 0]
click at [619, 161] on span "Статистика" at bounding box center [609, 156] width 57 height 14
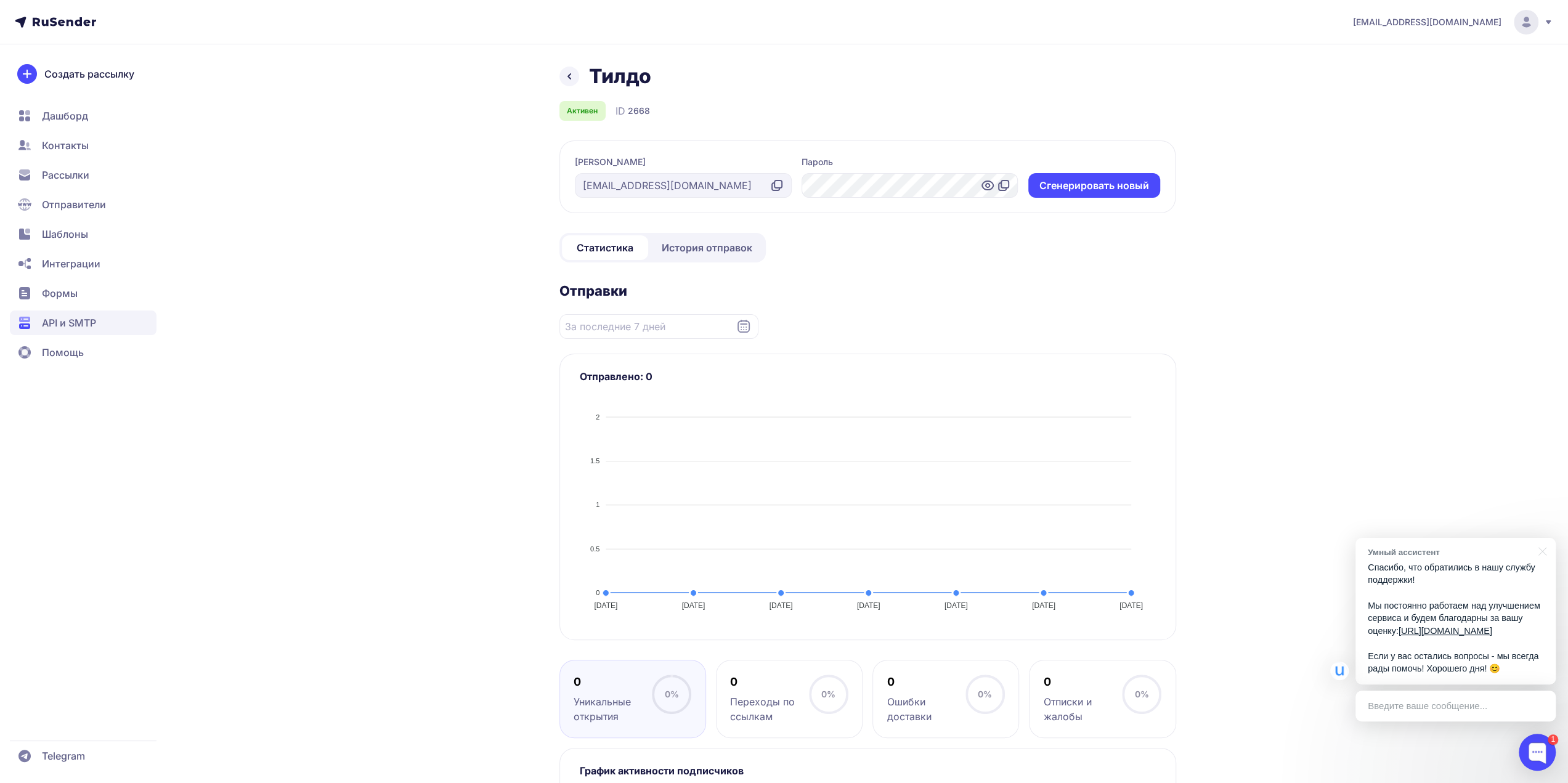
click at [683, 254] on span "История отправок" at bounding box center [707, 248] width 90 height 14
click at [571, 75] on icon at bounding box center [569, 76] width 14 height 14
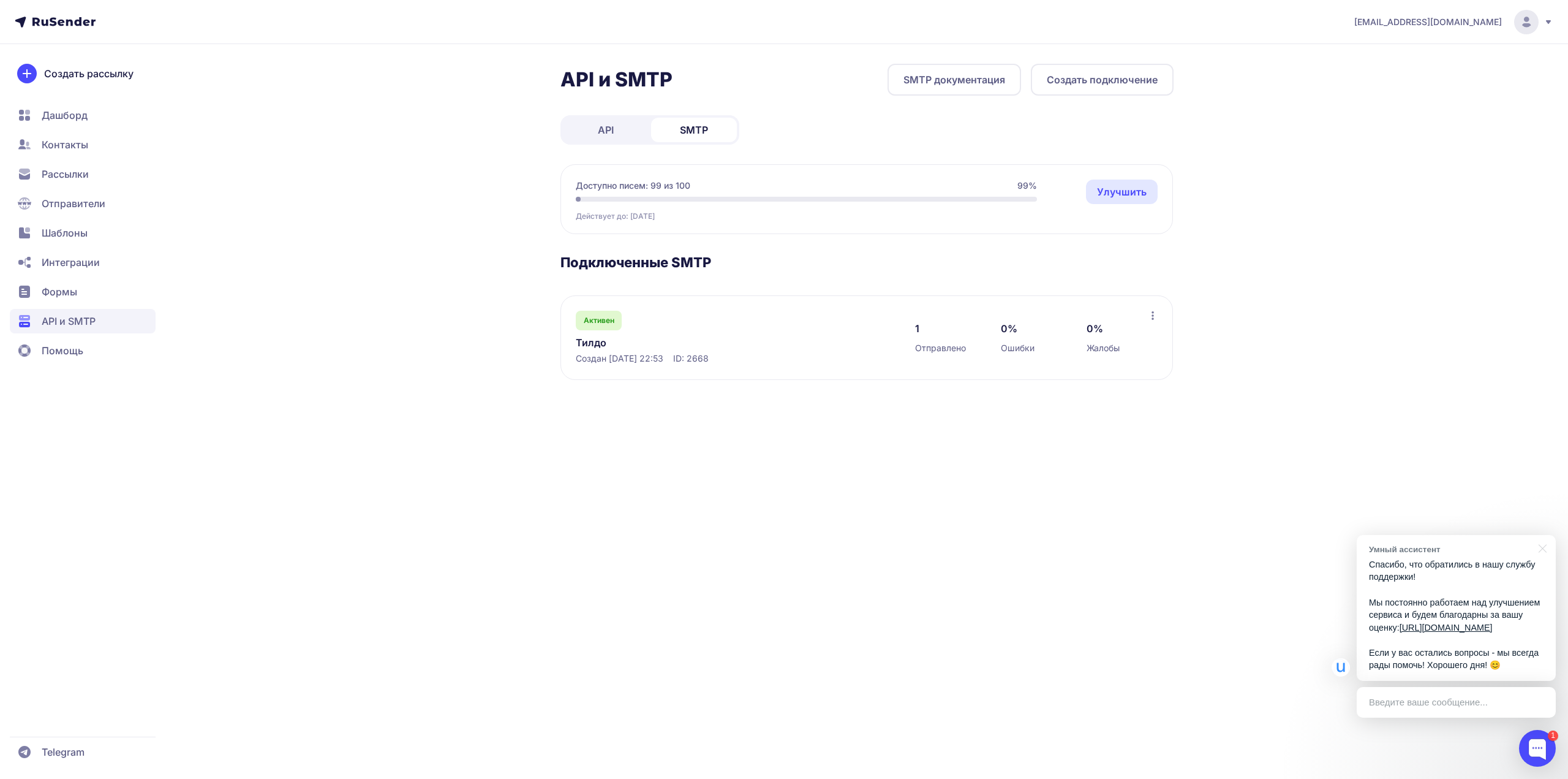
click at [1153, 318] on icon at bounding box center [1153, 315] width 10 height 10
click at [1110, 345] on span "Переименовать" at bounding box center [1102, 343] width 78 height 14
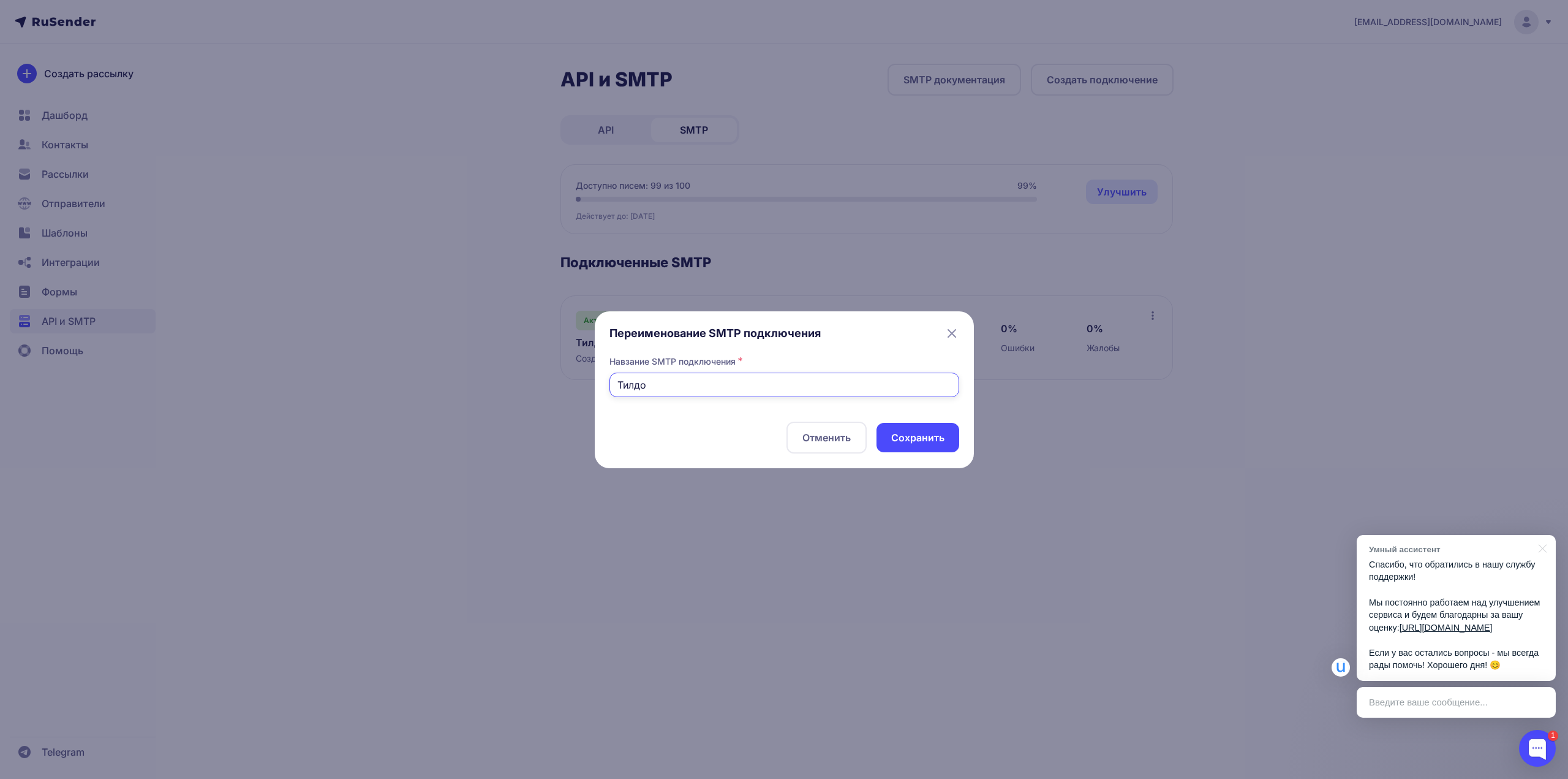
drag, startPoint x: 660, startPoint y: 384, endPoint x: 604, endPoint y: 383, distance: 56.0
click at [604, 383] on div "Переименование SMTP подключения Навзание SMTP подключения * Тилдо Отменить Cохр…" at bounding box center [785, 390] width 379 height 157
type input "В"
type input "[DOMAIN_NAME]"
click at [921, 443] on button "Cохранить" at bounding box center [918, 437] width 83 height 30
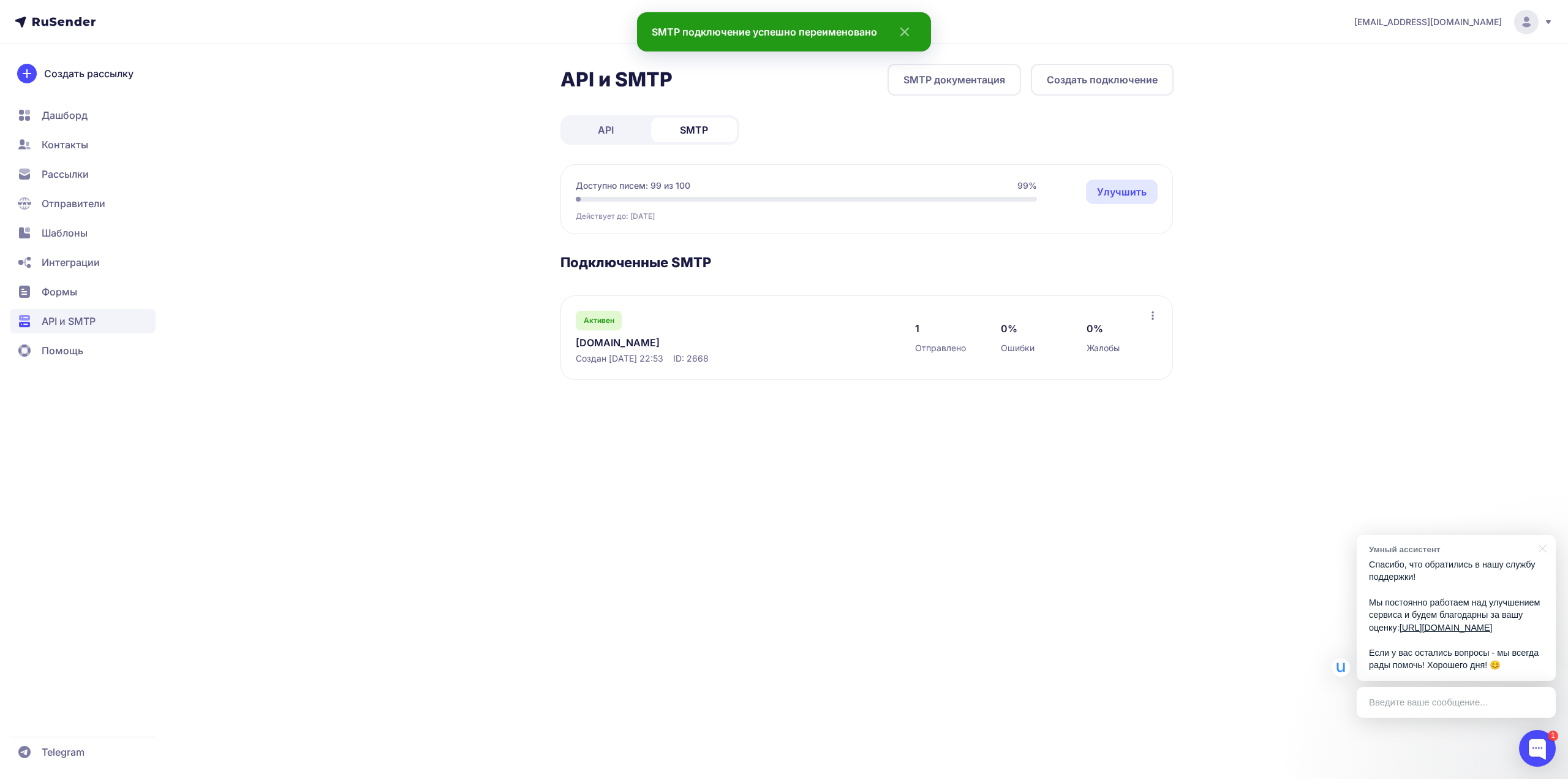
click at [1544, 22] on icon at bounding box center [1548, 22] width 10 height 10
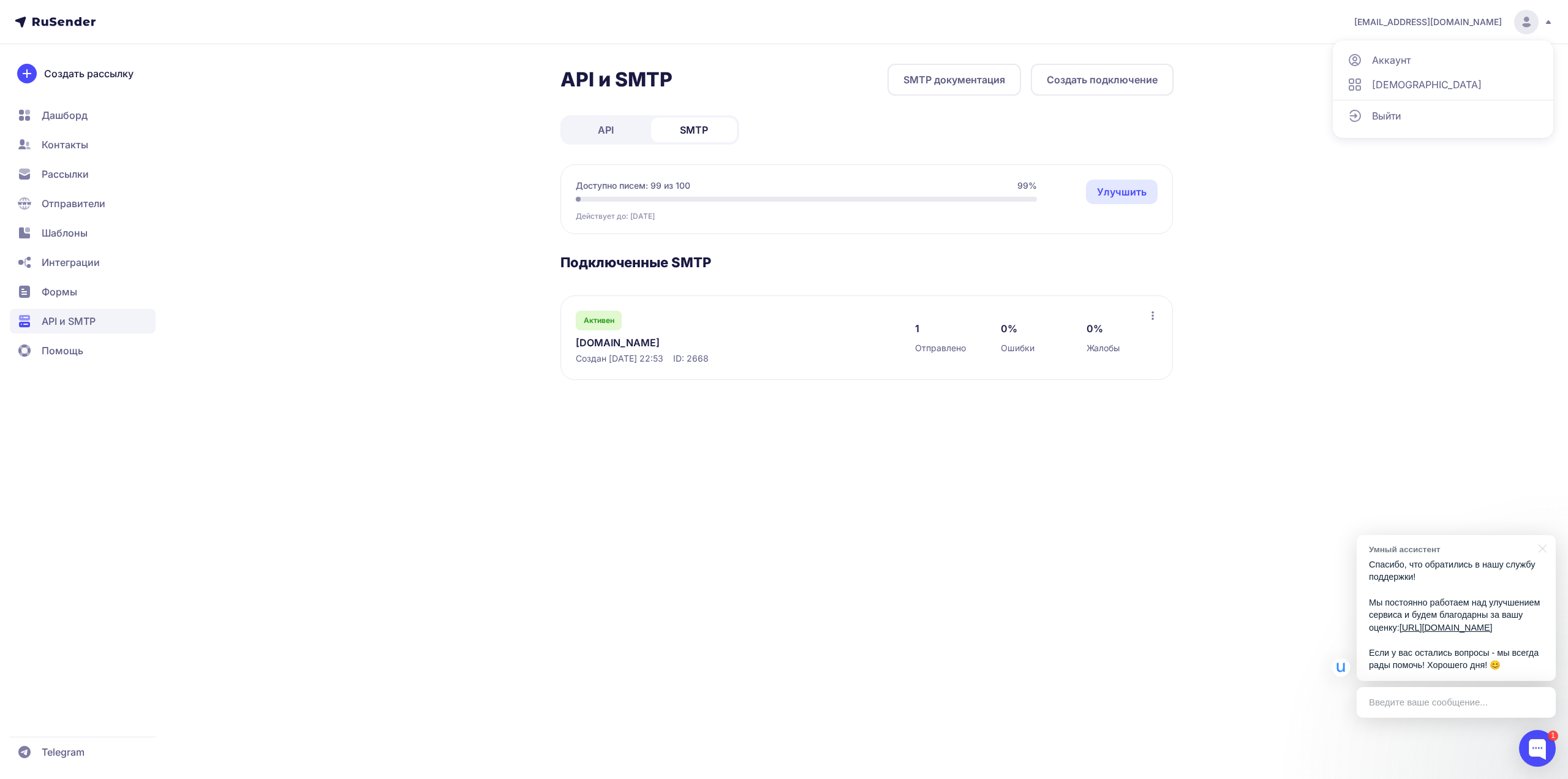
click at [1407, 60] on span "Аккаунт" at bounding box center [1391, 60] width 39 height 14
click at [1145, 318] on div "1 Отправлено 0% Ошибки 0% Жалобы" at bounding box center [1031, 337] width 233 height 54
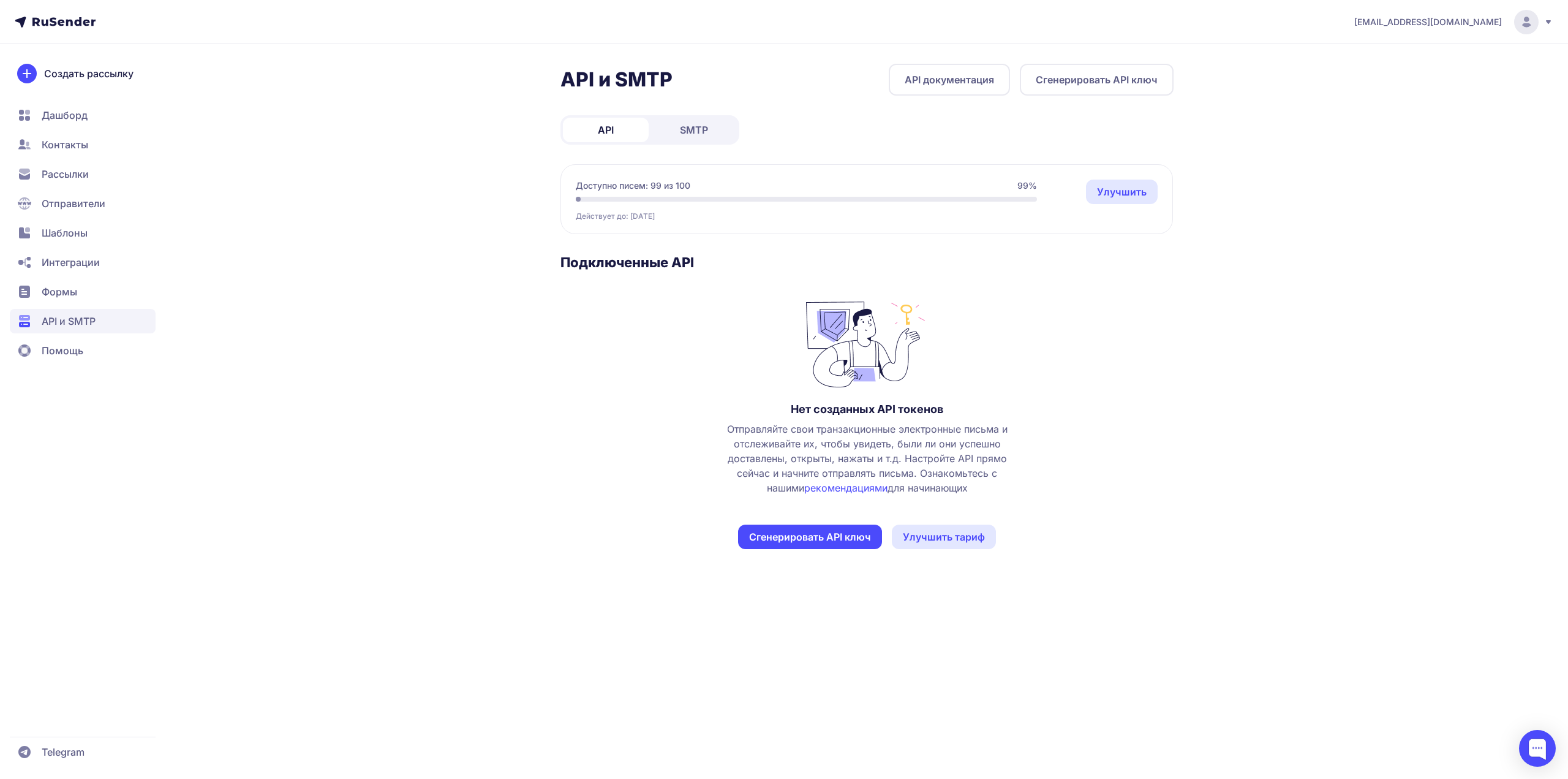
click at [1138, 196] on link "Улучшить" at bounding box center [1122, 192] width 72 height 24
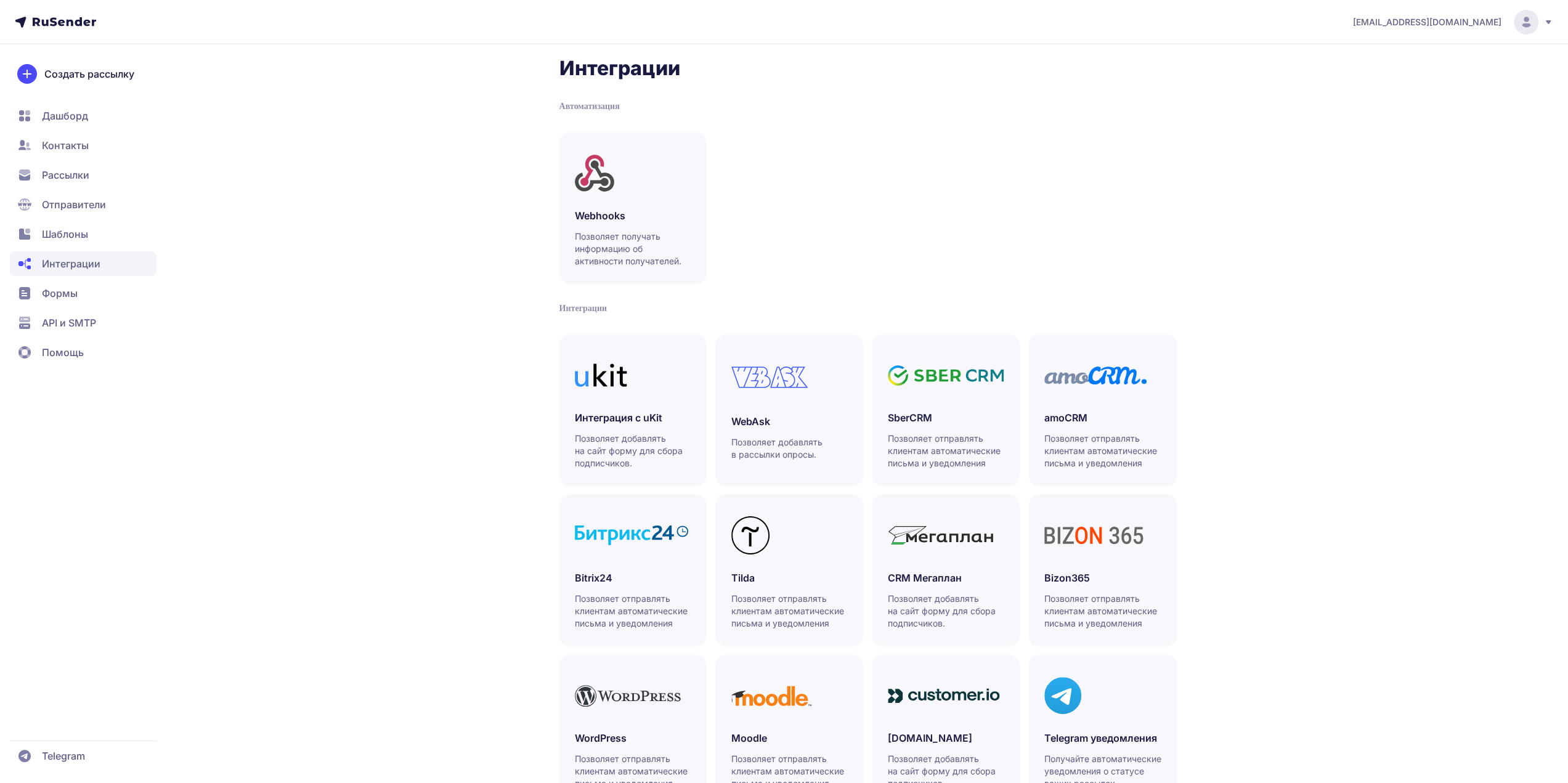
scroll to position [64, 0]
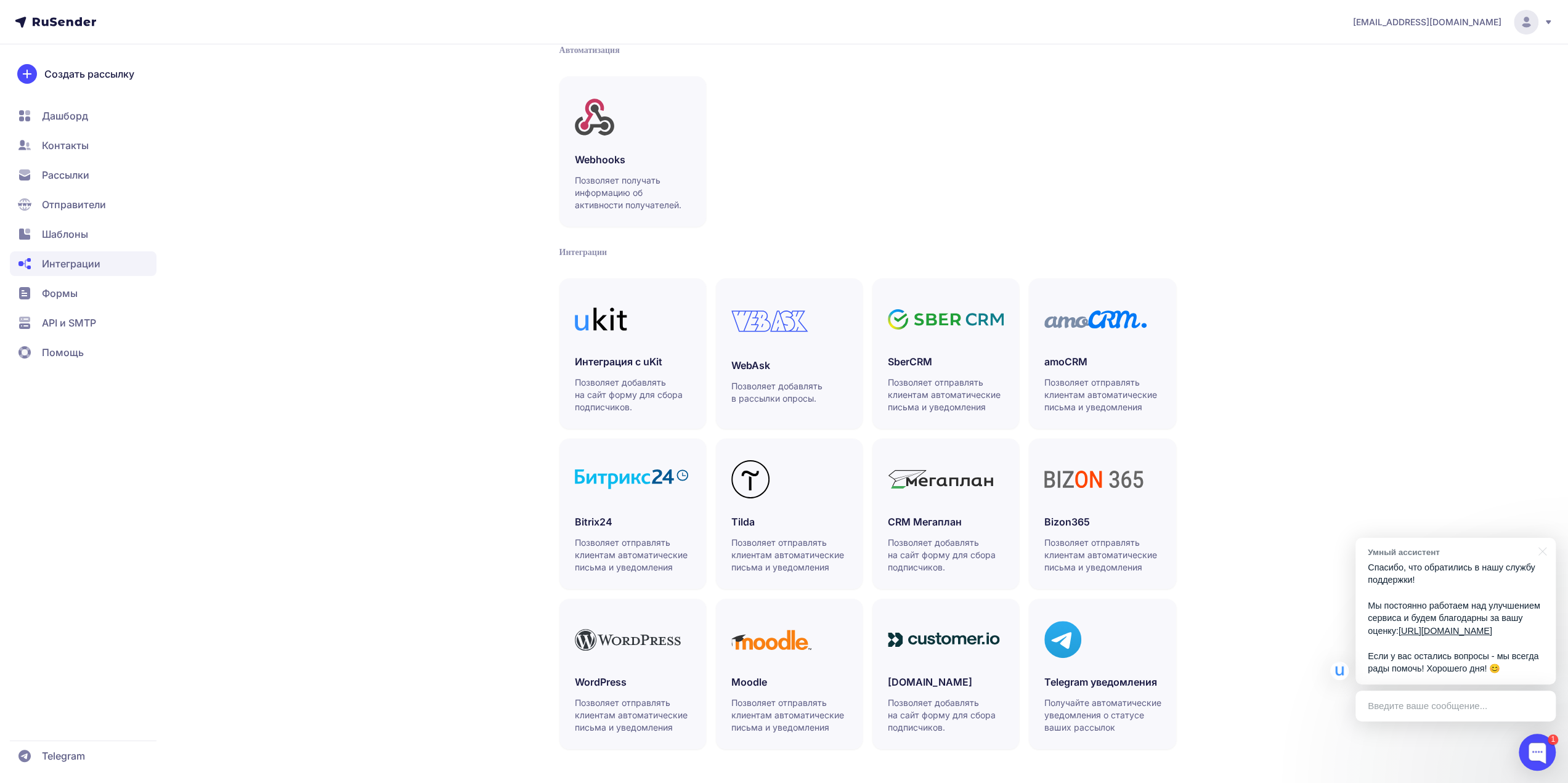
click at [88, 304] on span "Формы" at bounding box center [83, 293] width 146 height 24
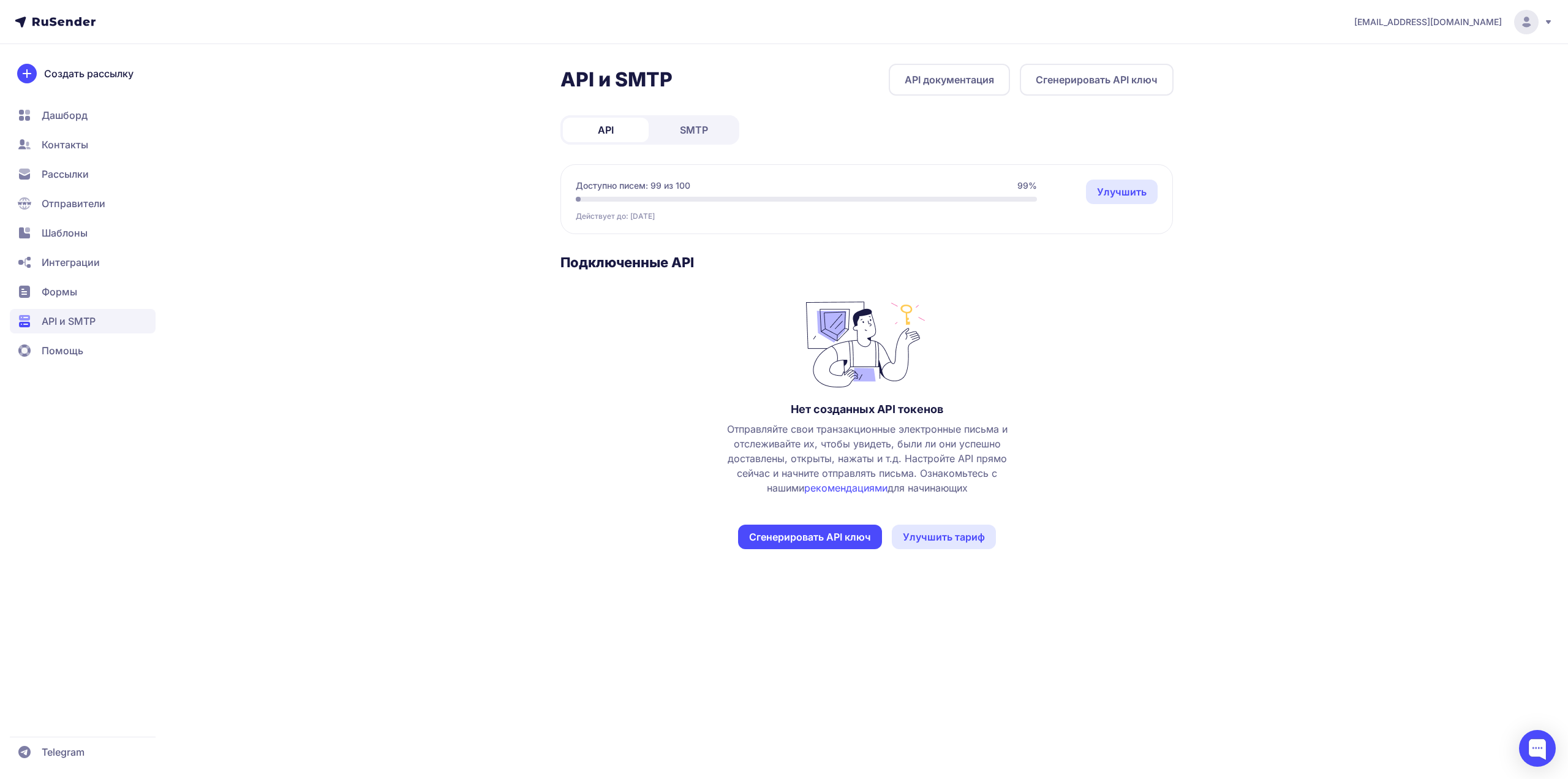
click at [712, 128] on link "SMTP" at bounding box center [693, 130] width 85 height 24
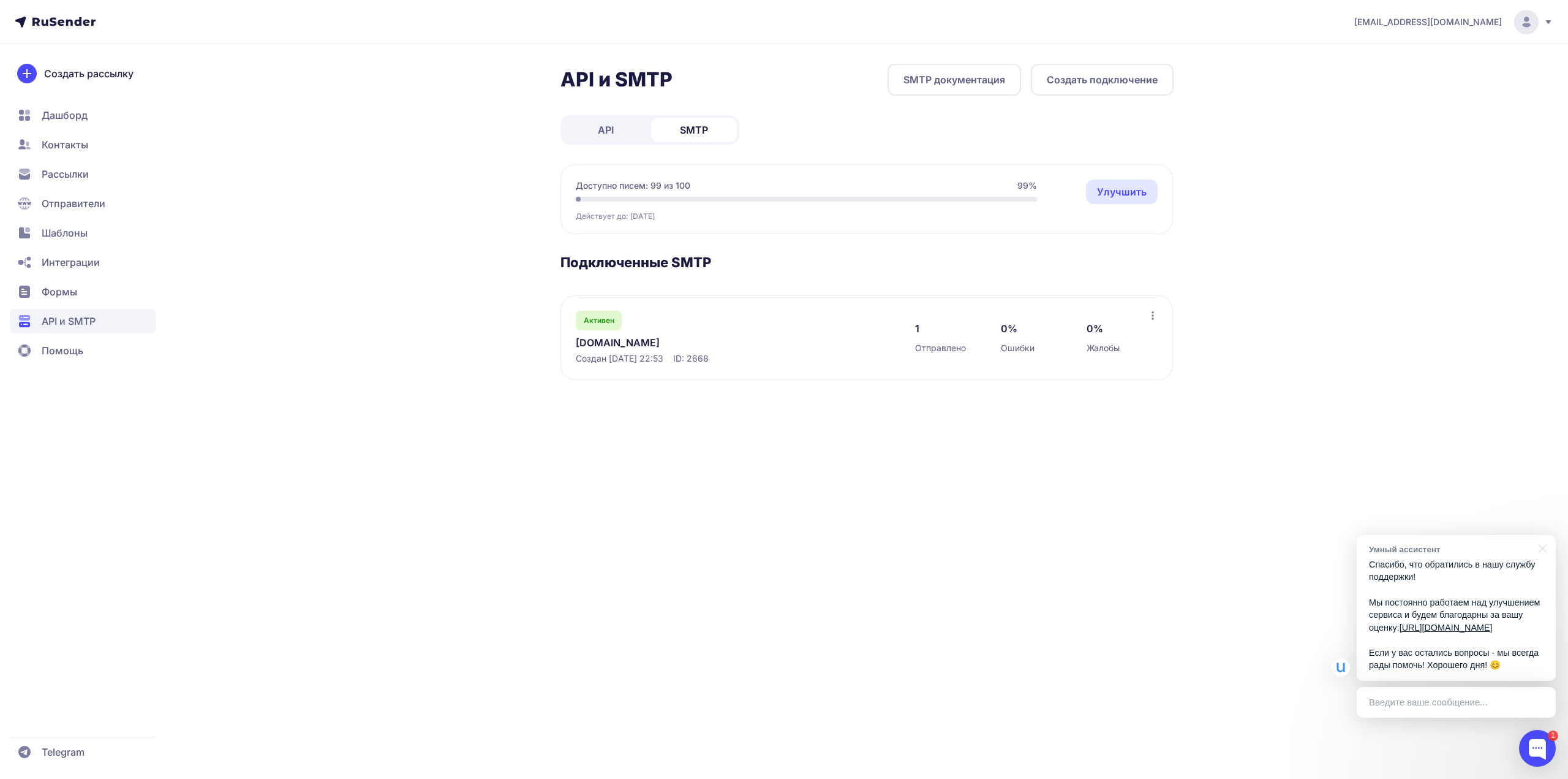
click at [632, 134] on link "API" at bounding box center [605, 130] width 85 height 24
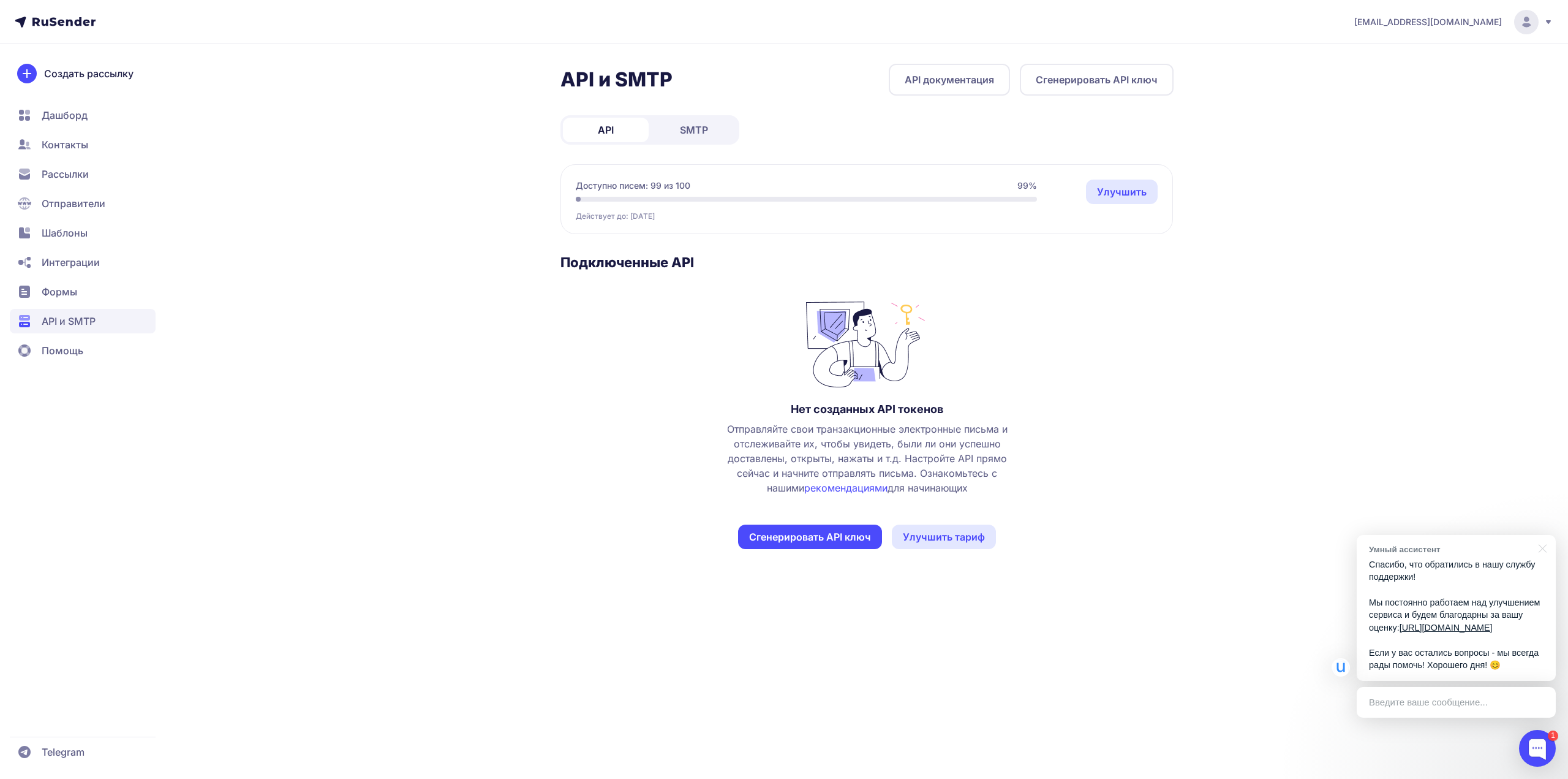
click at [679, 130] on link "SMTP" at bounding box center [693, 130] width 85 height 24
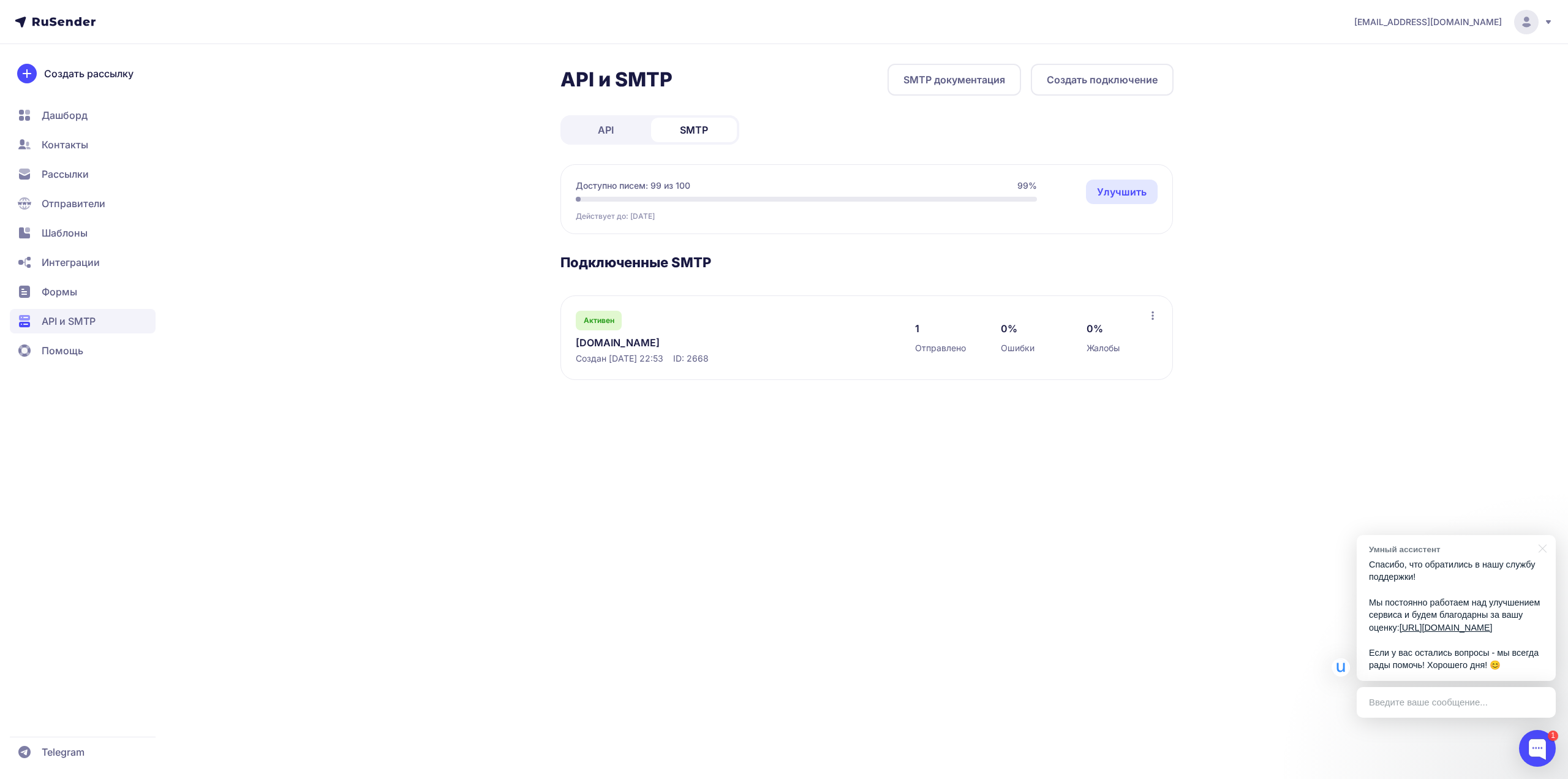
click at [618, 141] on link "API" at bounding box center [605, 130] width 85 height 24
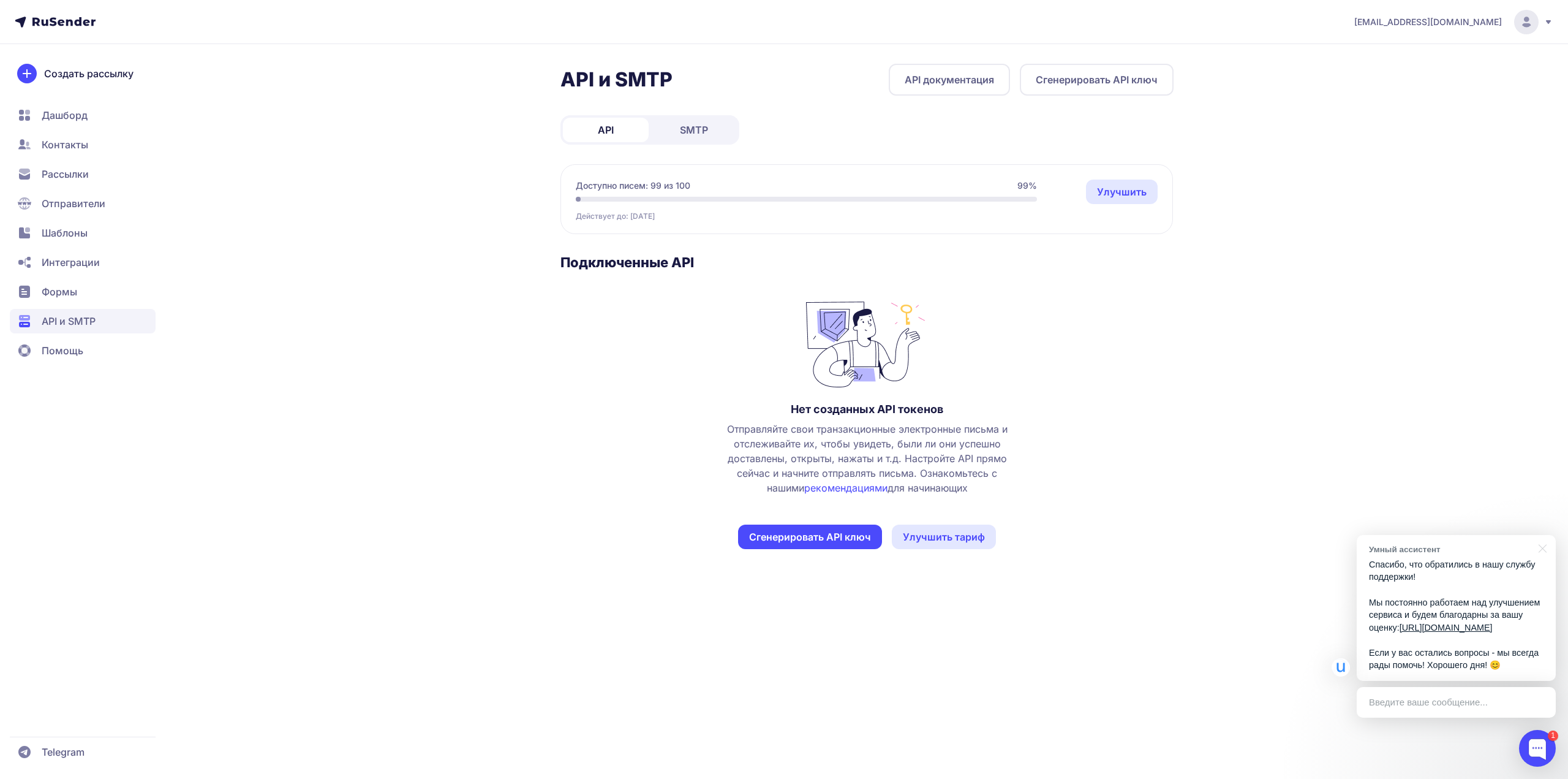
click at [673, 132] on link "SMTP" at bounding box center [693, 130] width 85 height 24
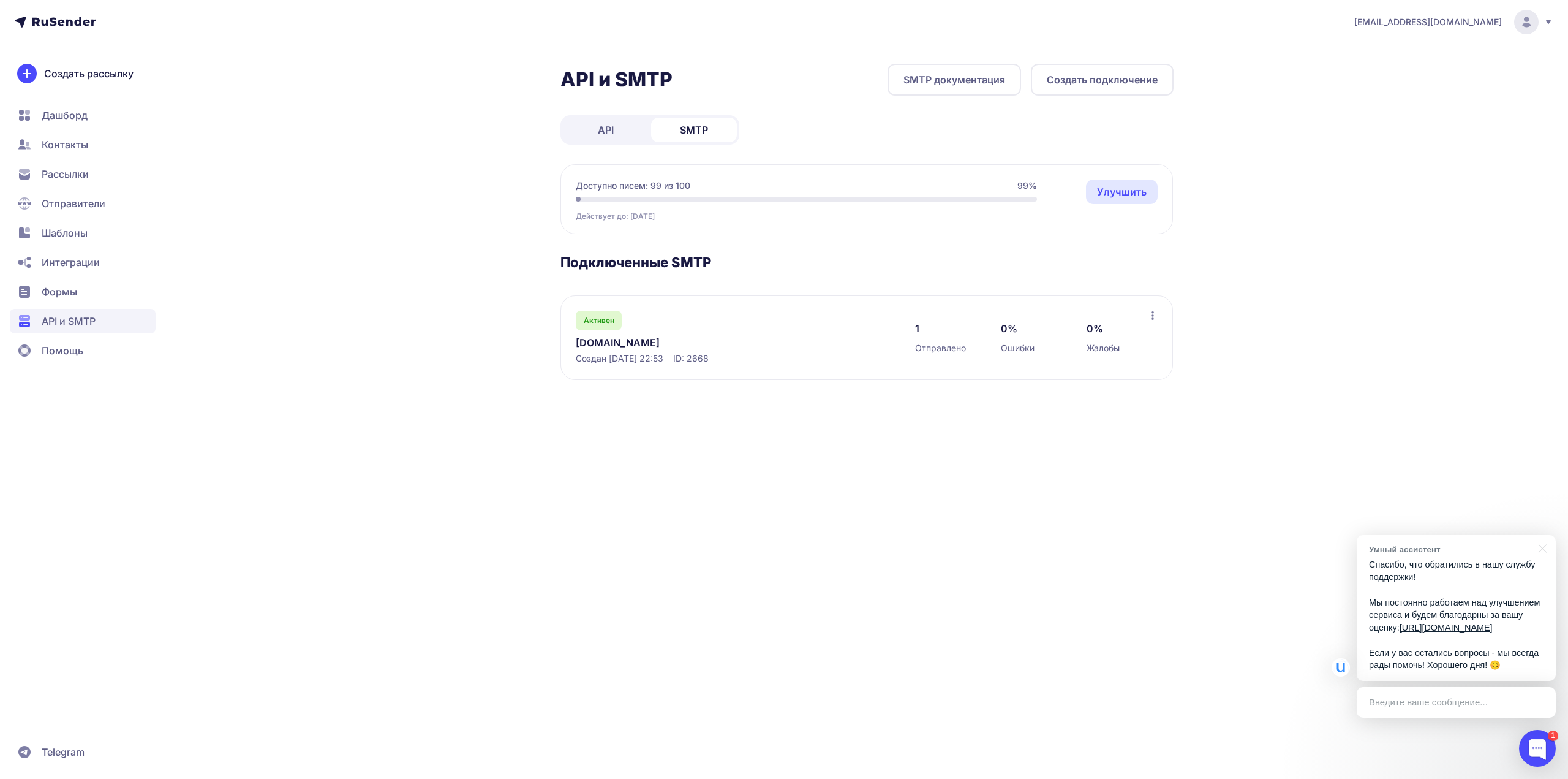
click at [606, 324] on span "Активен" at bounding box center [599, 320] width 31 height 10
click at [610, 343] on link "[DOMAIN_NAME]" at bounding box center [700, 343] width 251 height 14
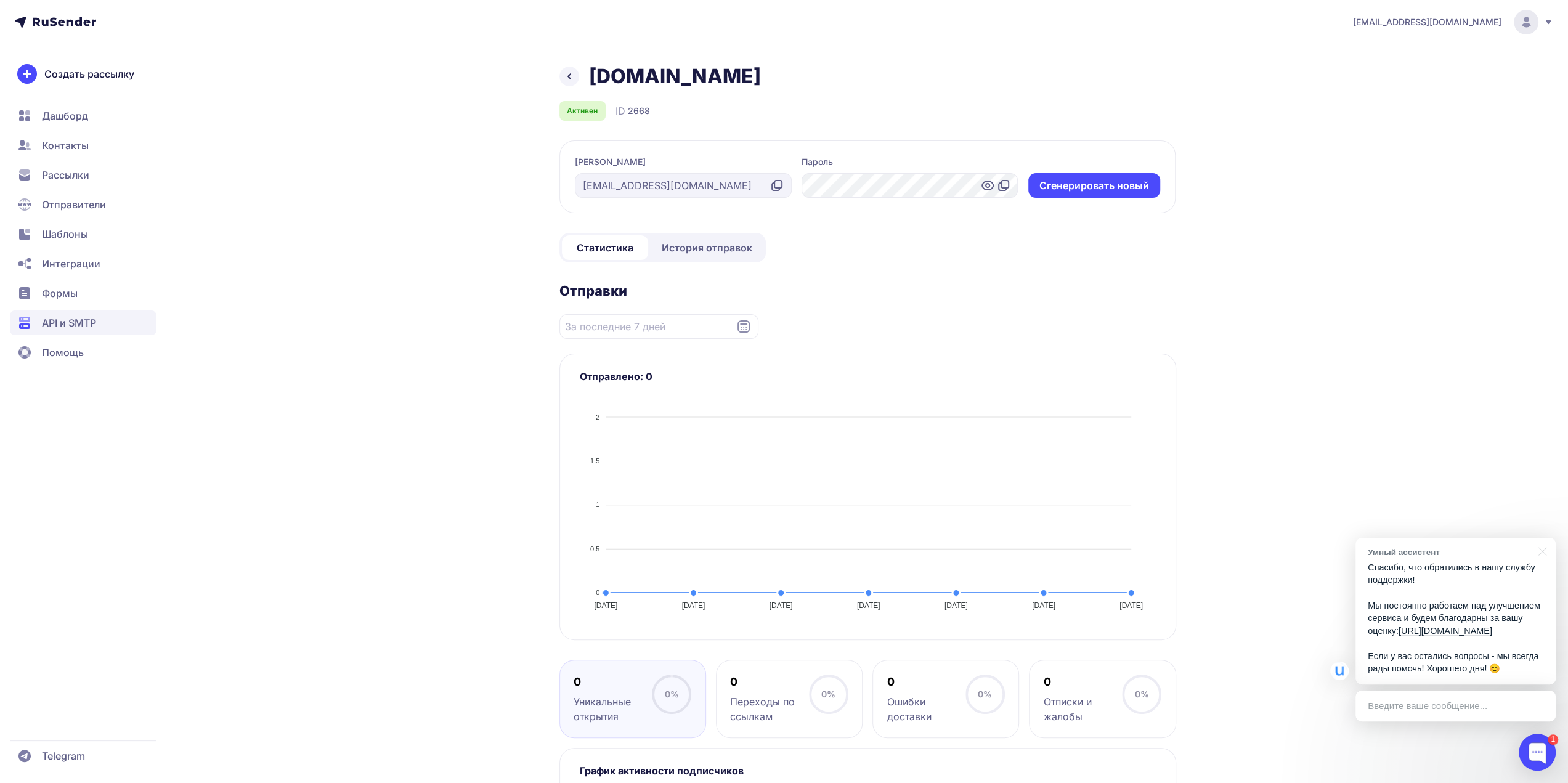
click at [689, 247] on span "История отправок" at bounding box center [707, 248] width 90 height 14
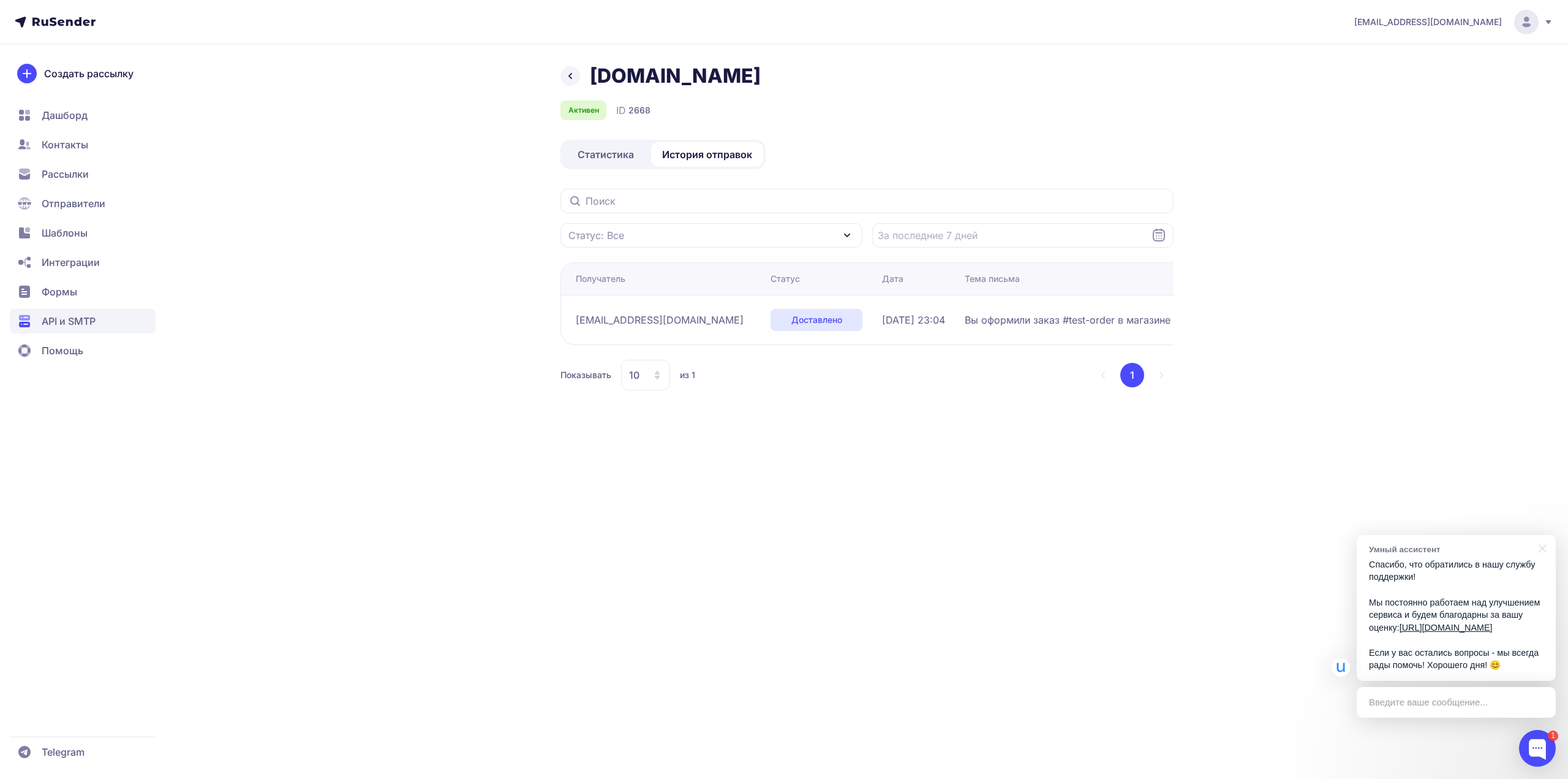
drag, startPoint x: 920, startPoint y: 317, endPoint x: 926, endPoint y: 315, distance: 6.3
click at [965, 315] on span "Вы оформили заказ #test-order в магазине [URL][DOMAIN_NAME]" at bounding box center [1118, 319] width 307 height 14
click at [965, 317] on span "Вы оформили заказ #test-order в магазине [URL][DOMAIN_NAME]" at bounding box center [1118, 319] width 307 height 14
click at [599, 152] on span "Статистика" at bounding box center [606, 155] width 57 height 14
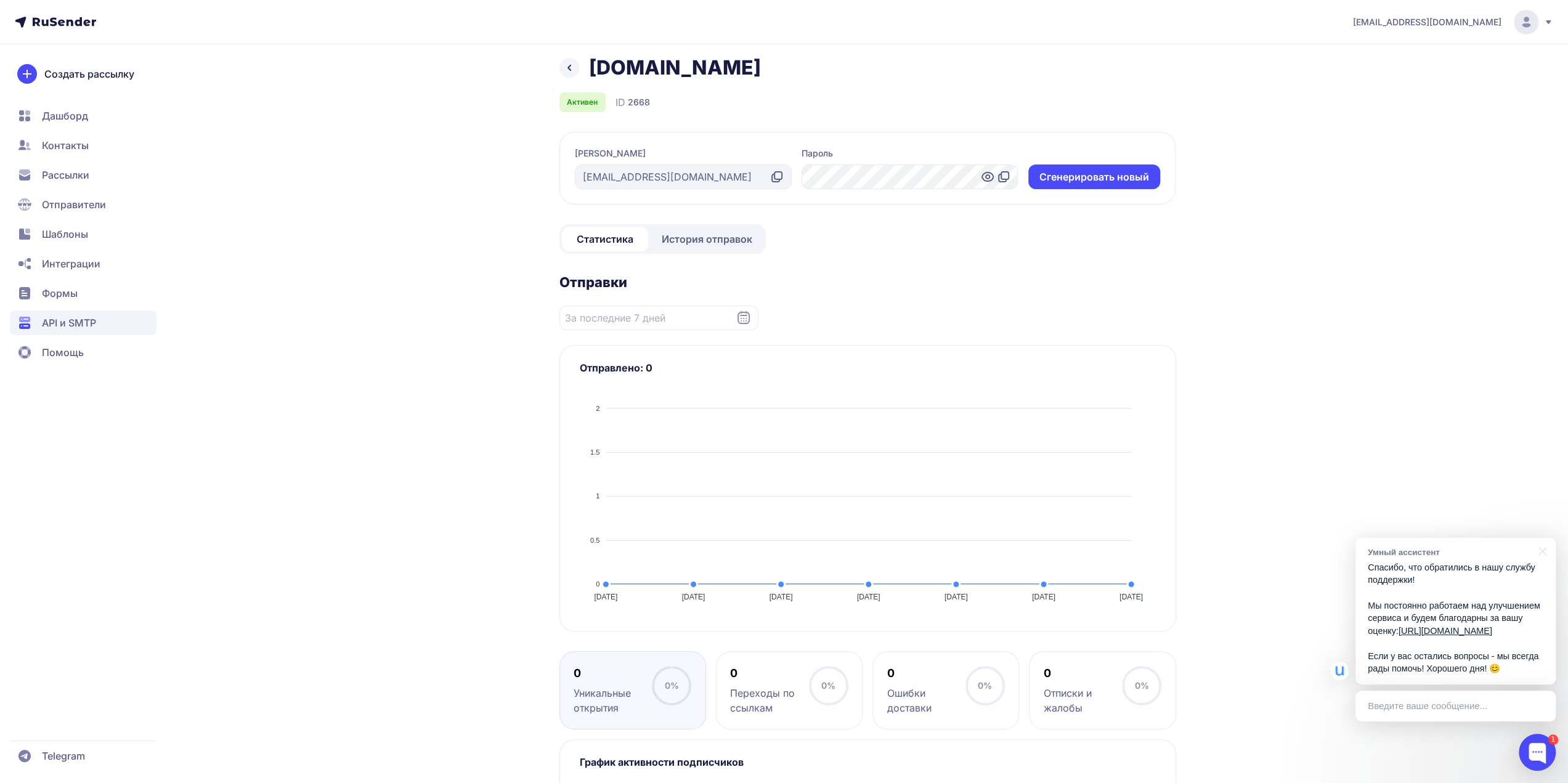
scroll to position [184, 0]
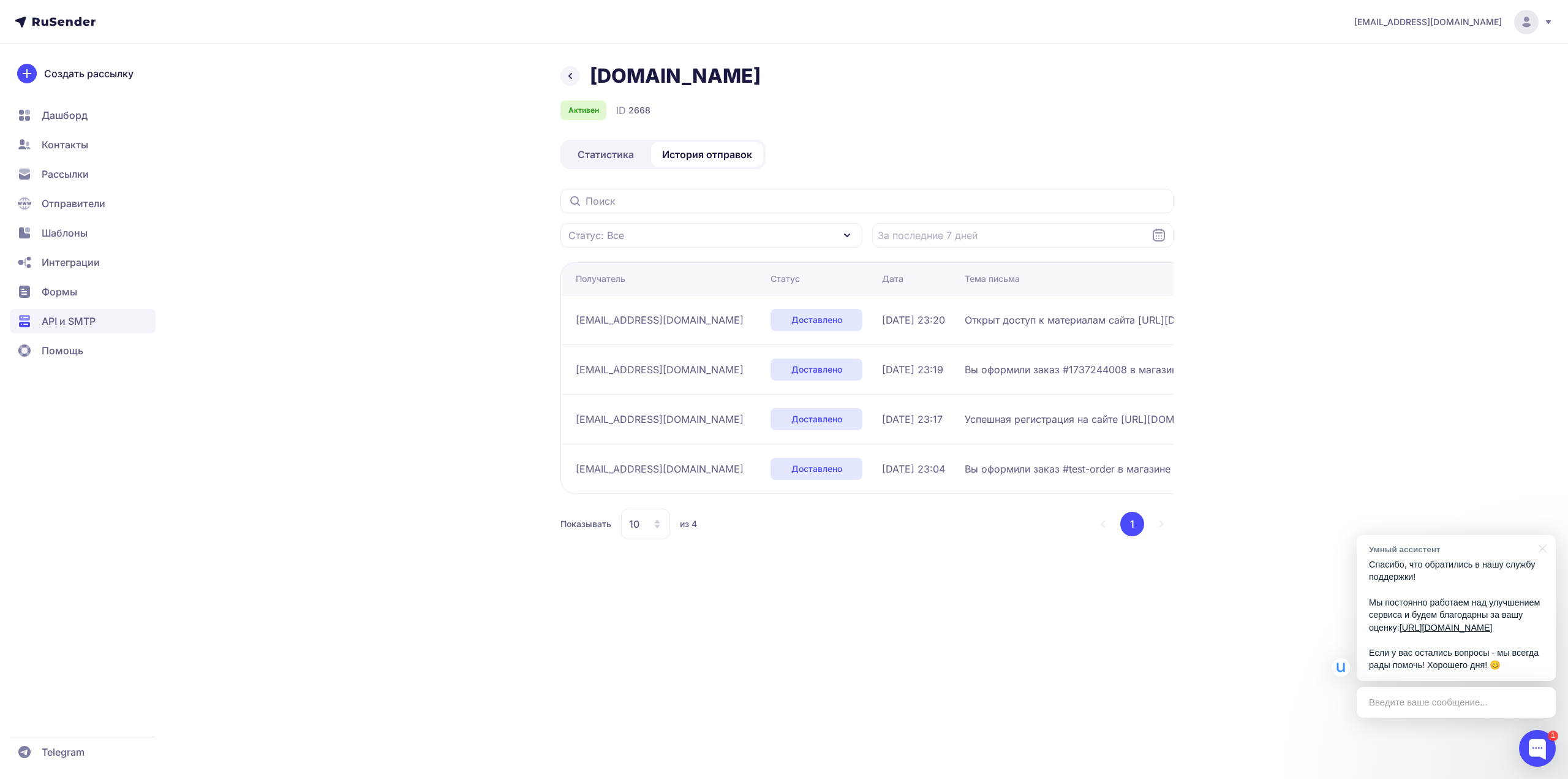
click at [76, 322] on span "API и SMTP" at bounding box center [68, 321] width 54 height 14
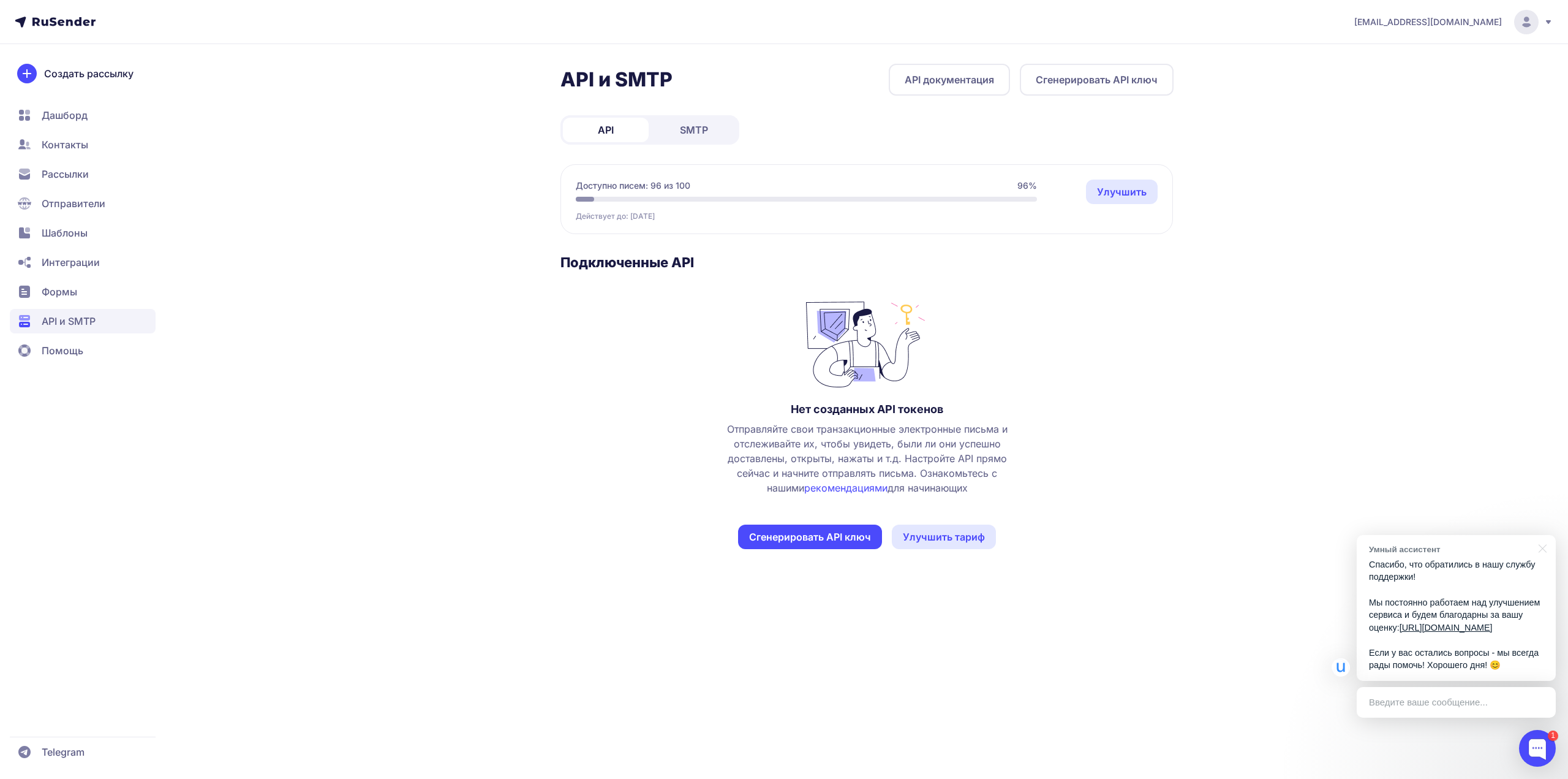
click at [628, 187] on span "Доступно писем: 96 из 100" at bounding box center [632, 186] width 114 height 13
click at [683, 127] on span "SMTP" at bounding box center [693, 130] width 28 height 14
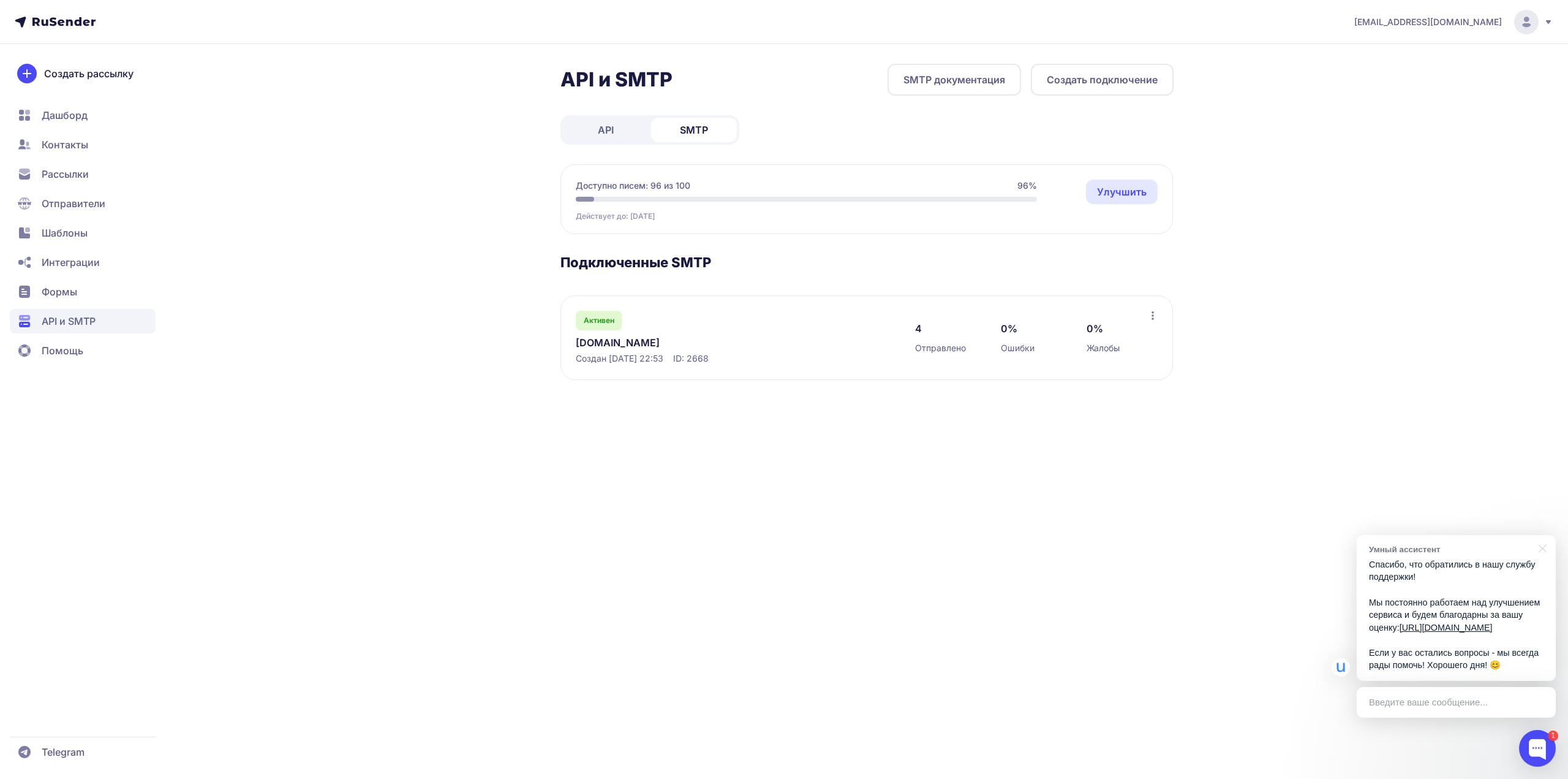
click at [602, 324] on span "Активен" at bounding box center [599, 320] width 31 height 10
click at [608, 347] on link "[DOMAIN_NAME]" at bounding box center [700, 343] width 251 height 14
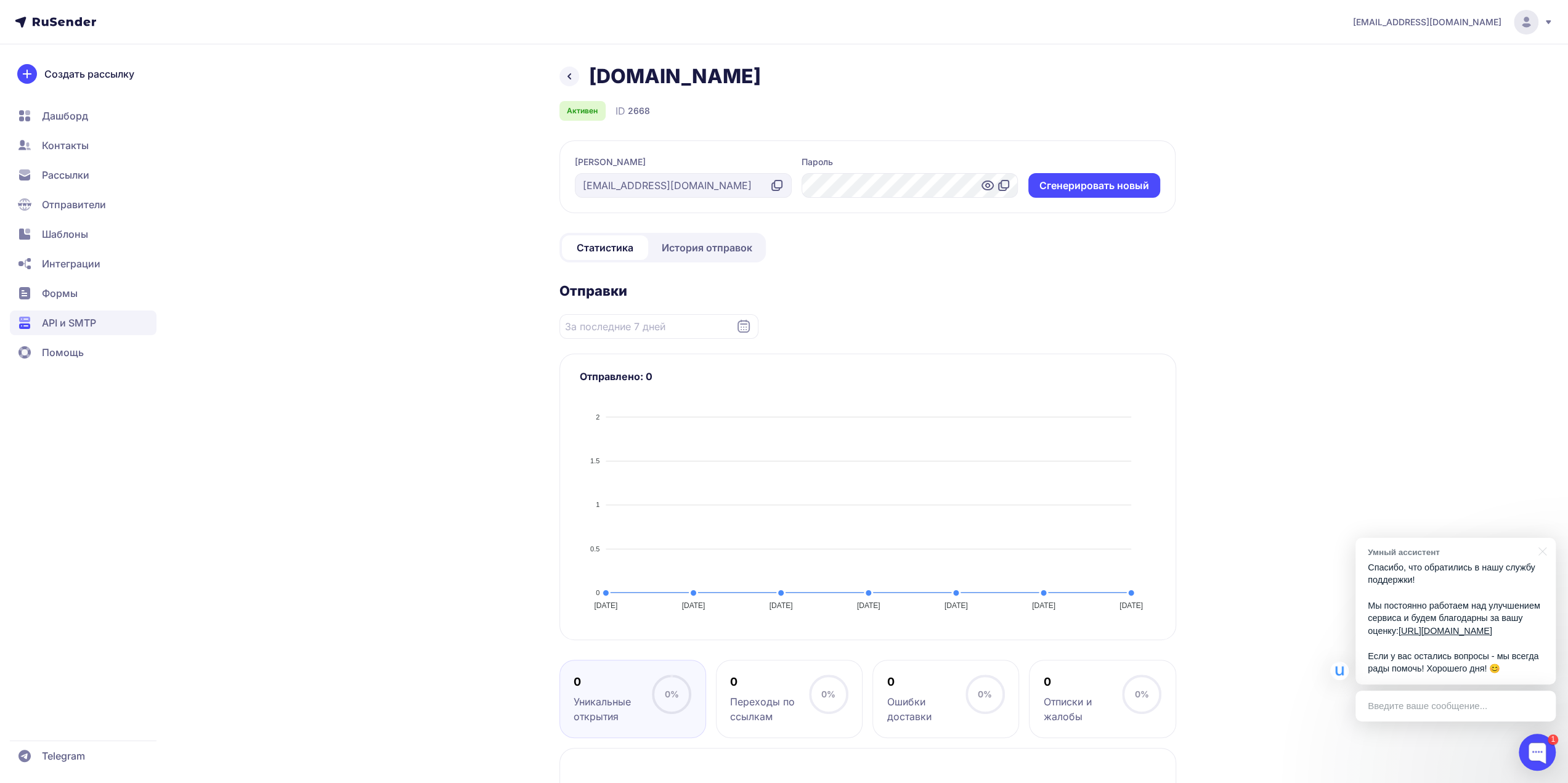
click at [696, 252] on span "История отправок" at bounding box center [707, 248] width 90 height 14
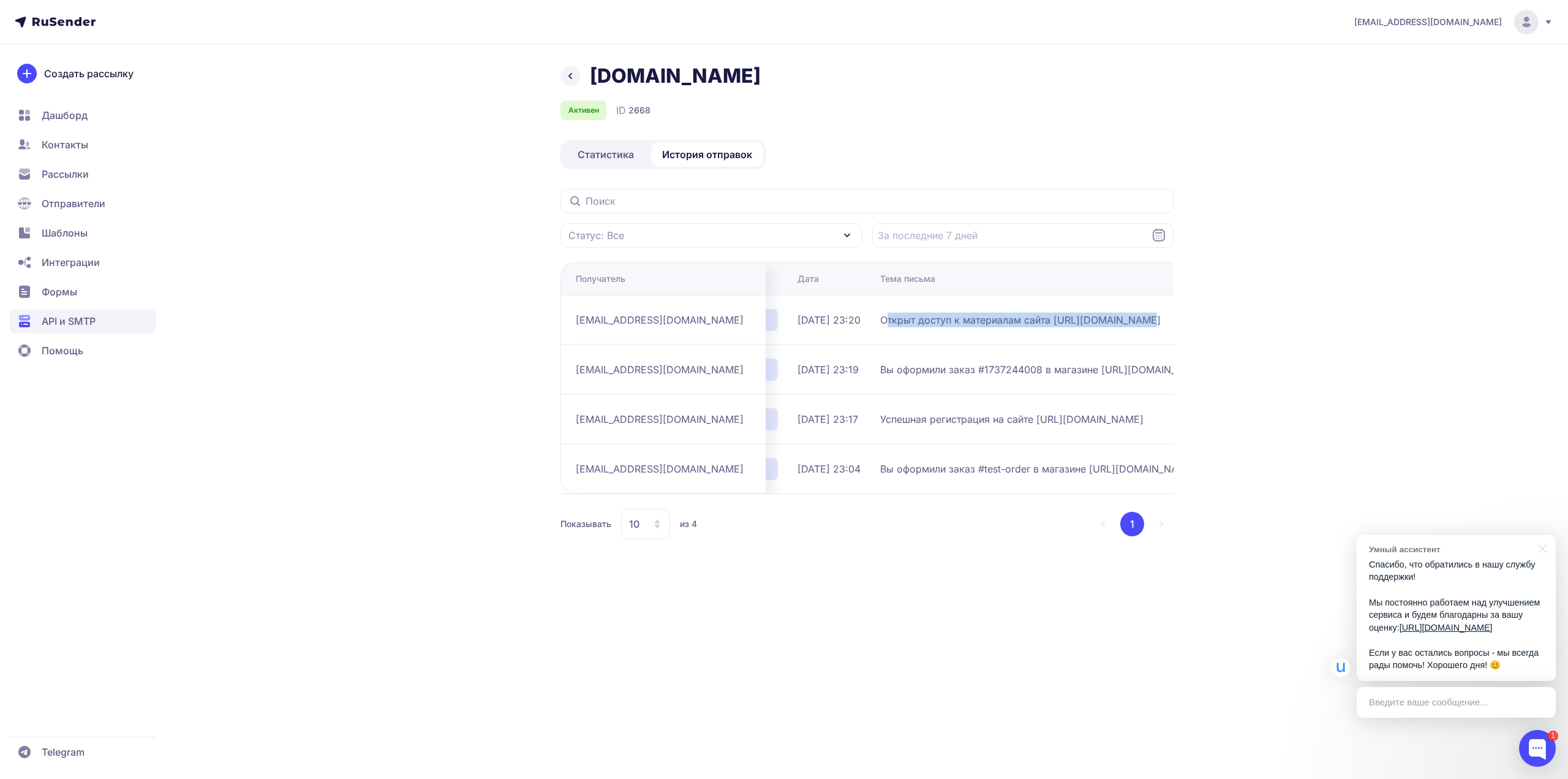
scroll to position [0, 85]
drag, startPoint x: 976, startPoint y: 324, endPoint x: 1116, endPoint y: 328, distance: 140.1
click at [1118, 328] on td "Открыт доступ к материалам сайта http://dudinae.ru" at bounding box center [1032, 319] width 316 height 49
click at [1107, 325] on span "Открыт доступ к материалам сайта http://dudinae.ru" at bounding box center [1020, 319] width 281 height 14
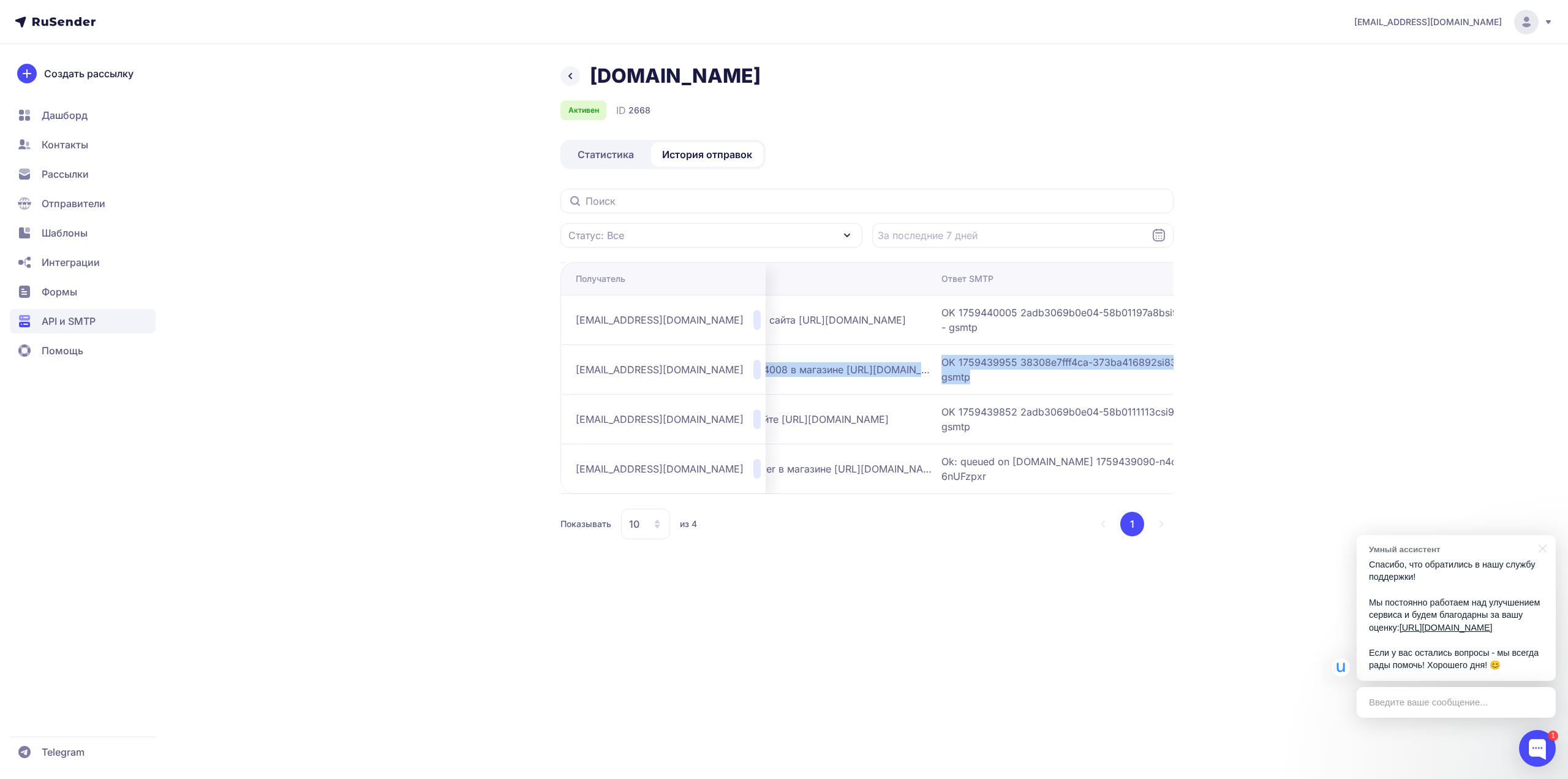
scroll to position [0, 409]
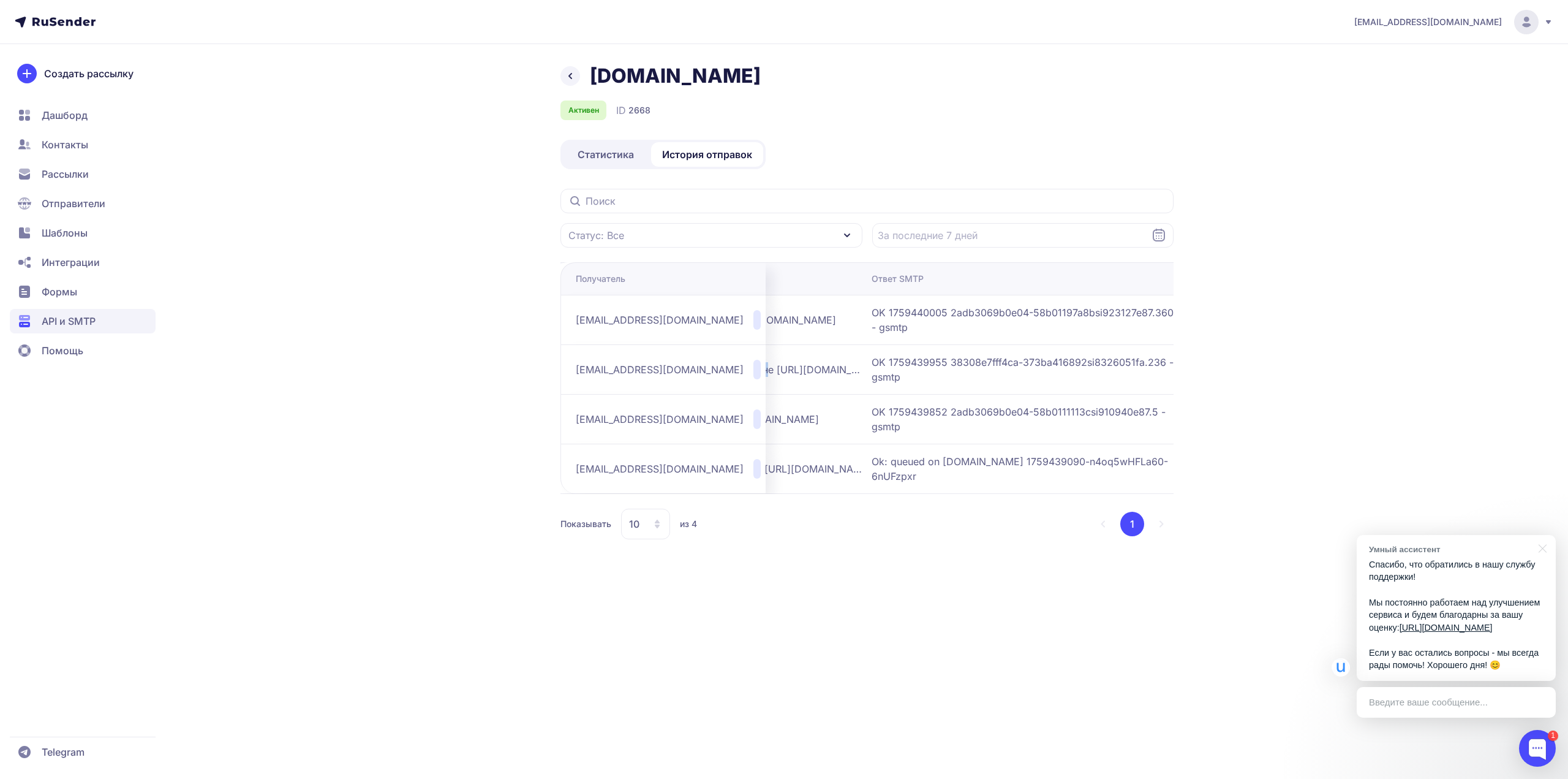
drag, startPoint x: 983, startPoint y: 374, endPoint x: 782, endPoint y: 372, distance: 201.0
click at [770, 371] on span "Вы оформили заказ #1737244008 в магазине http://dudinae.ru" at bounding box center [708, 370] width 307 height 14
click at [782, 372] on span "Вы оформили заказ #1737244008 в магазине http://dudinae.ru" at bounding box center [708, 370] width 307 height 14
click at [566, 84] on link at bounding box center [570, 76] width 20 height 20
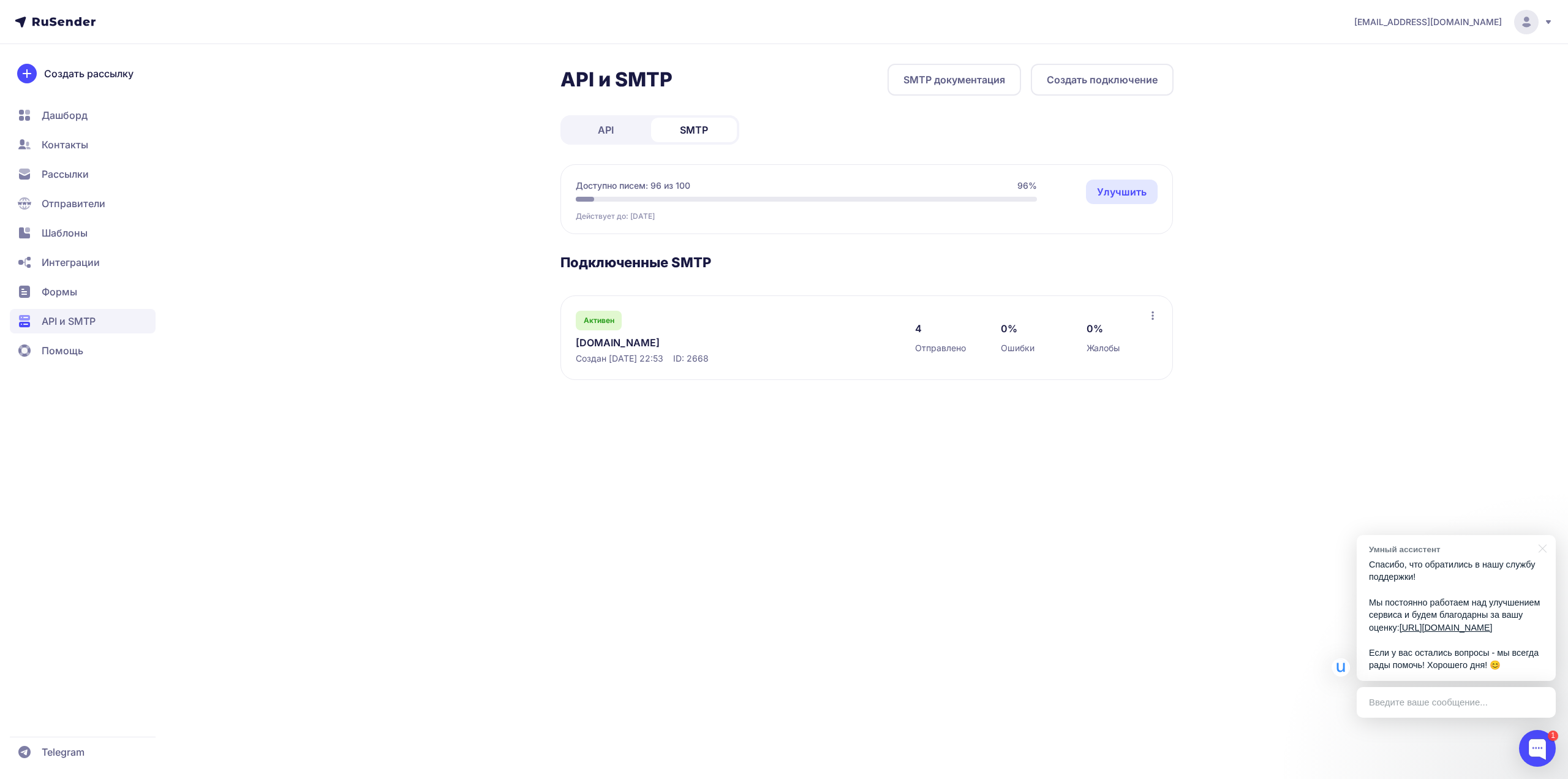
click at [1121, 194] on link "Улучшить" at bounding box center [1122, 192] width 72 height 24
click at [1136, 200] on link "Улучшить" at bounding box center [1122, 192] width 72 height 24
